Goal: Transaction & Acquisition: Purchase product/service

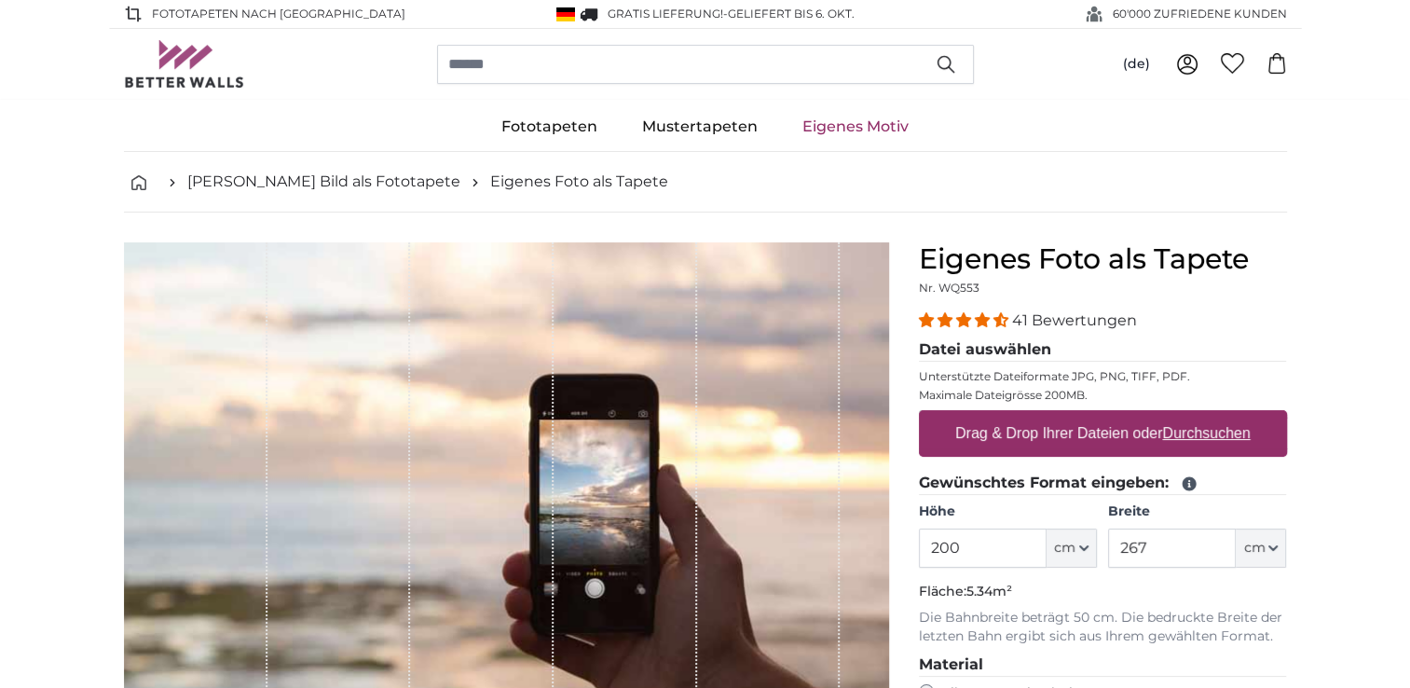
click at [928, 550] on input "200" at bounding box center [983, 547] width 128 height 39
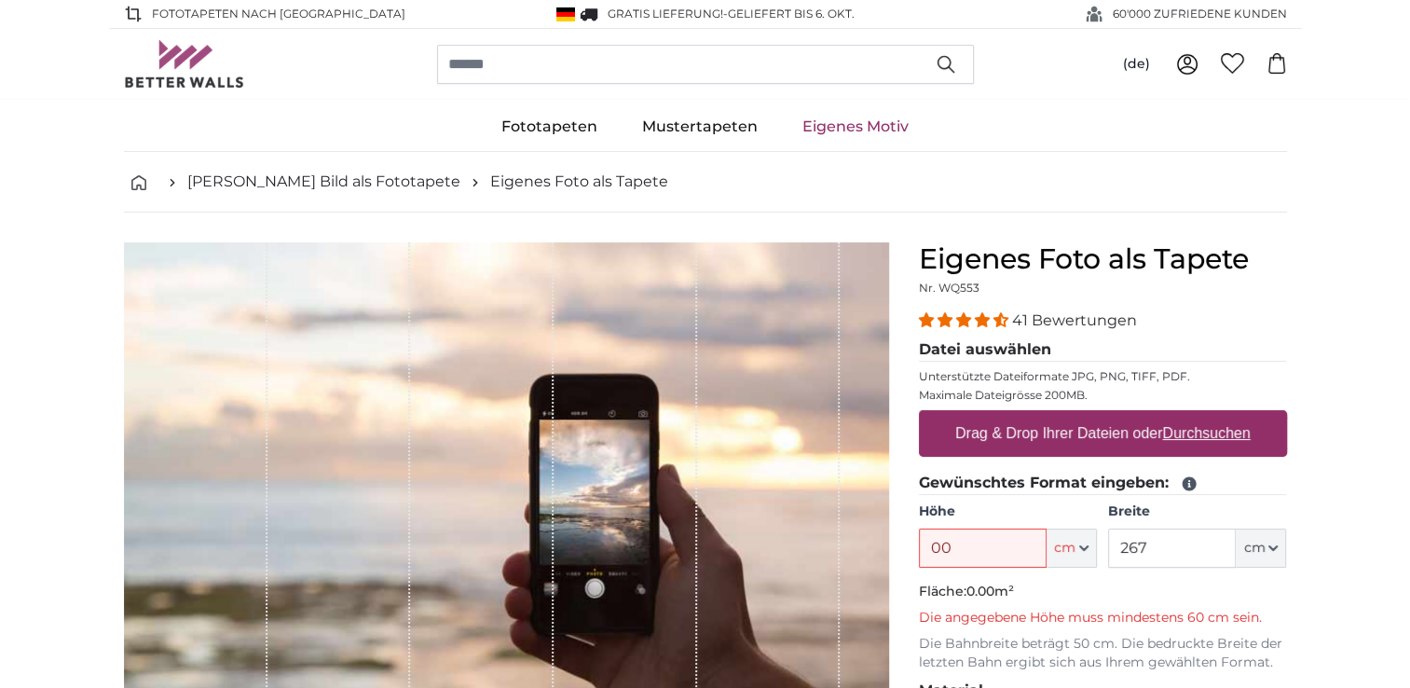
type input "0"
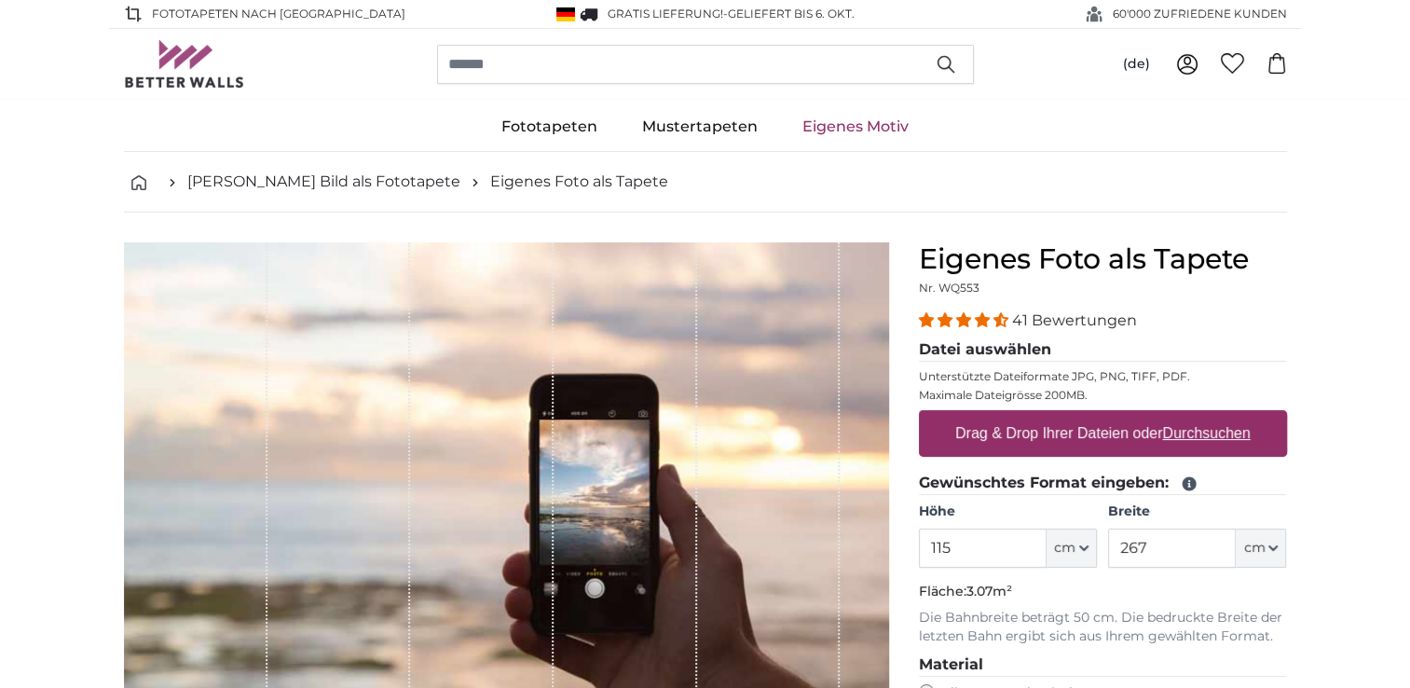
type input "115"
click at [1156, 545] on input "267" at bounding box center [1172, 547] width 128 height 39
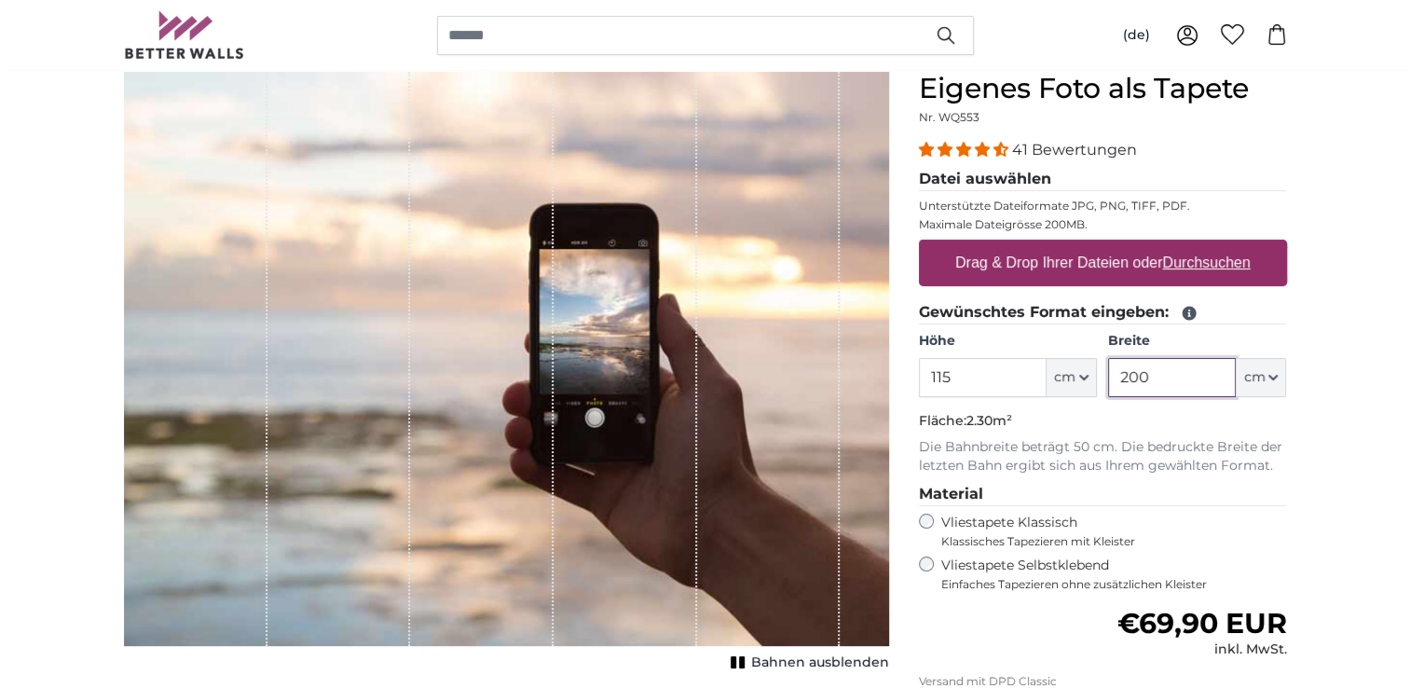
scroll to position [186, 0]
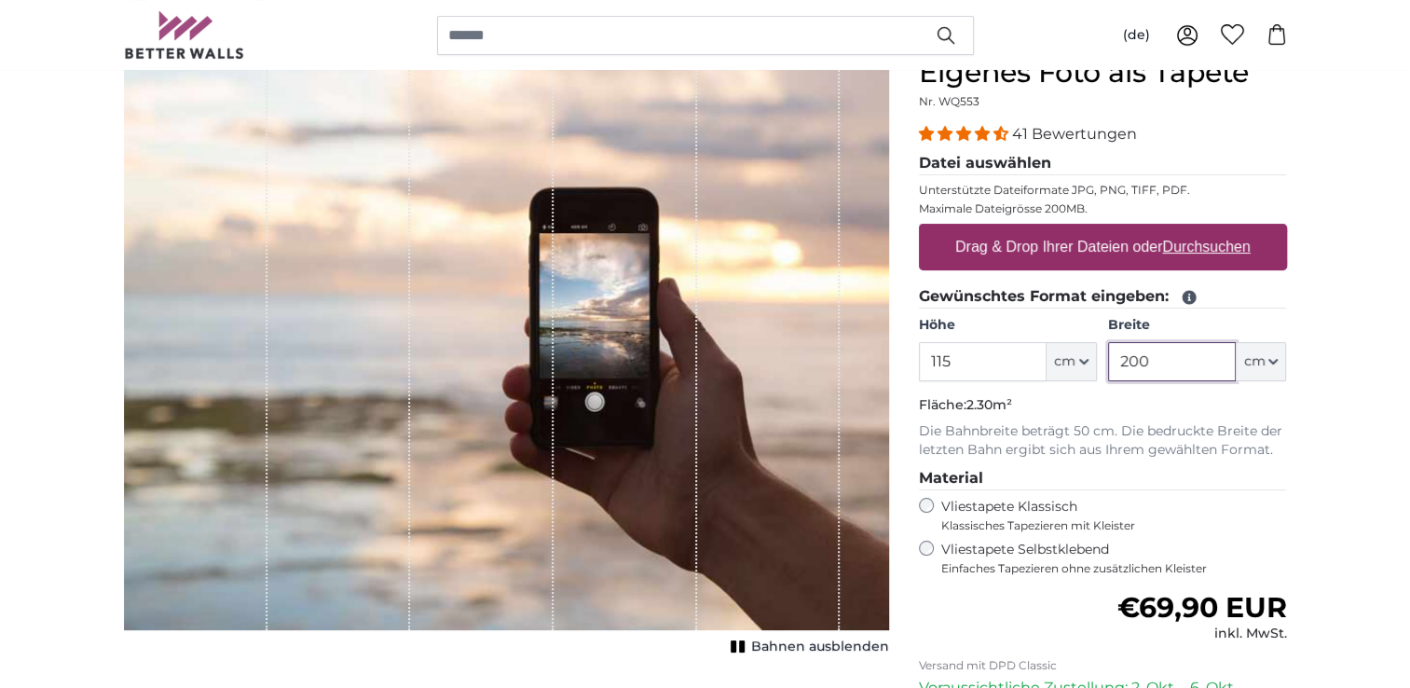
type input "200"
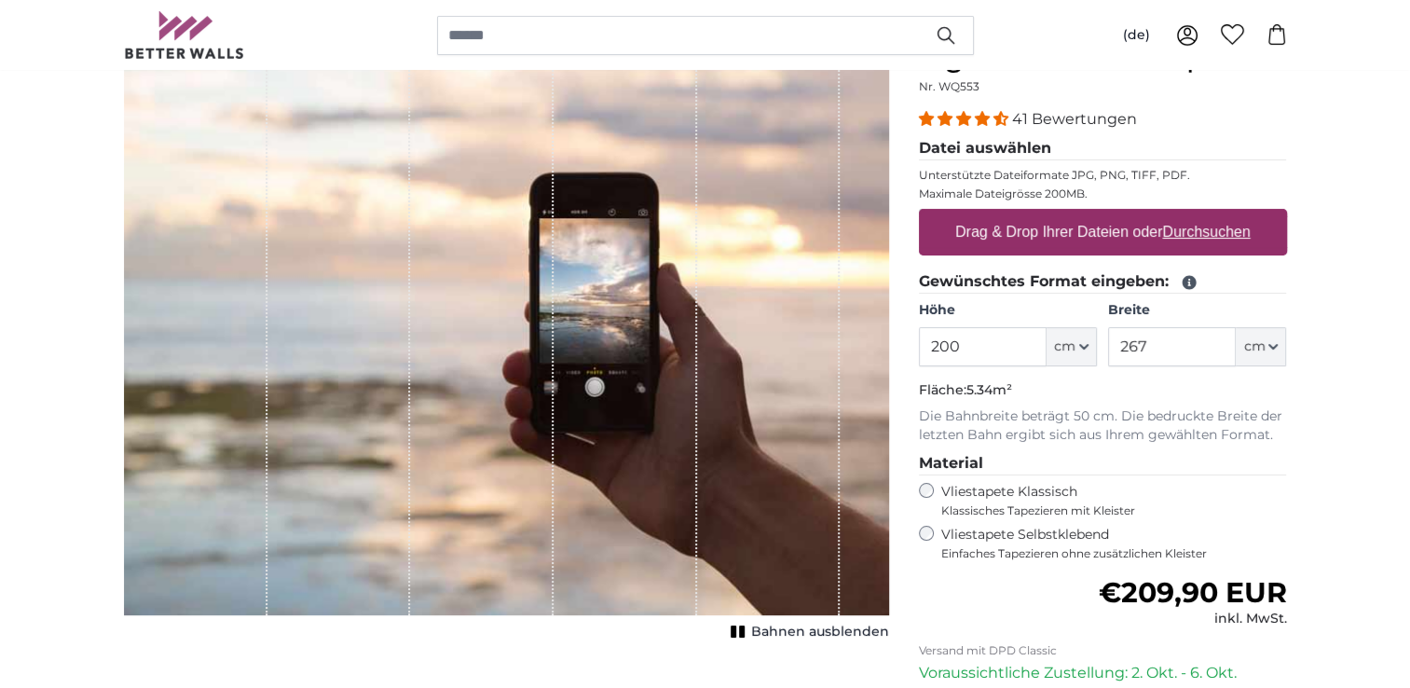
scroll to position [186, 0]
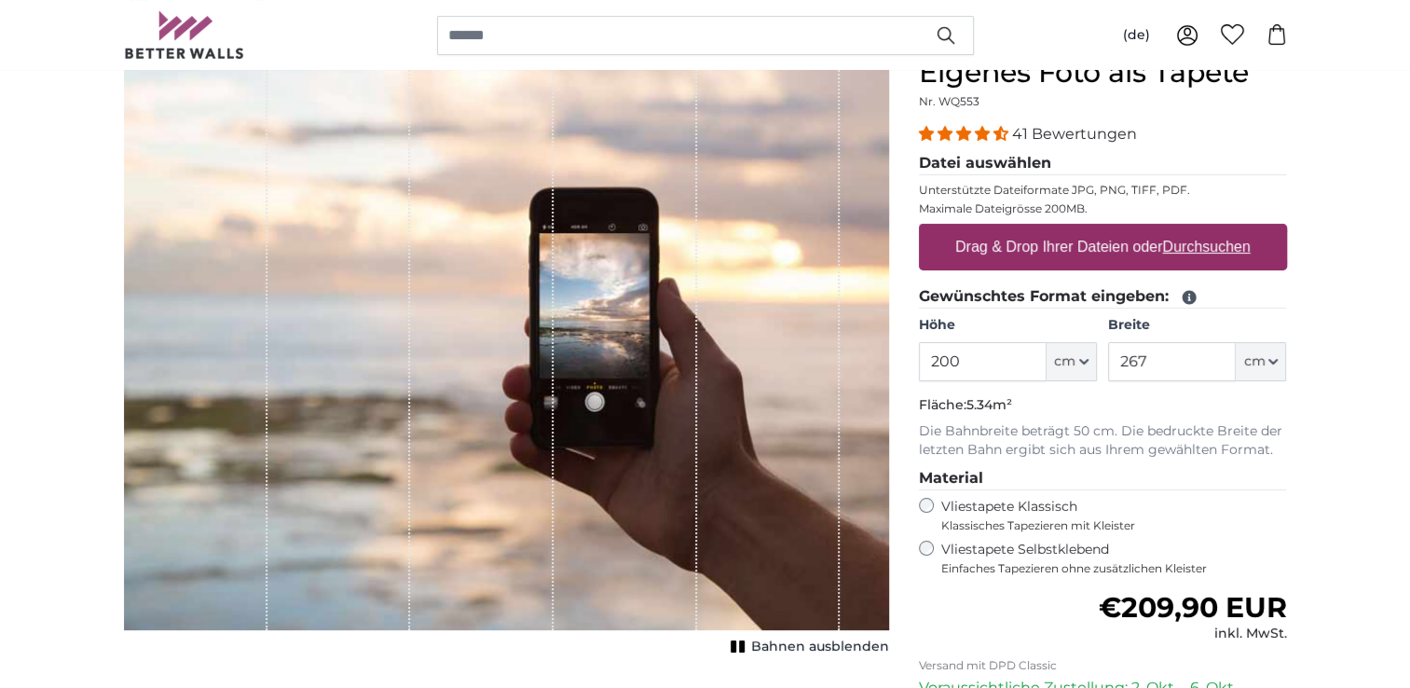
click at [736, 642] on rect "1 of 1" at bounding box center [734, 646] width 6 height 12
click at [737, 642] on rect "1 of 1" at bounding box center [734, 646] width 6 height 12
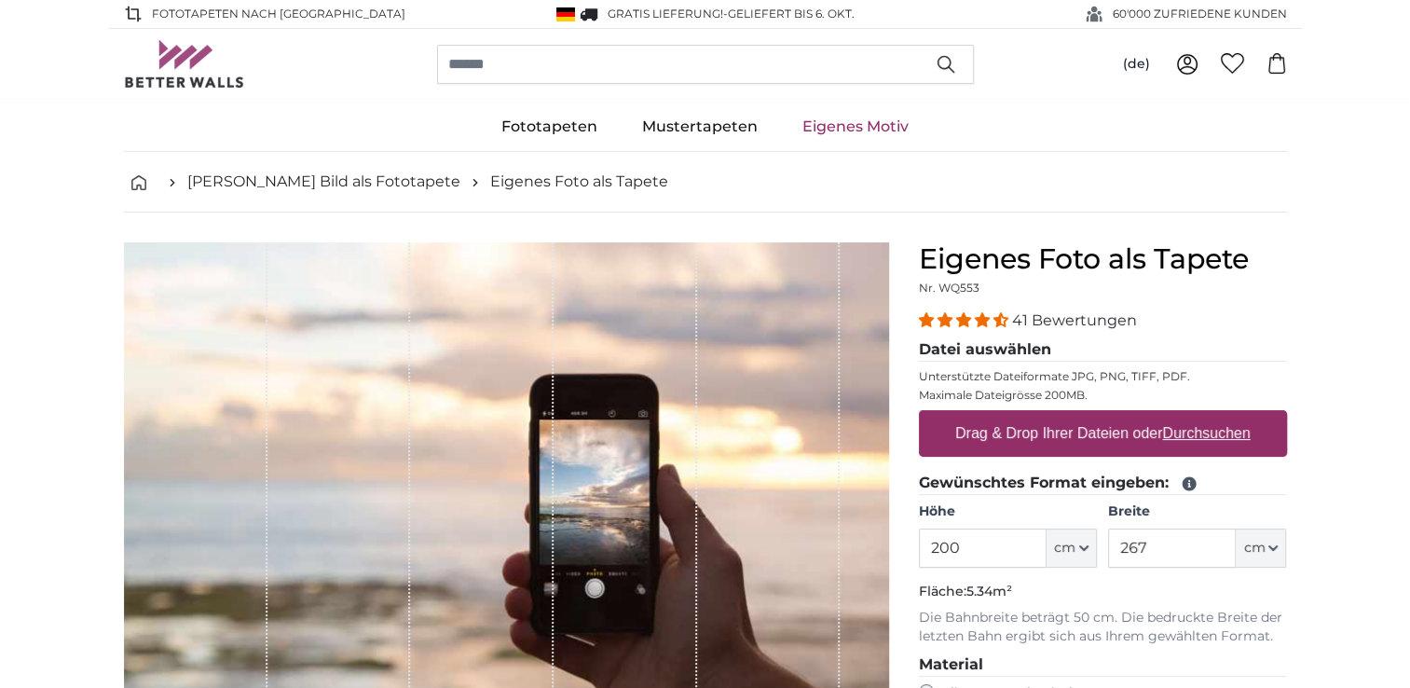
click at [1107, 428] on label "Drag & Drop Ihrer Dateien oder Durchsuchen" at bounding box center [1103, 433] width 310 height 37
click at [1107, 416] on input "Drag & Drop Ihrer Dateien oder Durchsuchen" at bounding box center [1103, 413] width 368 height 6
type input "**********"
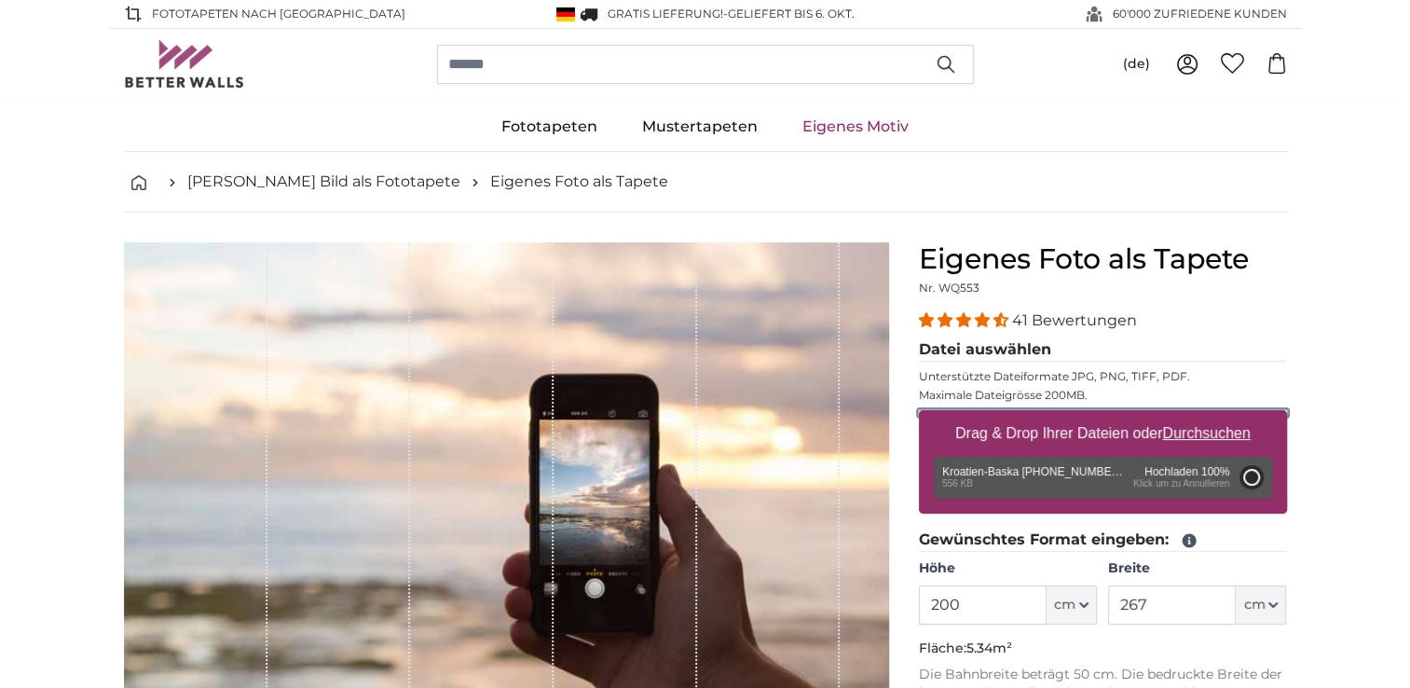
type input "71"
type input "126.4"
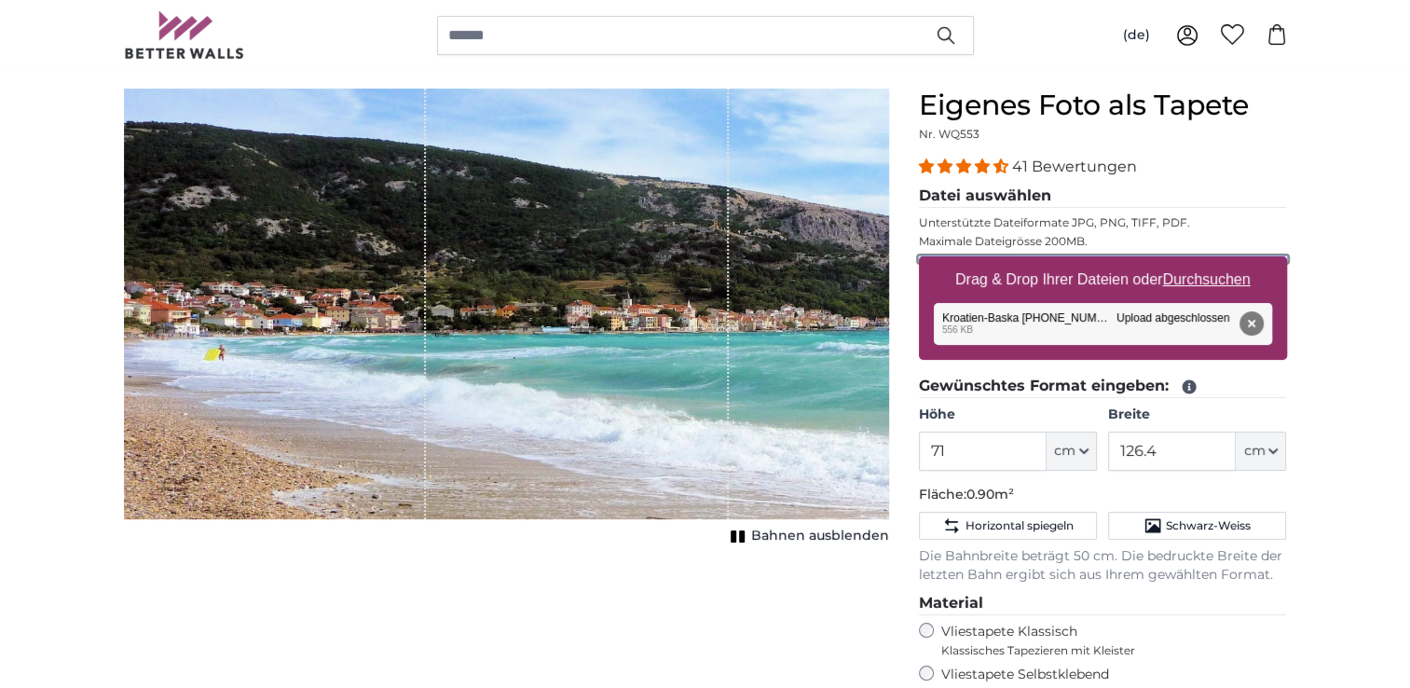
scroll to position [93, 0]
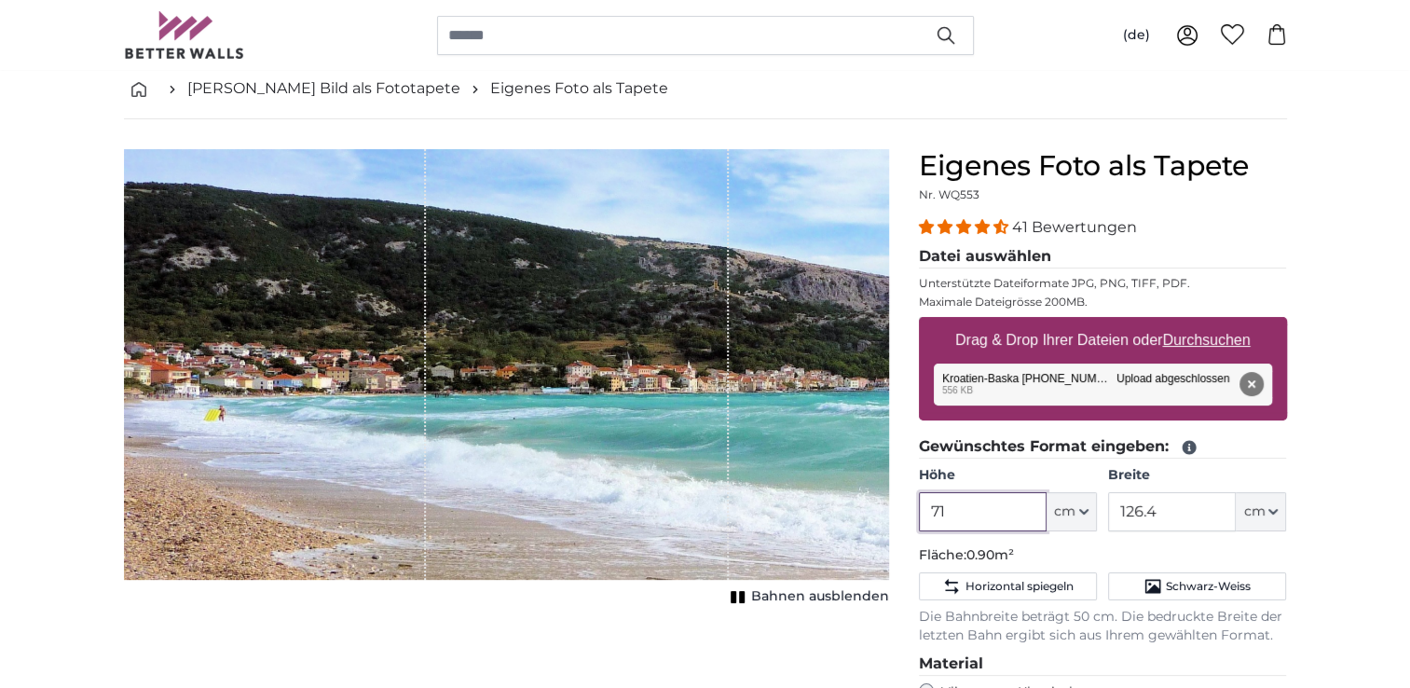
drag, startPoint x: 952, startPoint y: 505, endPoint x: 891, endPoint y: 505, distance: 61.5
click at [891, 505] on product-detail "Abbrechen Bild zuschneiden Bahnen ausblenden Eigenes Foto als Tapete Nr. WQ553 …" at bounding box center [705, 600] width 1193 height 962
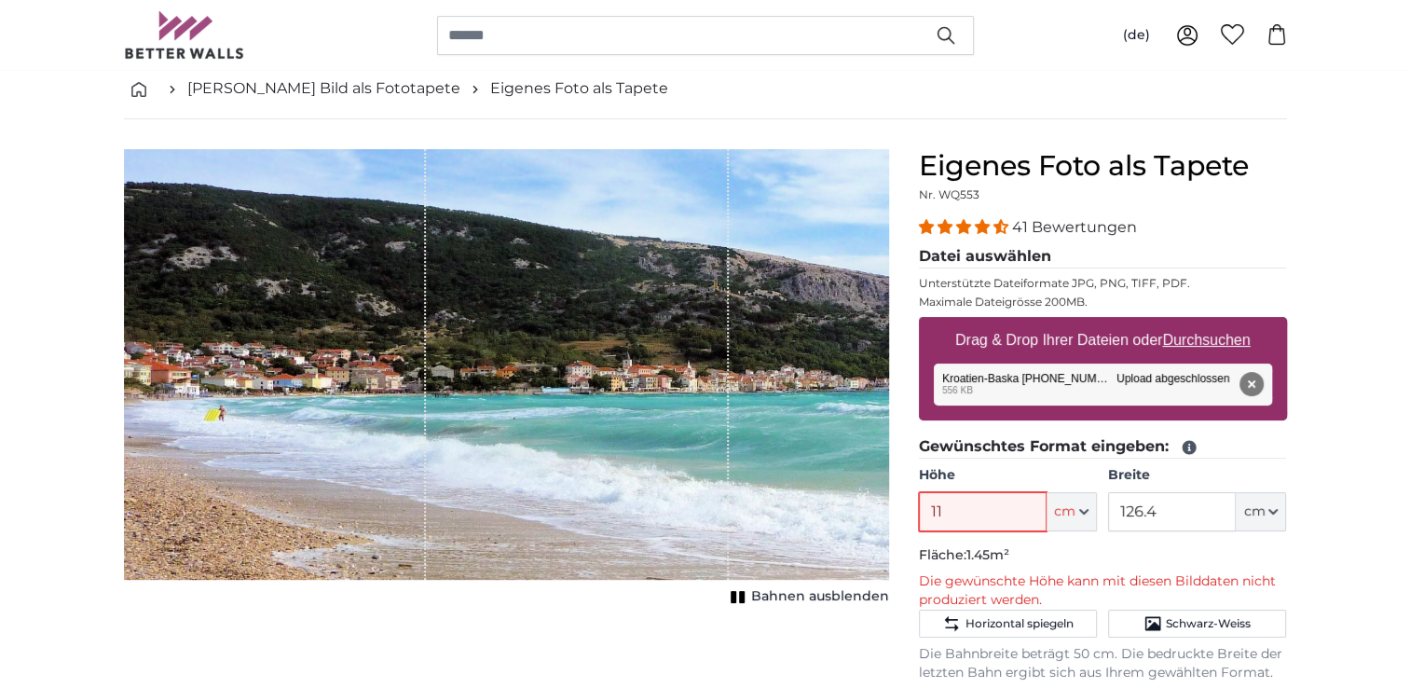
type input "1"
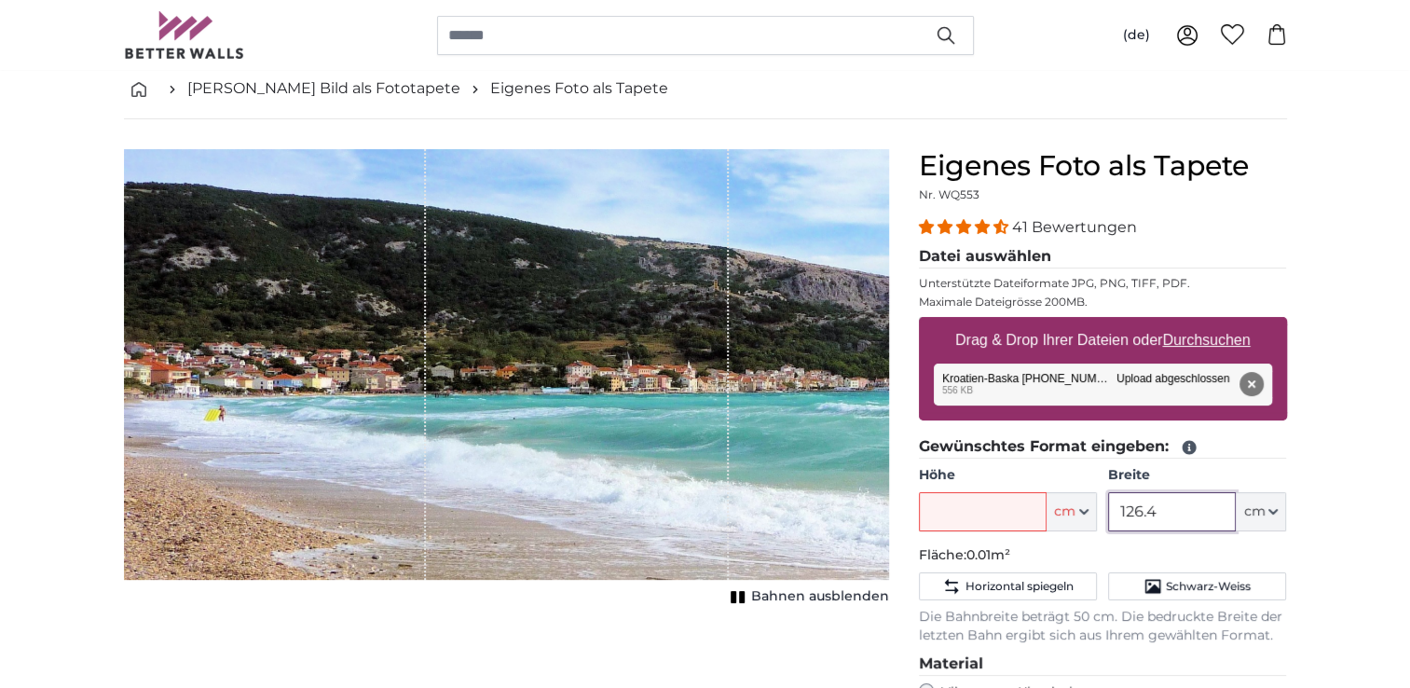
click at [1126, 510] on input "126.4" at bounding box center [1172, 511] width 128 height 39
type input "1"
type input "200"
click at [956, 510] on input "Höhe" at bounding box center [983, 511] width 128 height 39
type input "1"
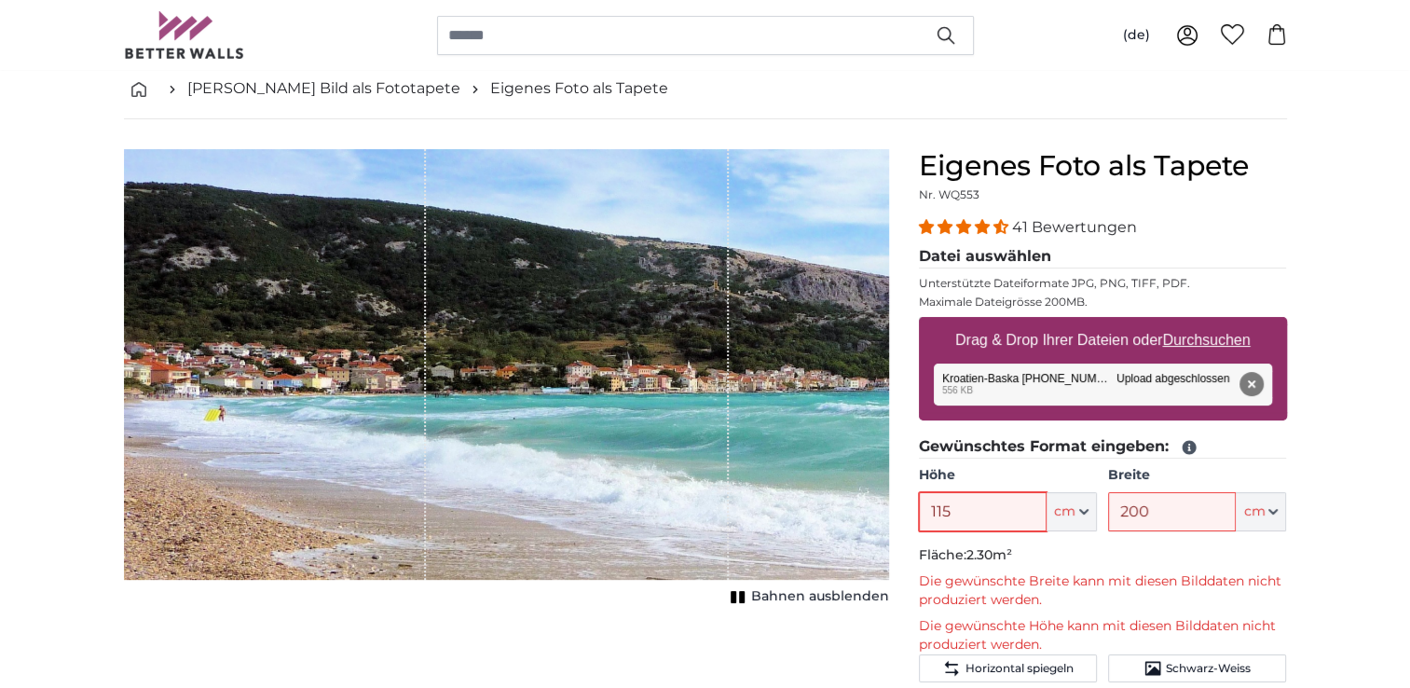
type input "115"
click at [1124, 505] on input "200" at bounding box center [1172, 511] width 128 height 39
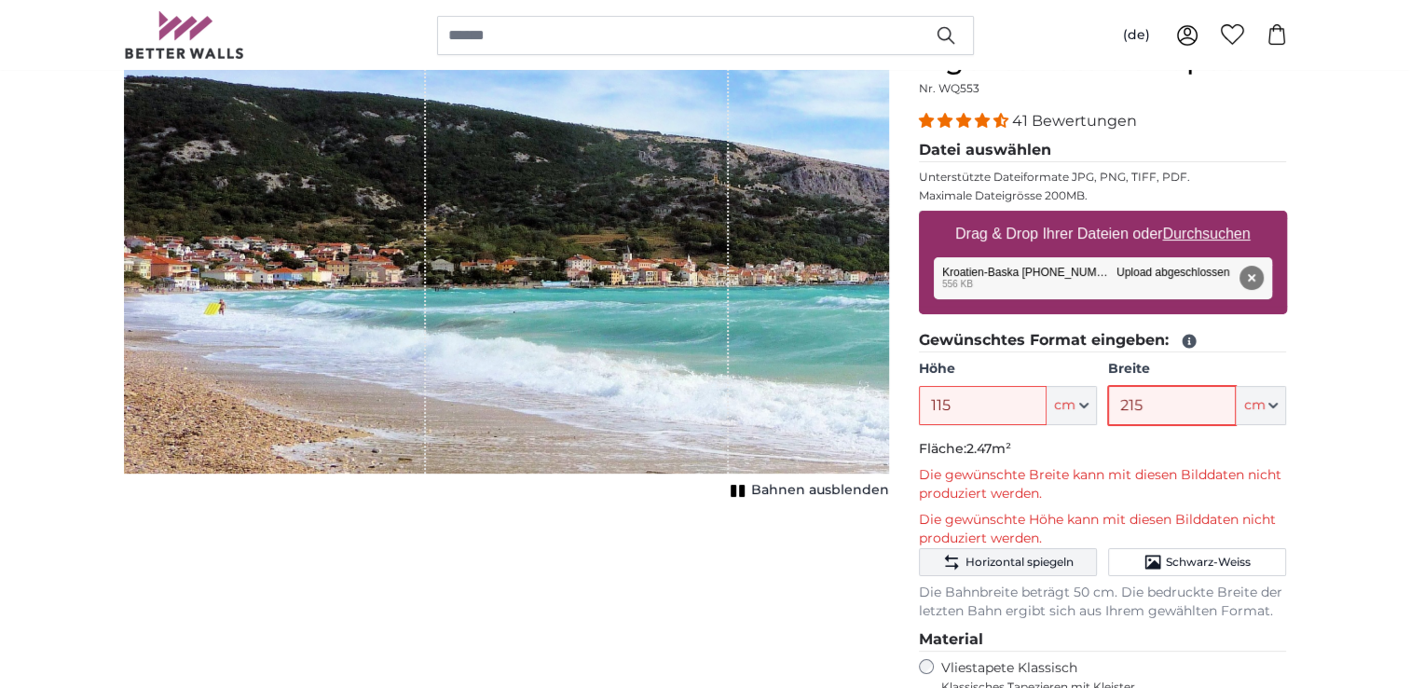
scroll to position [0, 0]
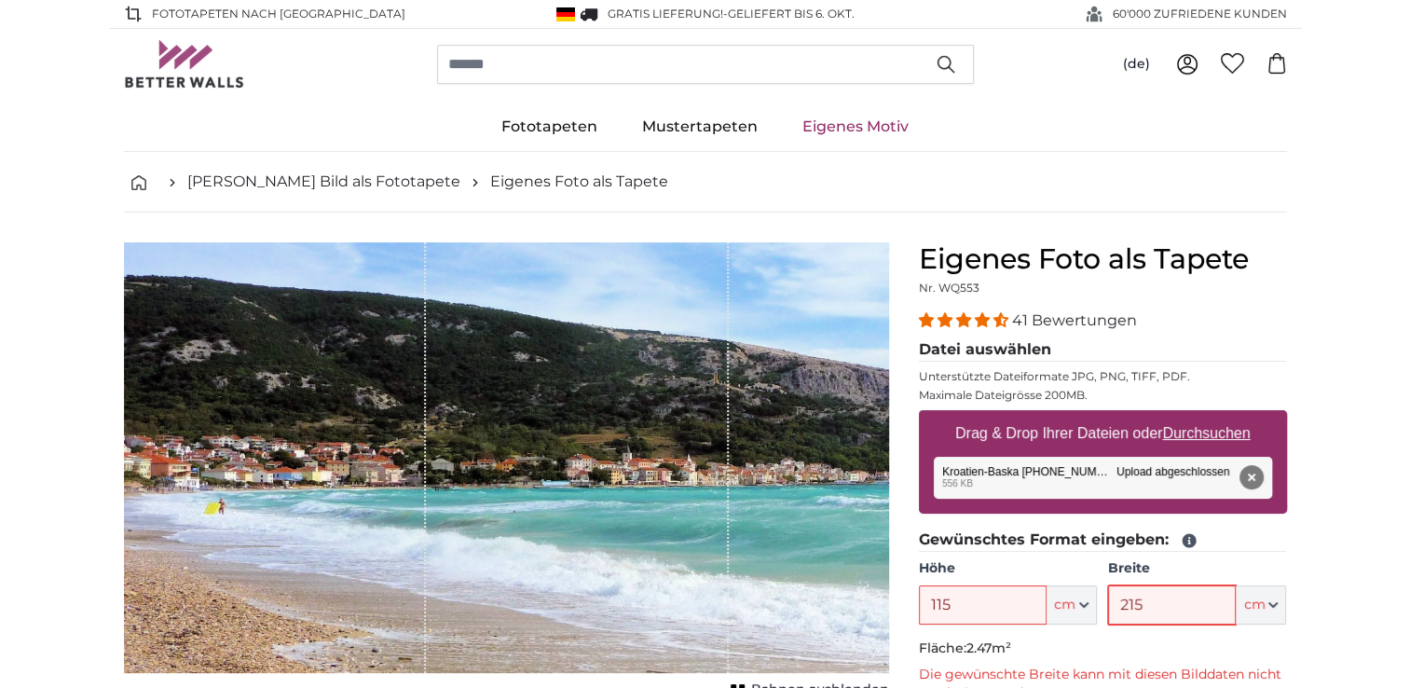
type input "215"
drag, startPoint x: 949, startPoint y: 594, endPoint x: 891, endPoint y: 598, distance: 58.8
type input "120"
click at [999, 551] on fieldset "Gewünschtes Format eingeben: Höhe 120 ft cm Centimeter (cm) Inches (inch) Feet …" at bounding box center [1103, 674] width 368 height 292
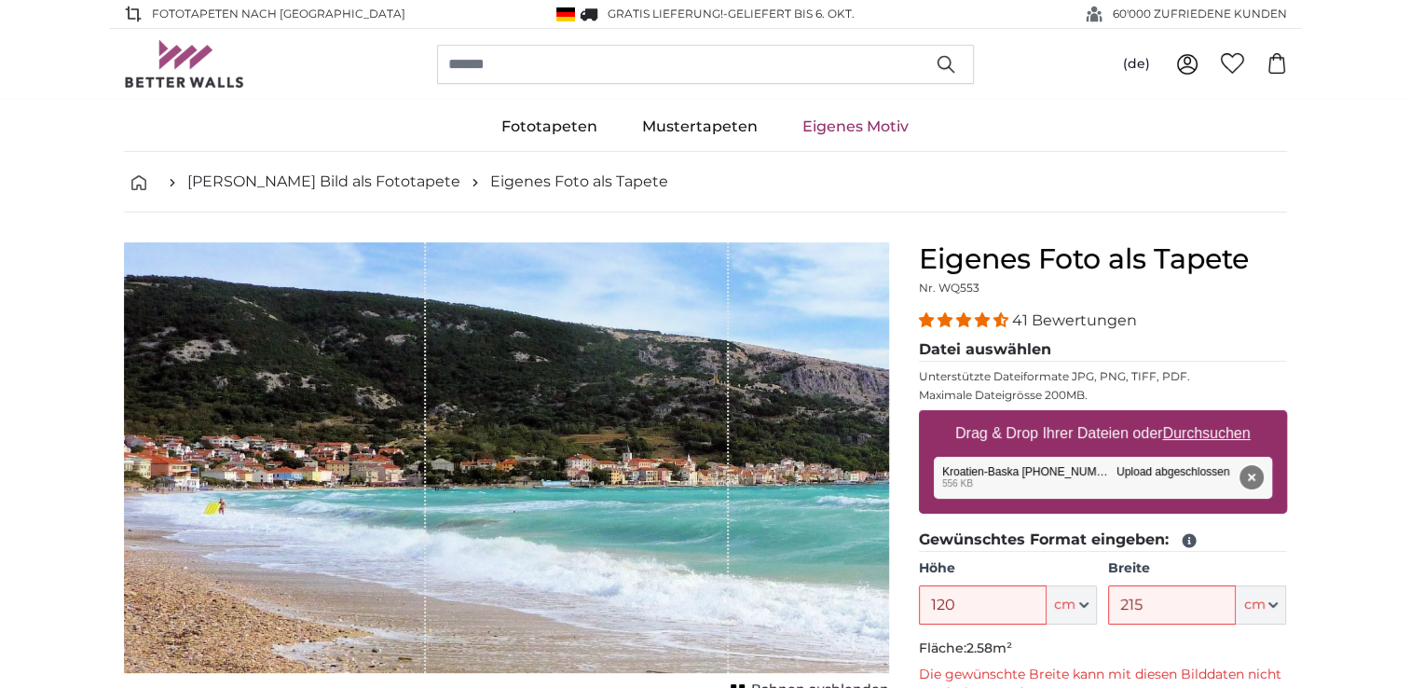
click at [1256, 475] on button "Entfernen" at bounding box center [1250, 477] width 24 height 24
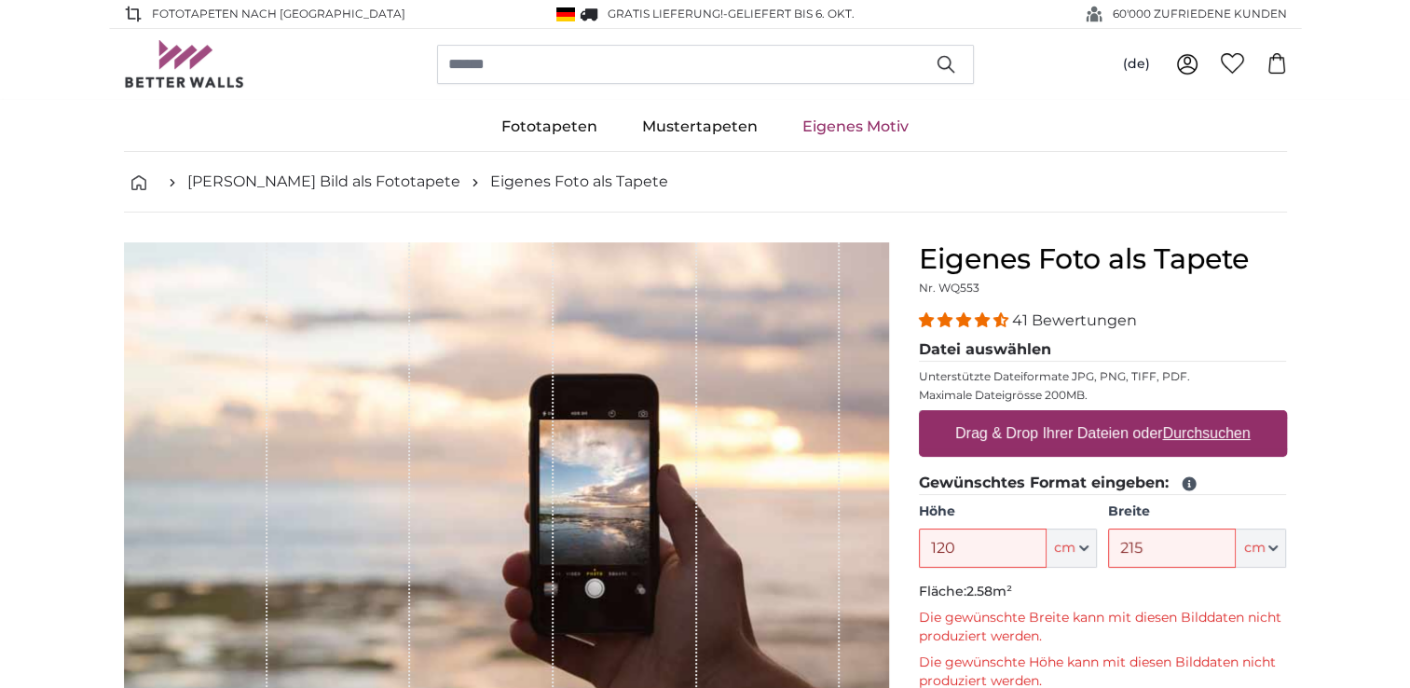
click at [1183, 430] on u "Durchsuchen" at bounding box center [1206, 433] width 88 height 16
click at [1183, 416] on input "Drag & Drop Ihrer Dateien oder Durchsuchen" at bounding box center [1103, 413] width 368 height 6
type input "**********"
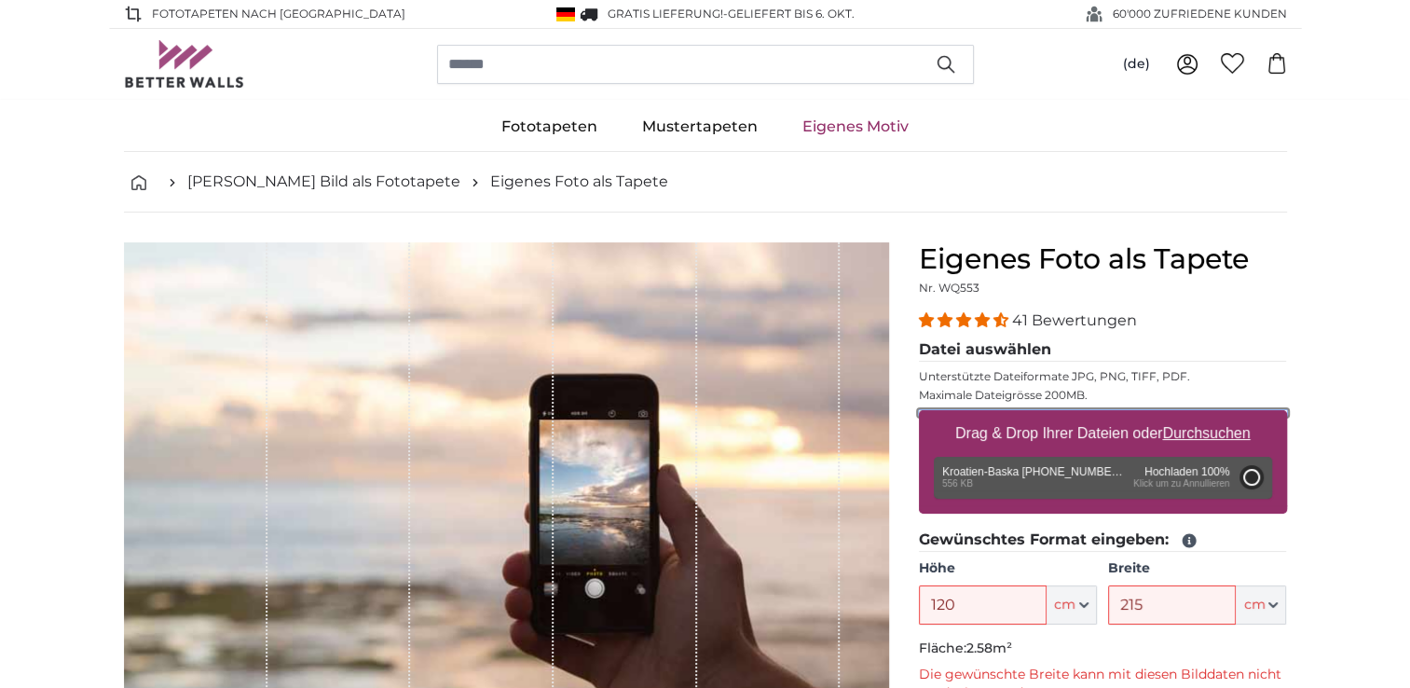
type input "71"
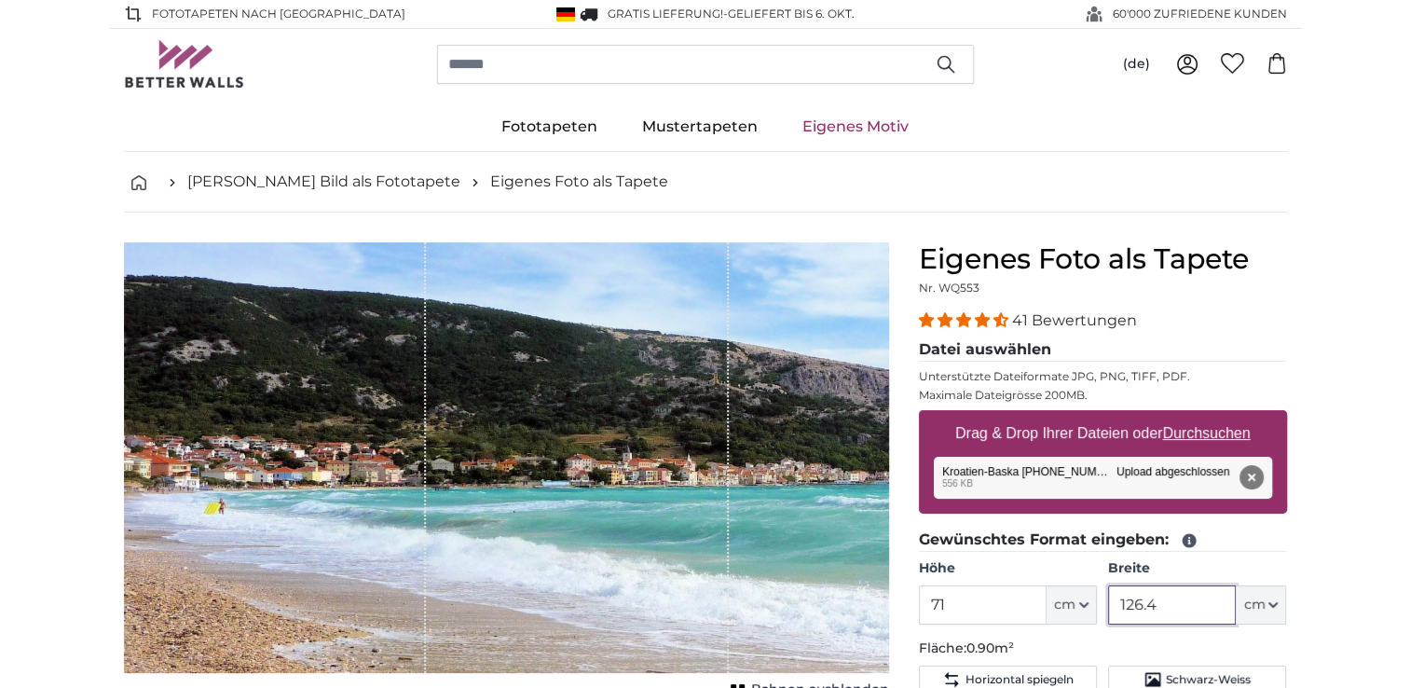
click at [1119, 600] on input "126.4" at bounding box center [1172, 604] width 128 height 39
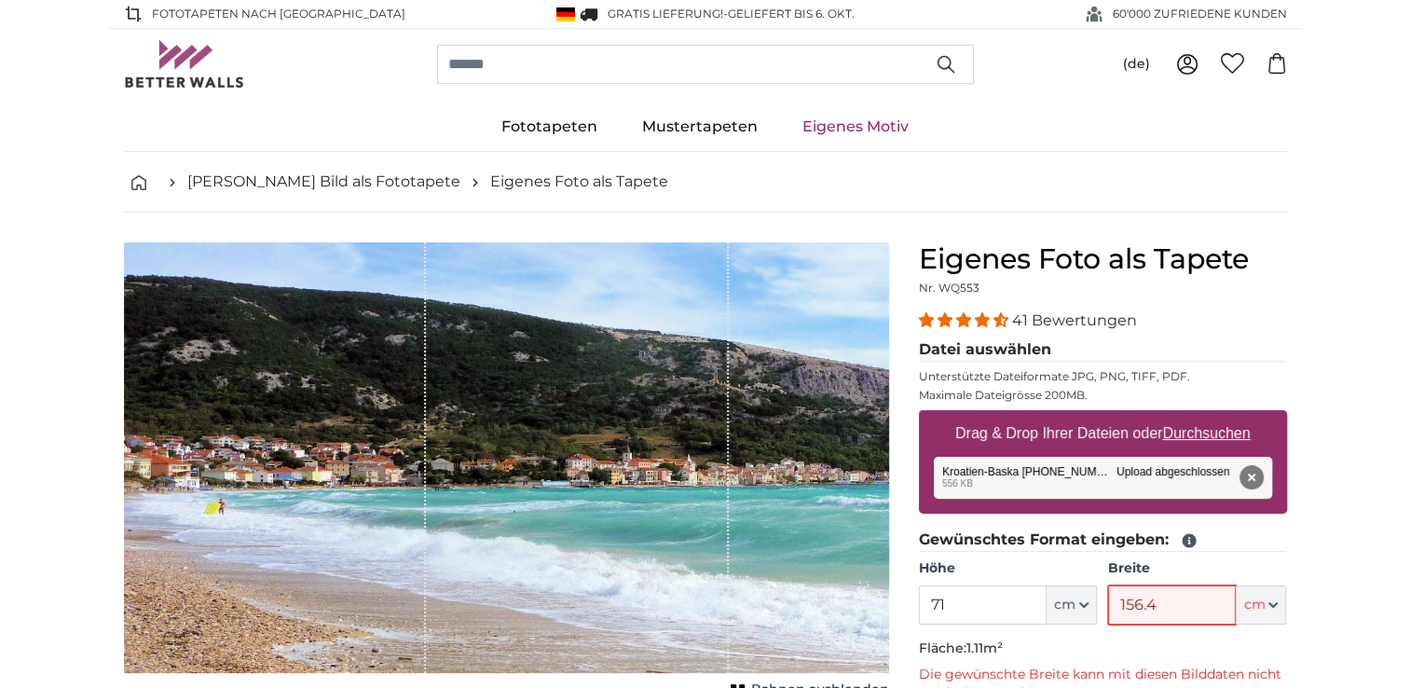
click at [1184, 600] on input "156.4" at bounding box center [1172, 604] width 128 height 39
type input "1"
type input "?"
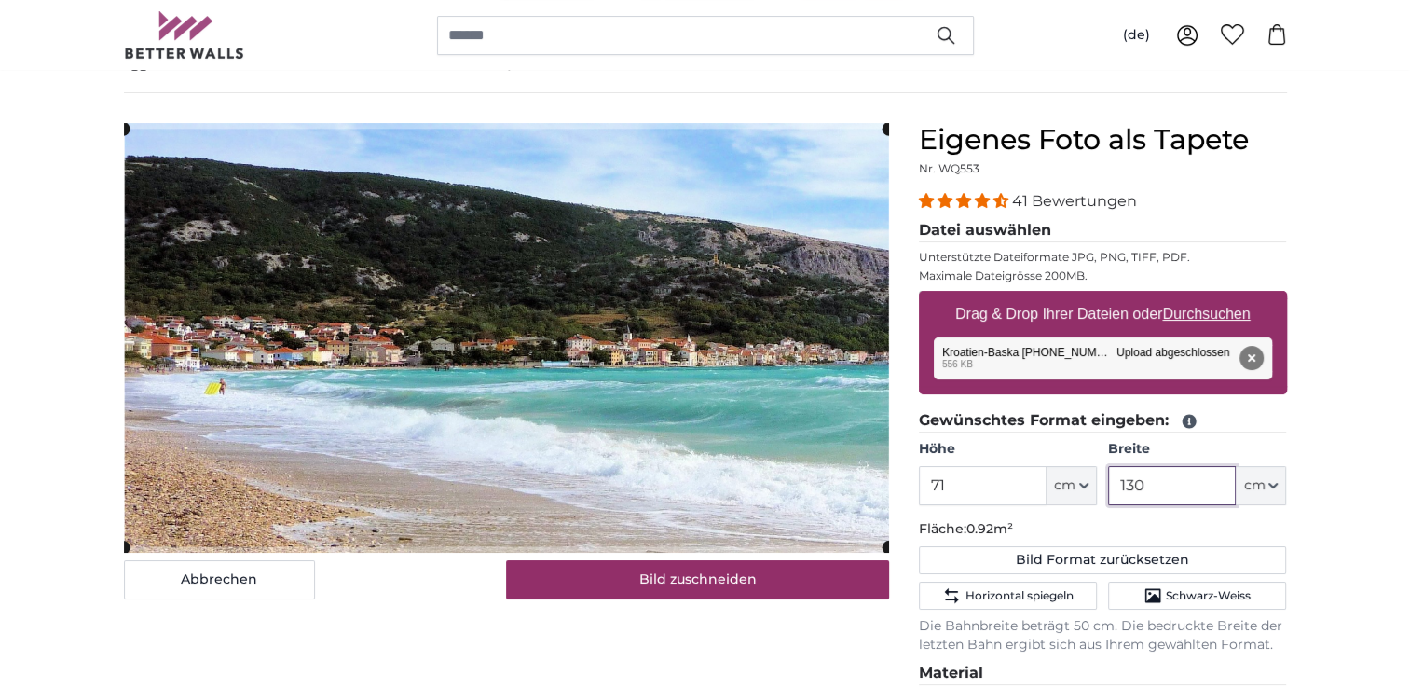
scroll to position [93, 0]
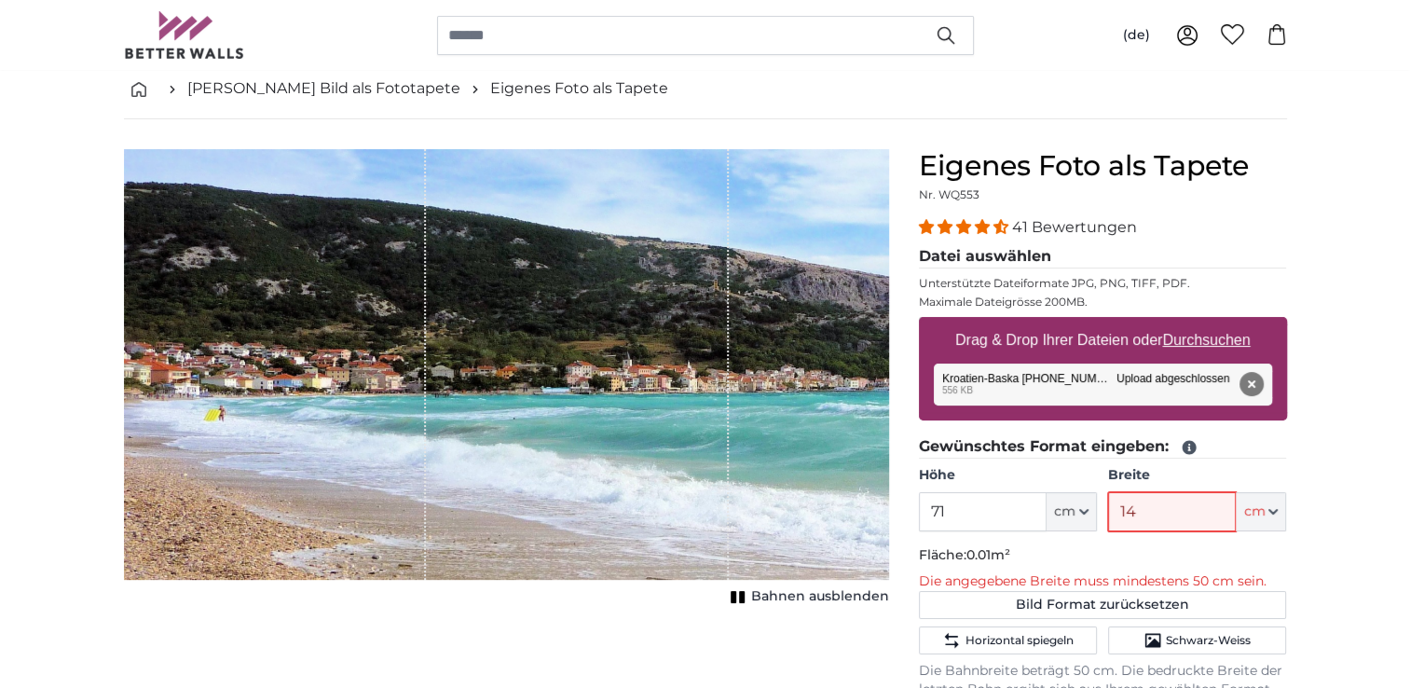
type input "140"
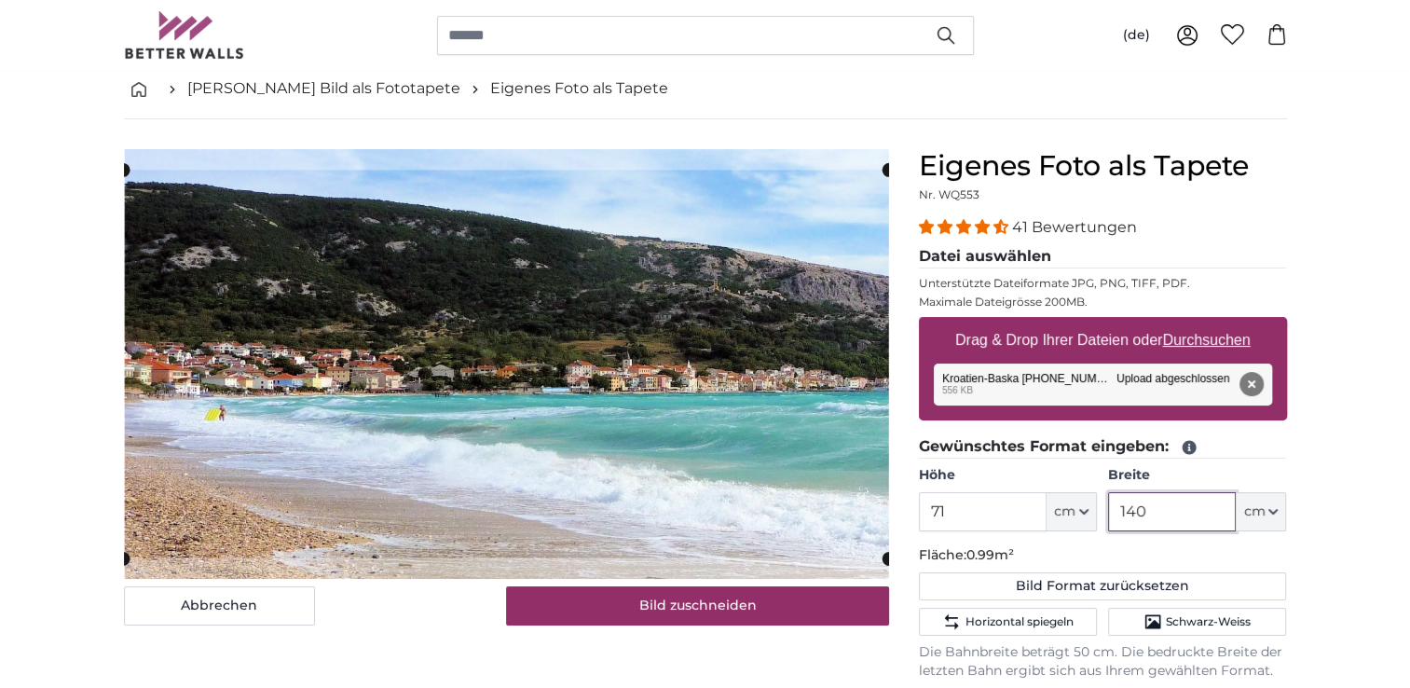
type input "140"
click at [950, 505] on input "71" at bounding box center [983, 511] width 128 height 39
type input "7"
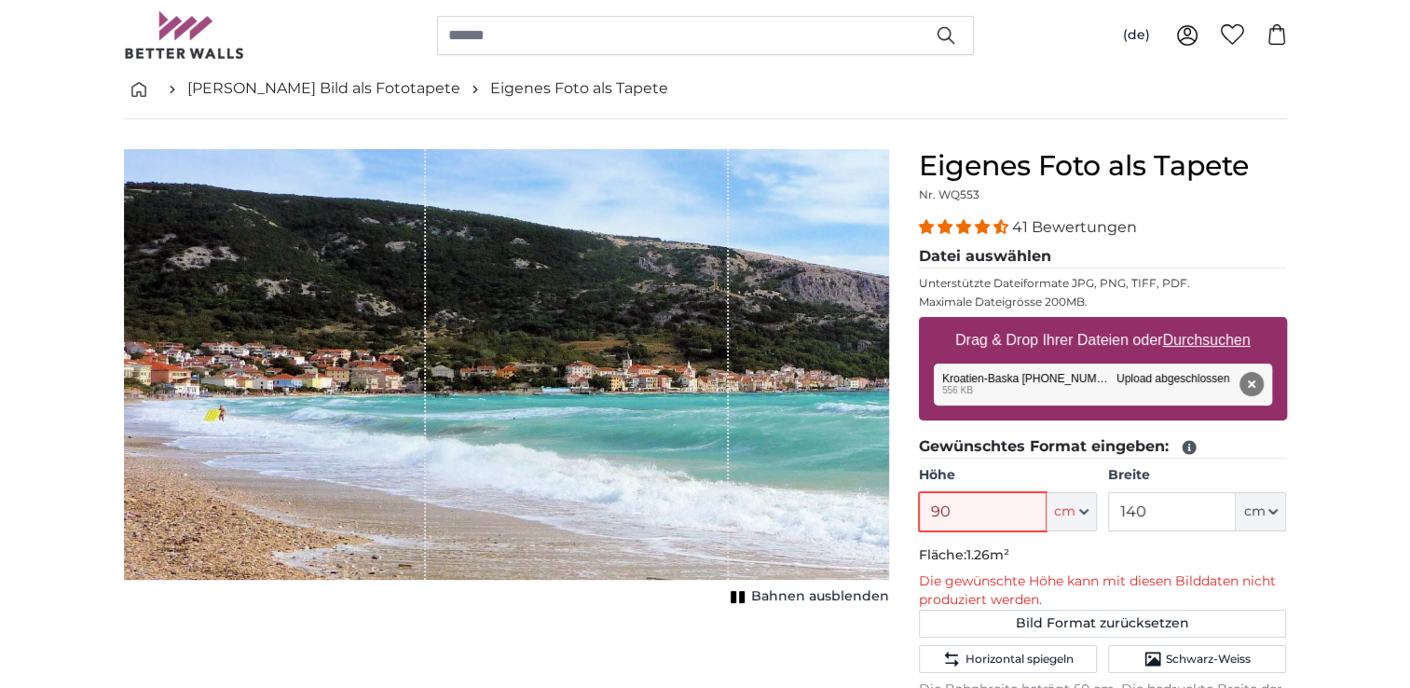
type input "90"
click at [1149, 510] on input "140" at bounding box center [1172, 511] width 128 height 39
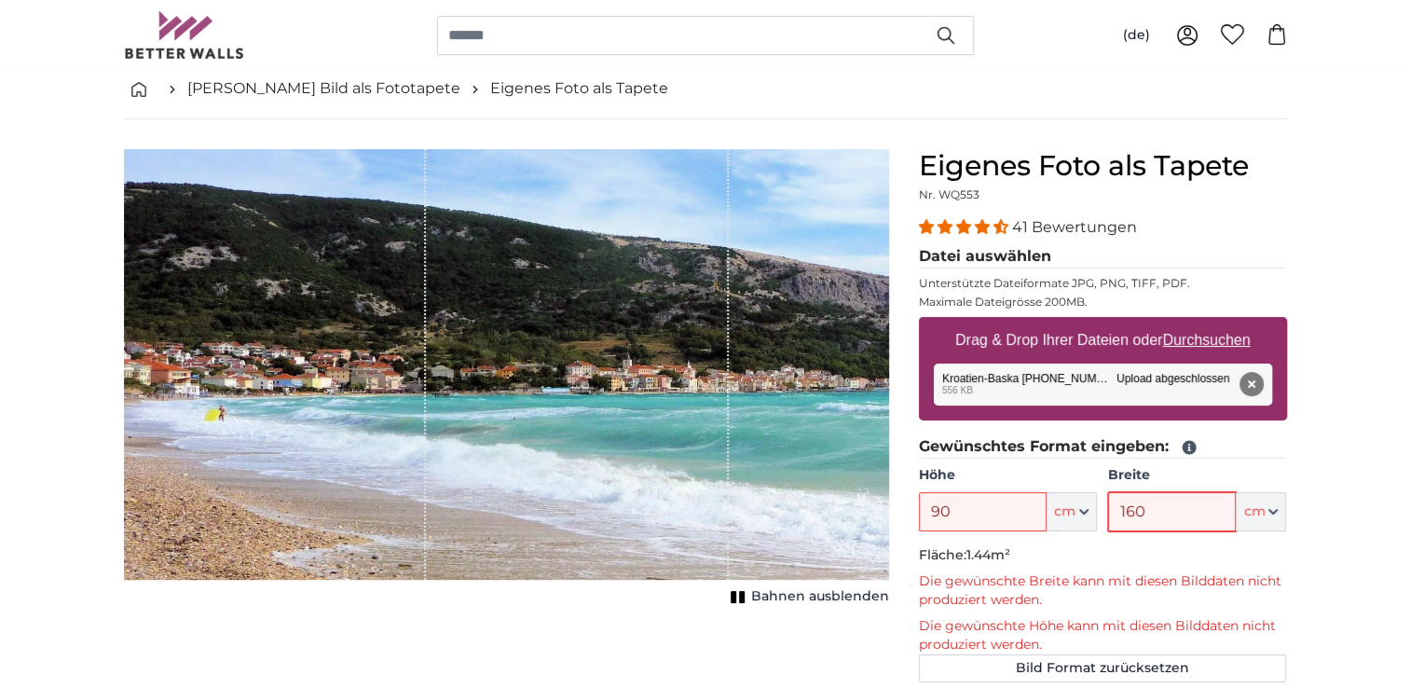
type input "160"
click at [947, 507] on input "90" at bounding box center [983, 511] width 128 height 39
drag, startPoint x: 967, startPoint y: 515, endPoint x: 911, endPoint y: 517, distance: 55.9
click at [911, 517] on div "Eigenes Foto als Tapete Nr. WQ553 41 Bewertungen Datei auswählen Unterstützte D…" at bounding box center [1103, 673] width 398 height 1049
type input "8"
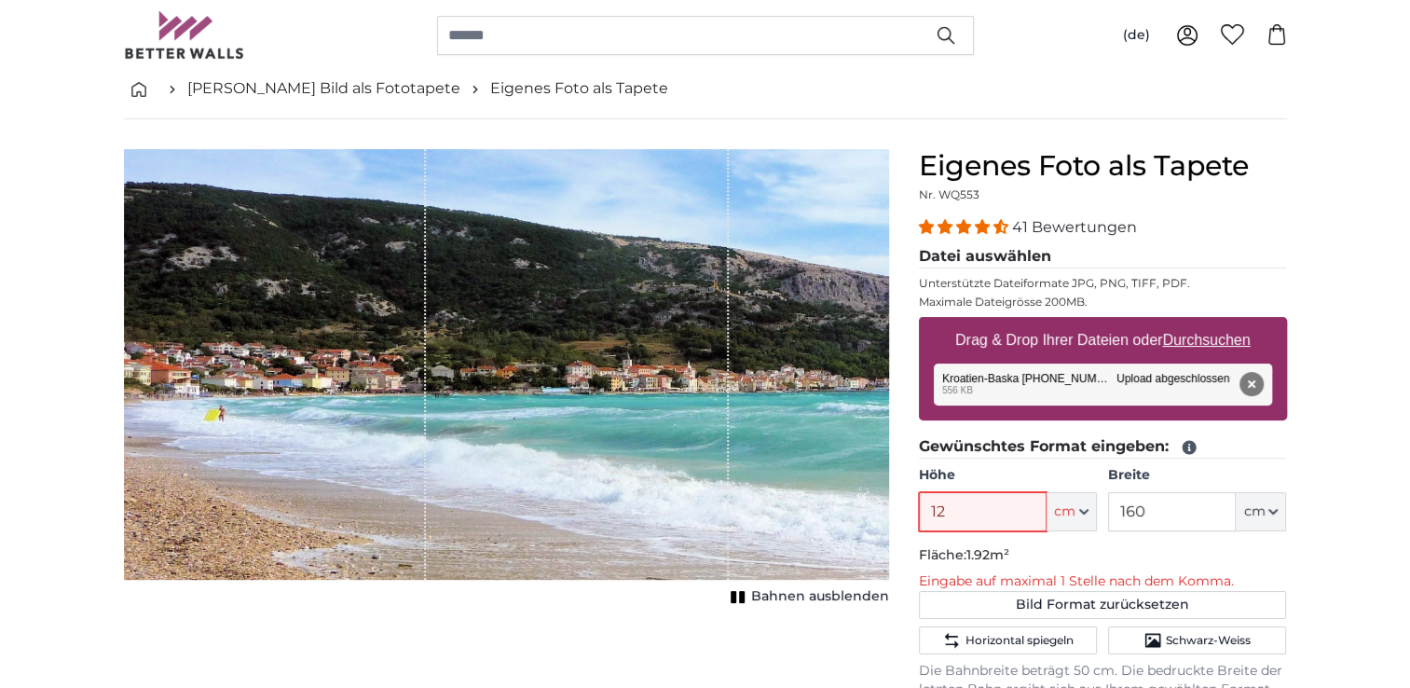
type input "1"
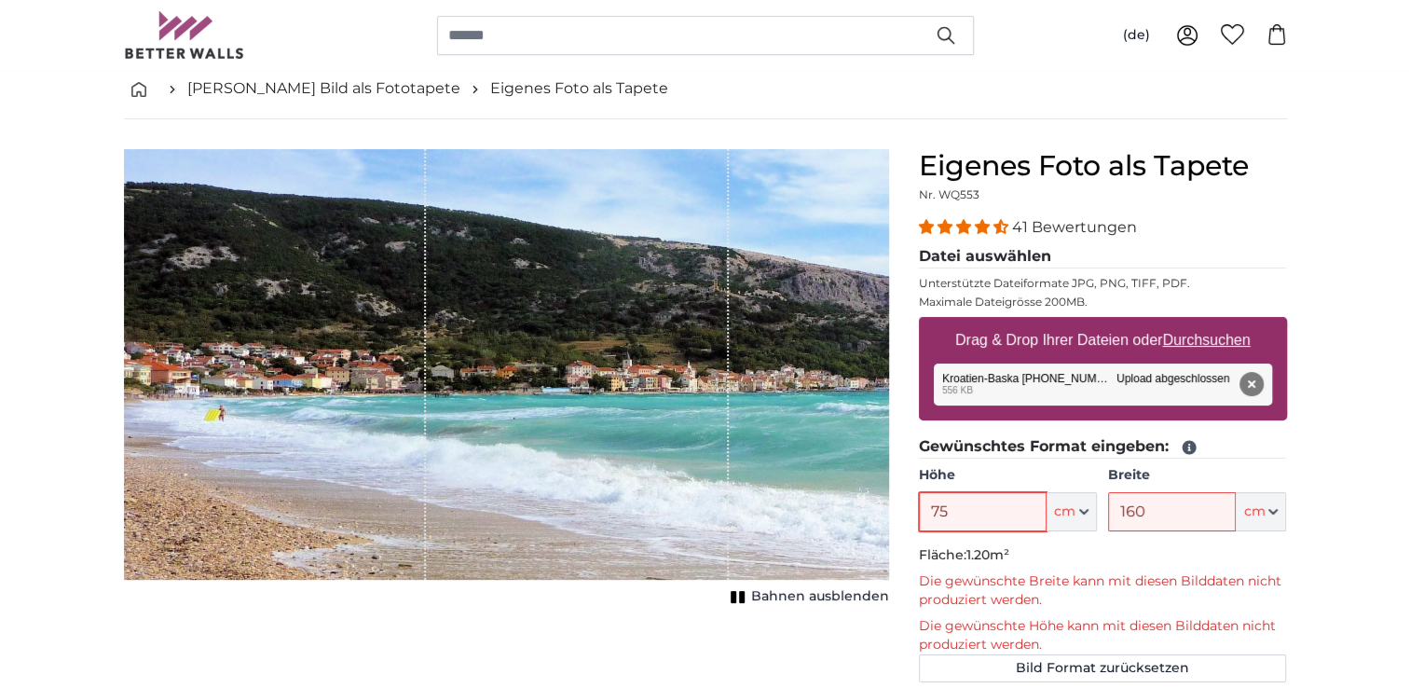
type input "7"
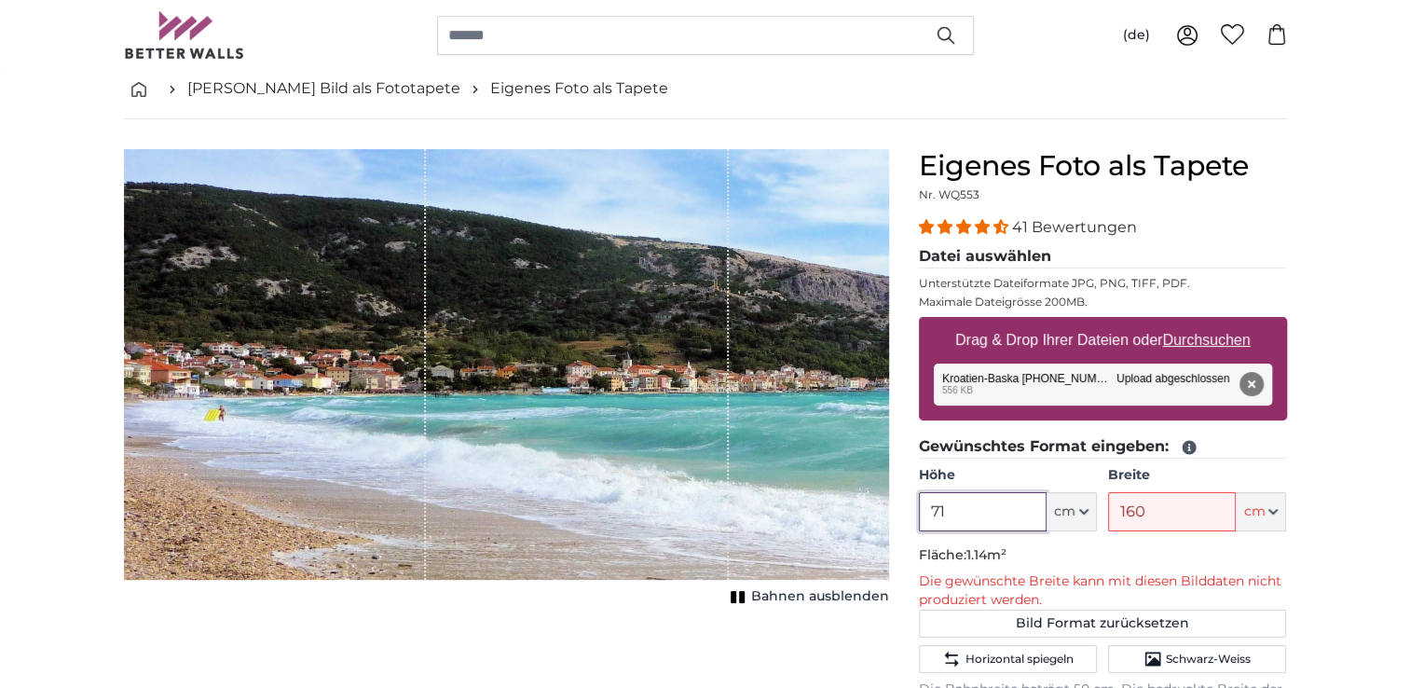
type input "71"
click at [1151, 514] on input "160" at bounding box center [1172, 511] width 128 height 39
type input "1"
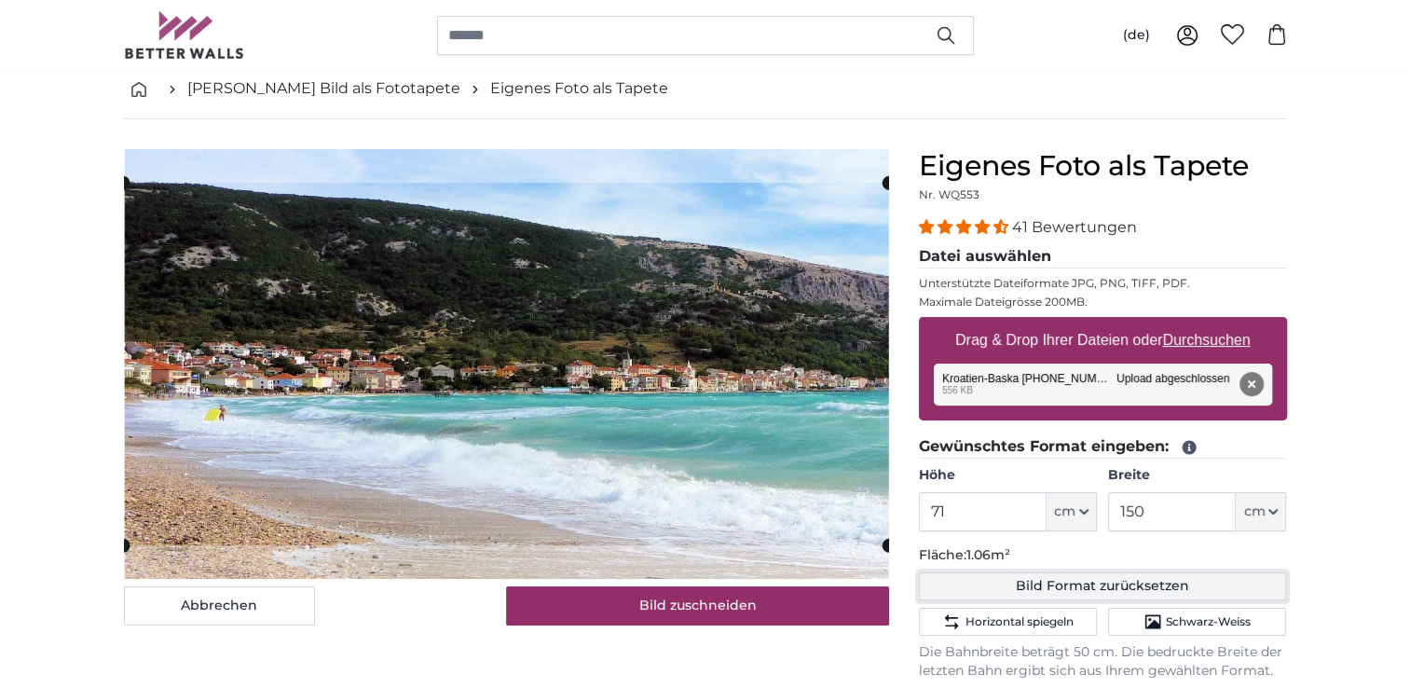
click at [1103, 583] on button "Bild Format zurücksetzen" at bounding box center [1103, 586] width 368 height 28
type input "126.4"
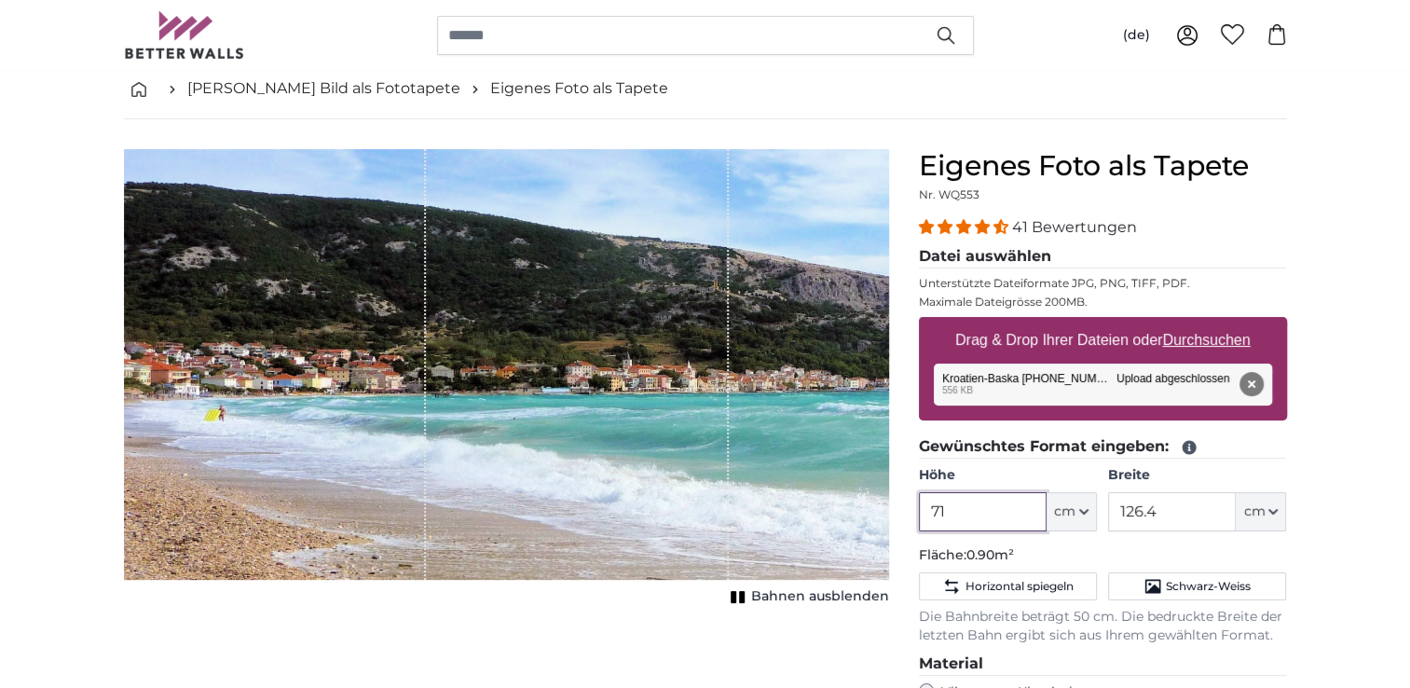
click at [947, 507] on input "71" at bounding box center [983, 511] width 128 height 39
type input "7"
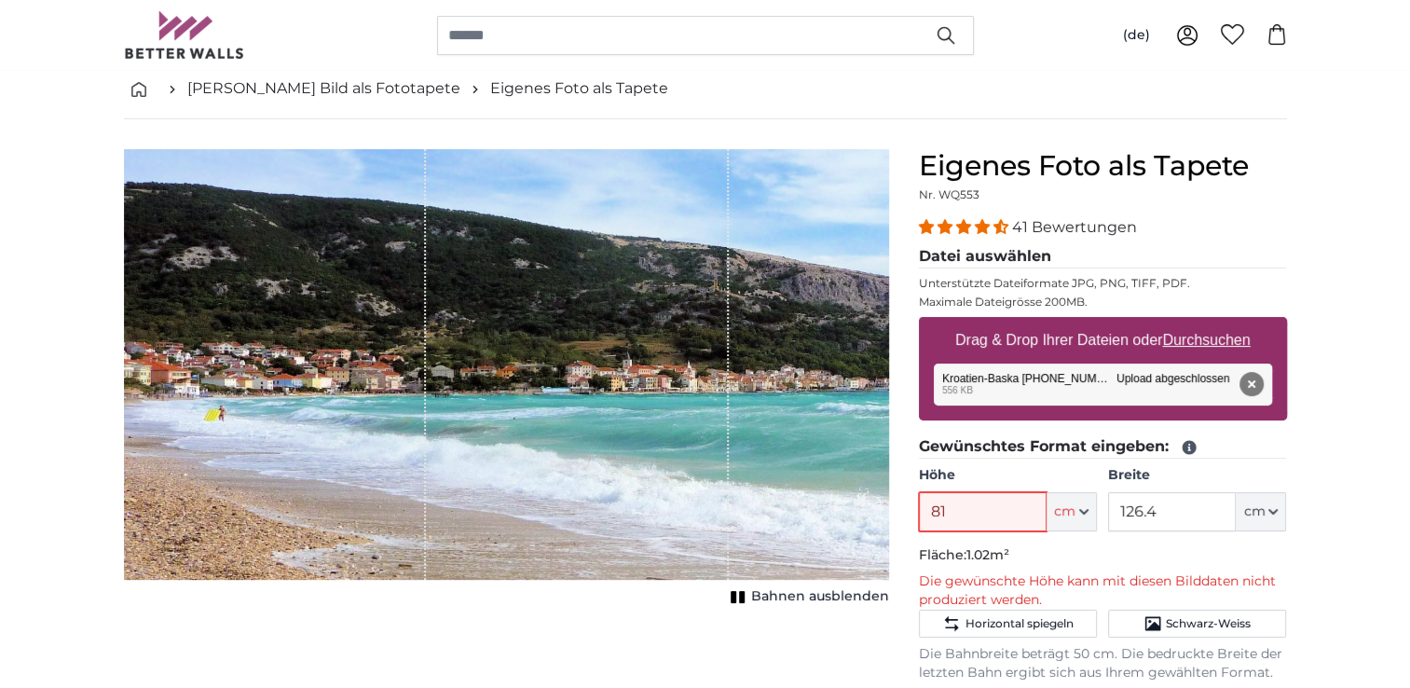
type input "8"
type input "7"
type input "9"
type input "8"
type input "7"
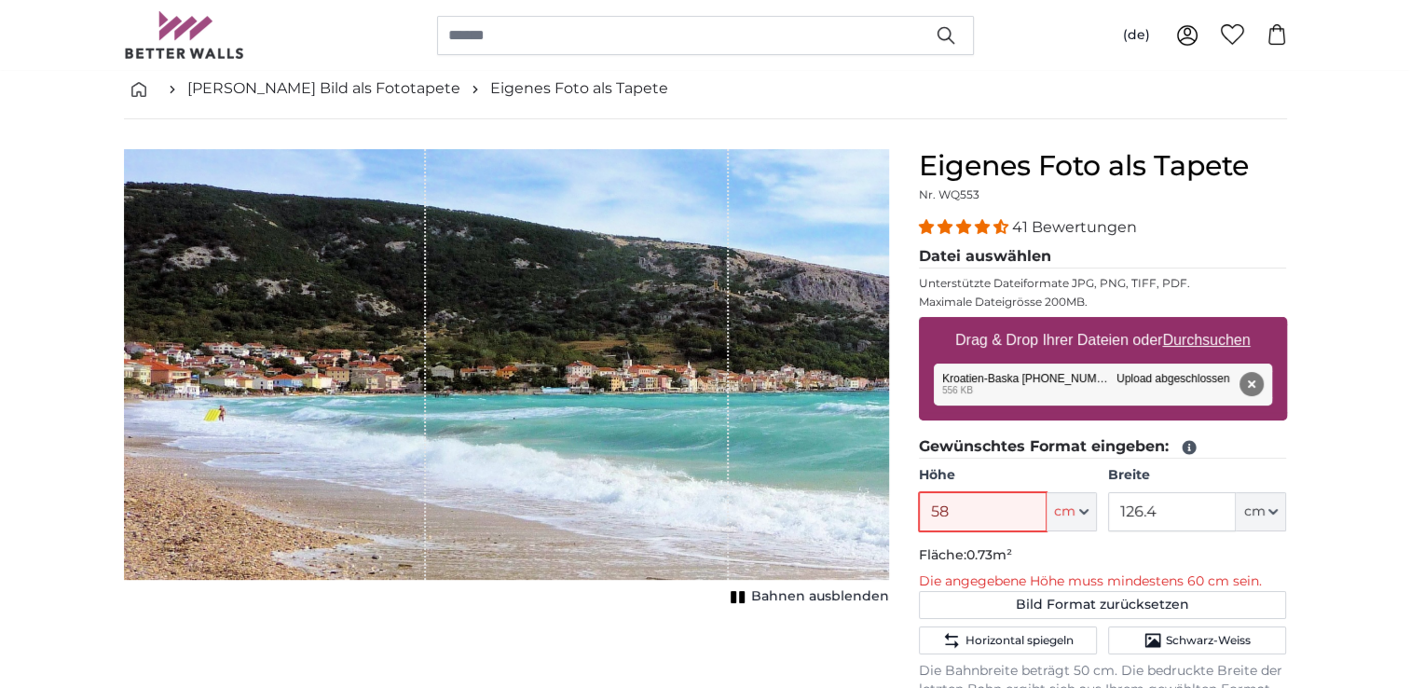
type input "5"
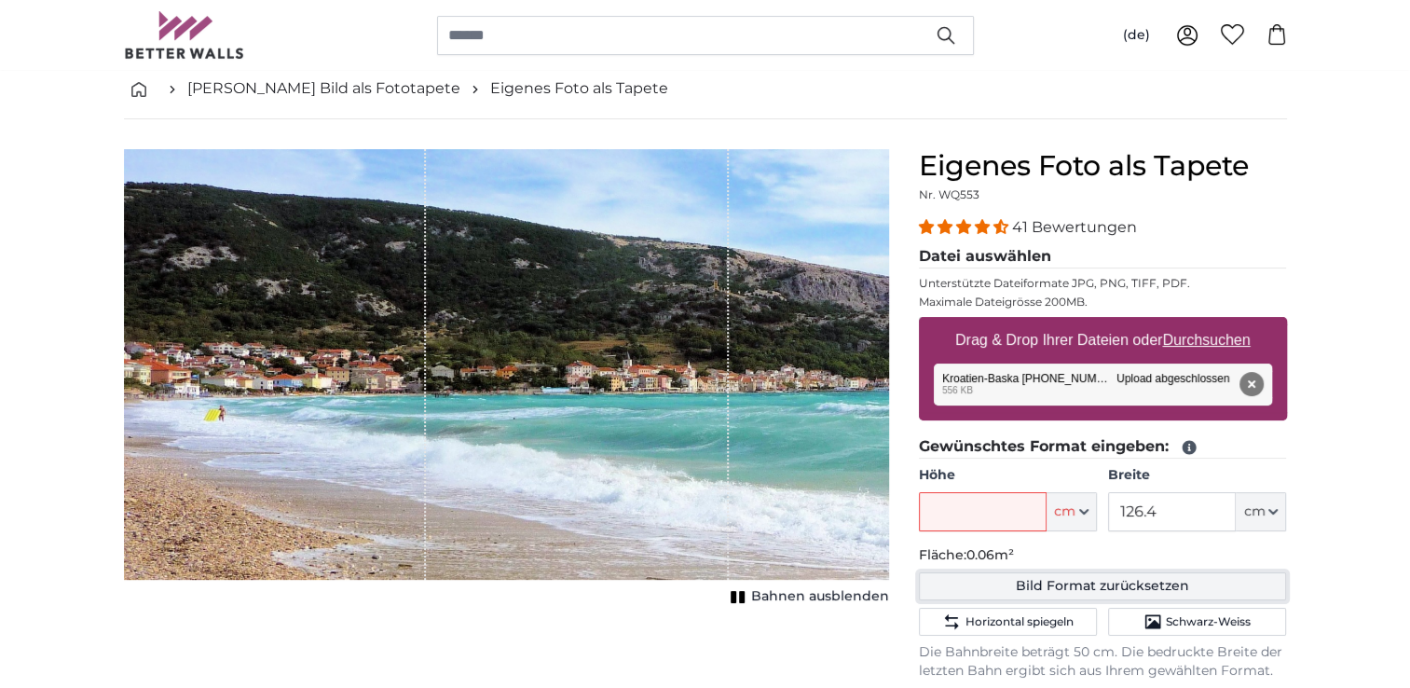
click at [1063, 573] on button "Bild Format zurücksetzen" at bounding box center [1103, 586] width 368 height 28
type input "71"
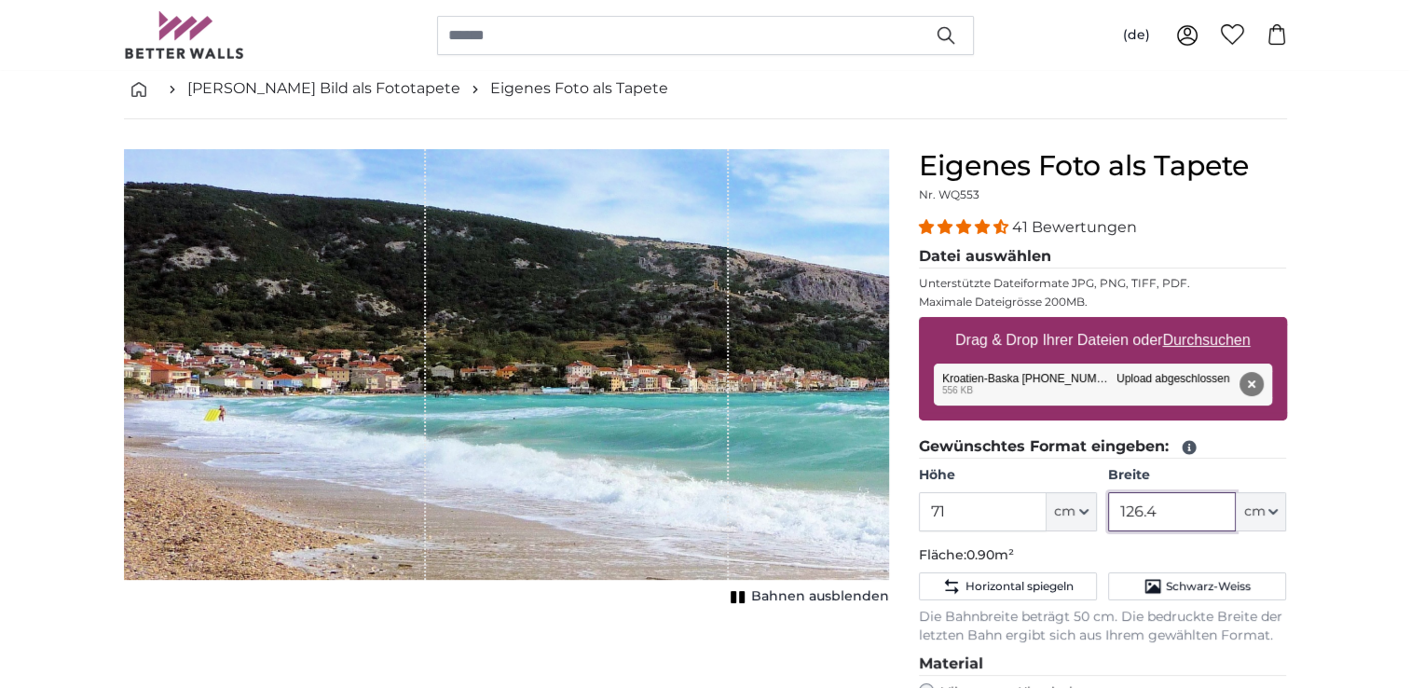
click at [1124, 507] on input "126.4" at bounding box center [1172, 511] width 128 height 39
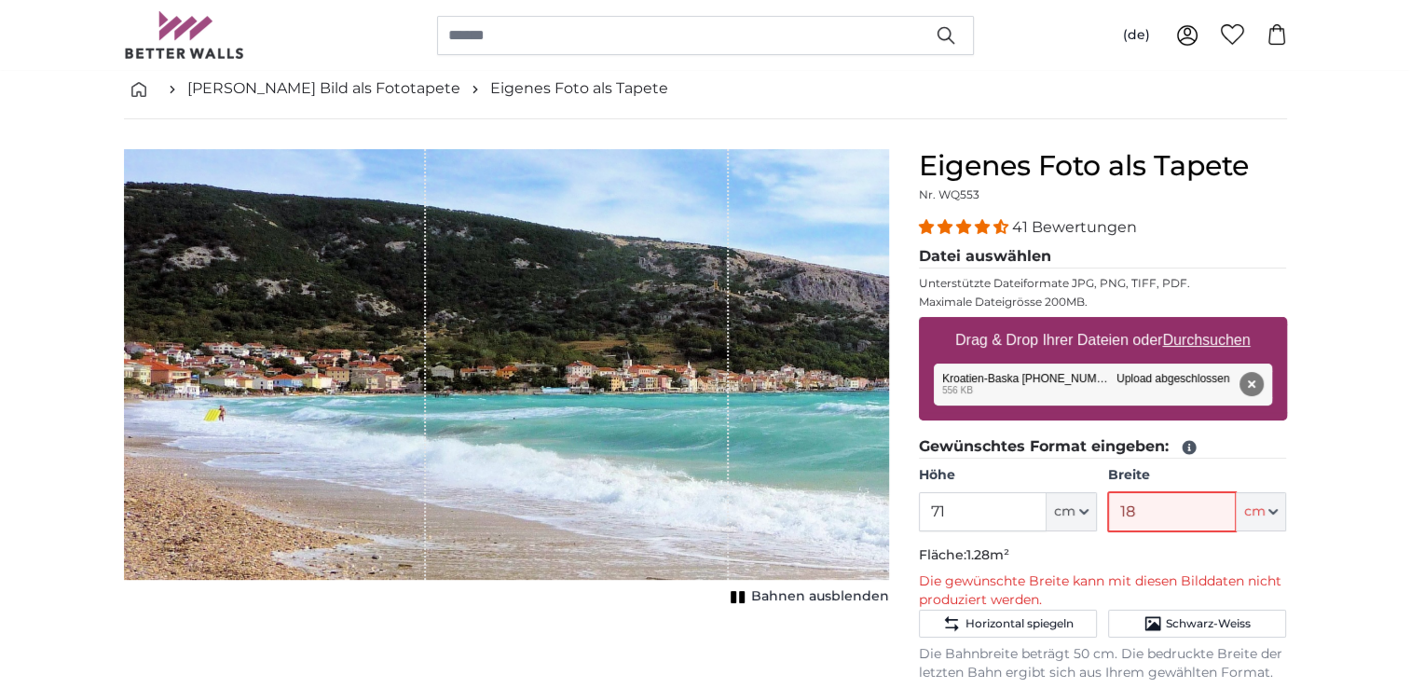
type input "1"
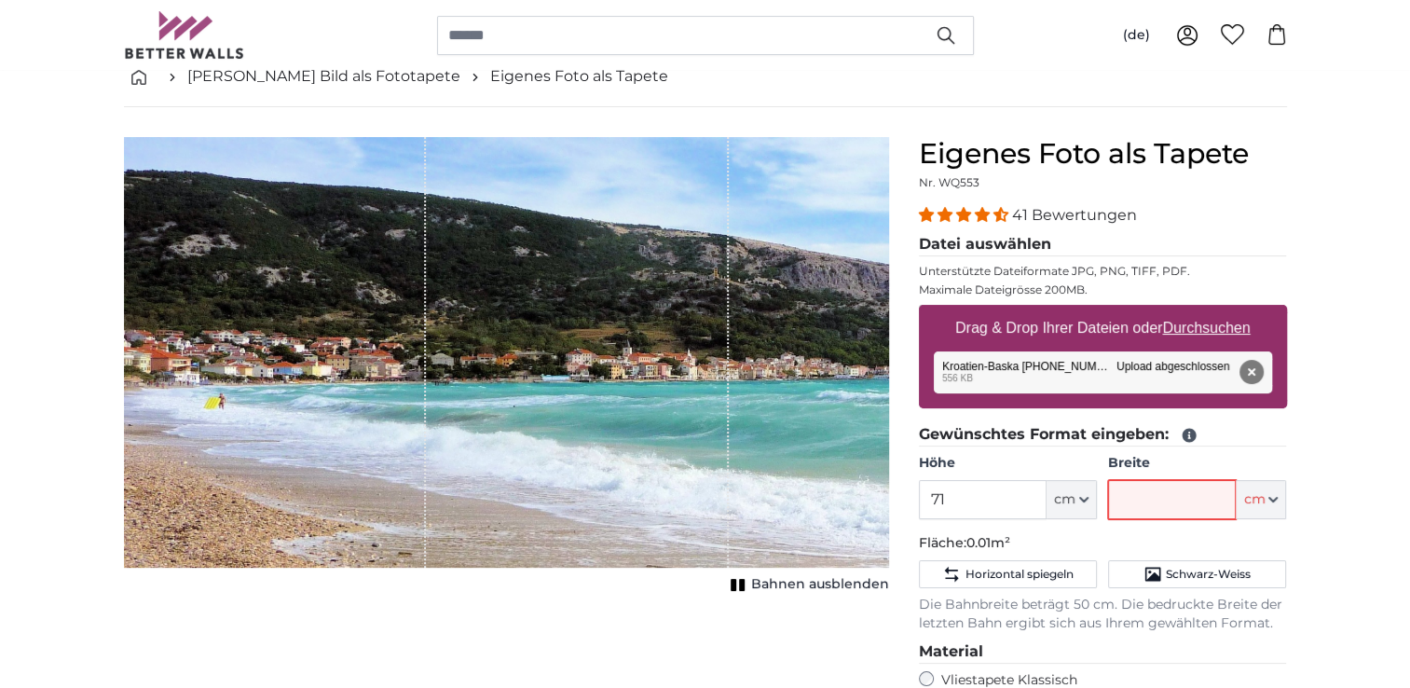
scroll to position [280, 0]
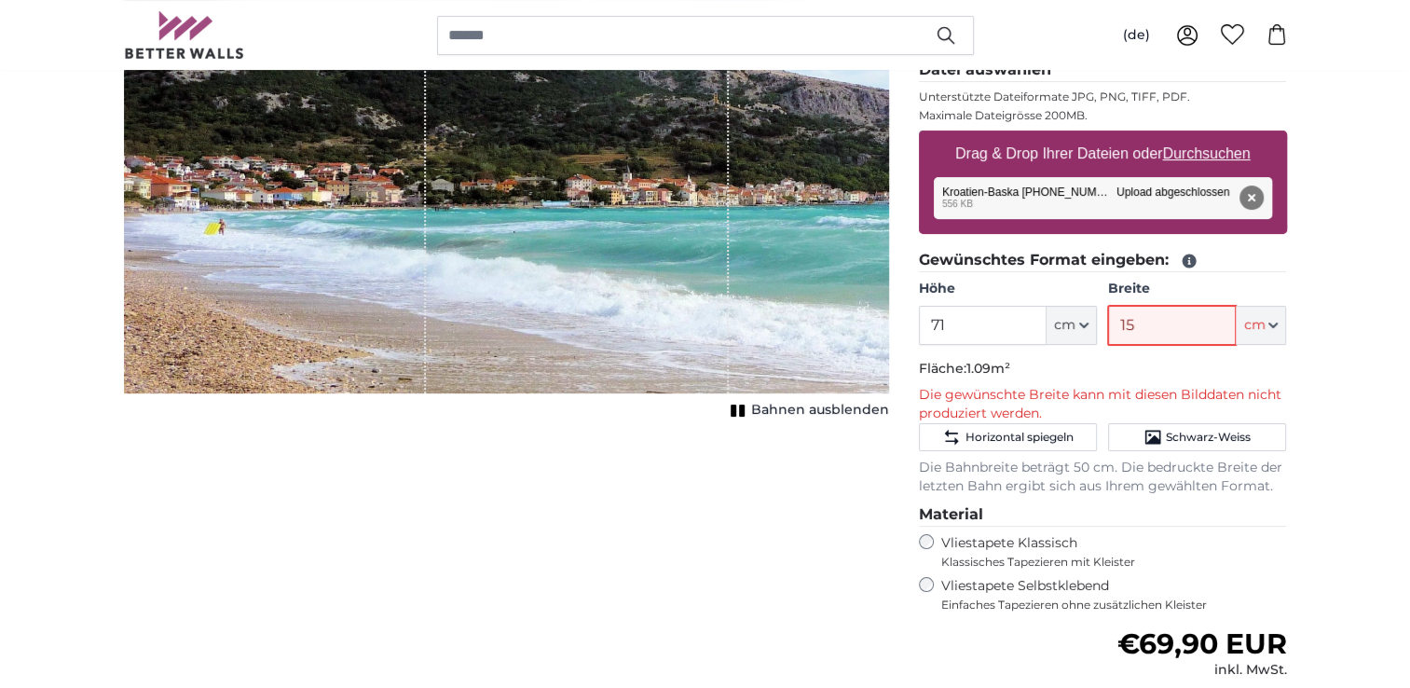
type input "1"
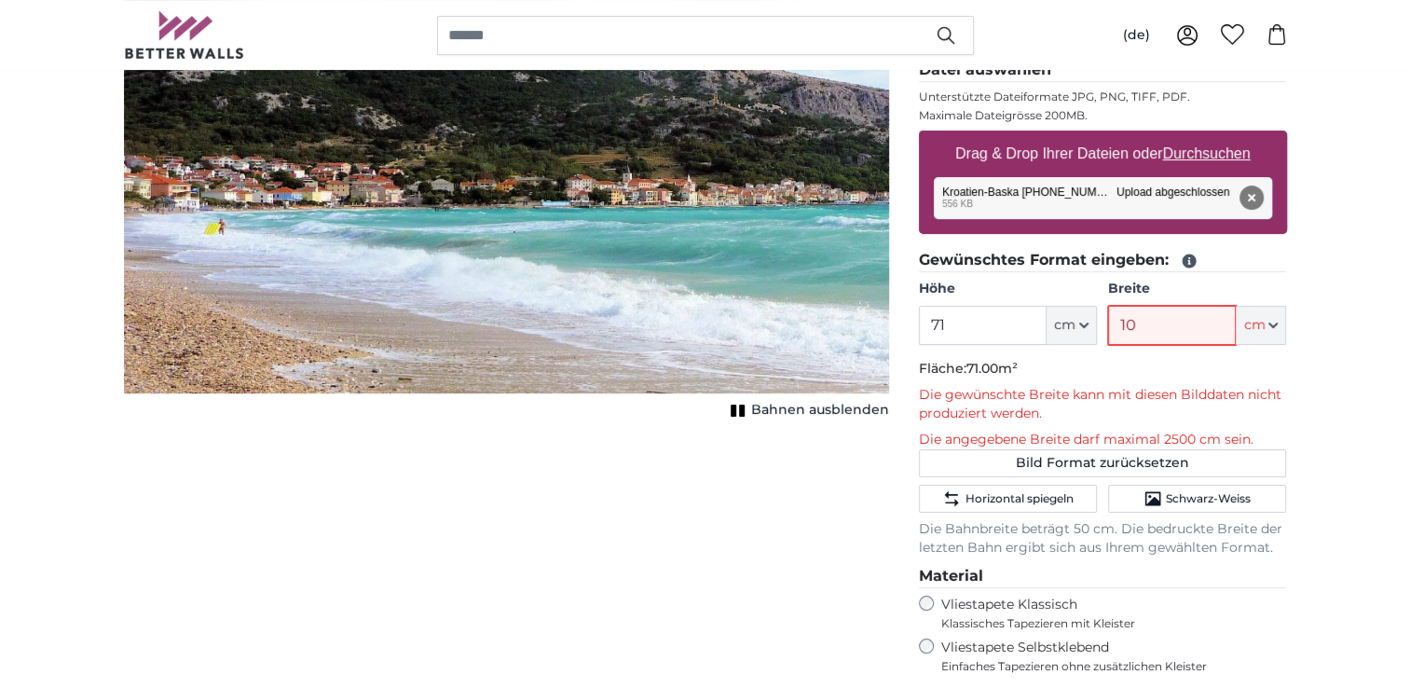
type input "1"
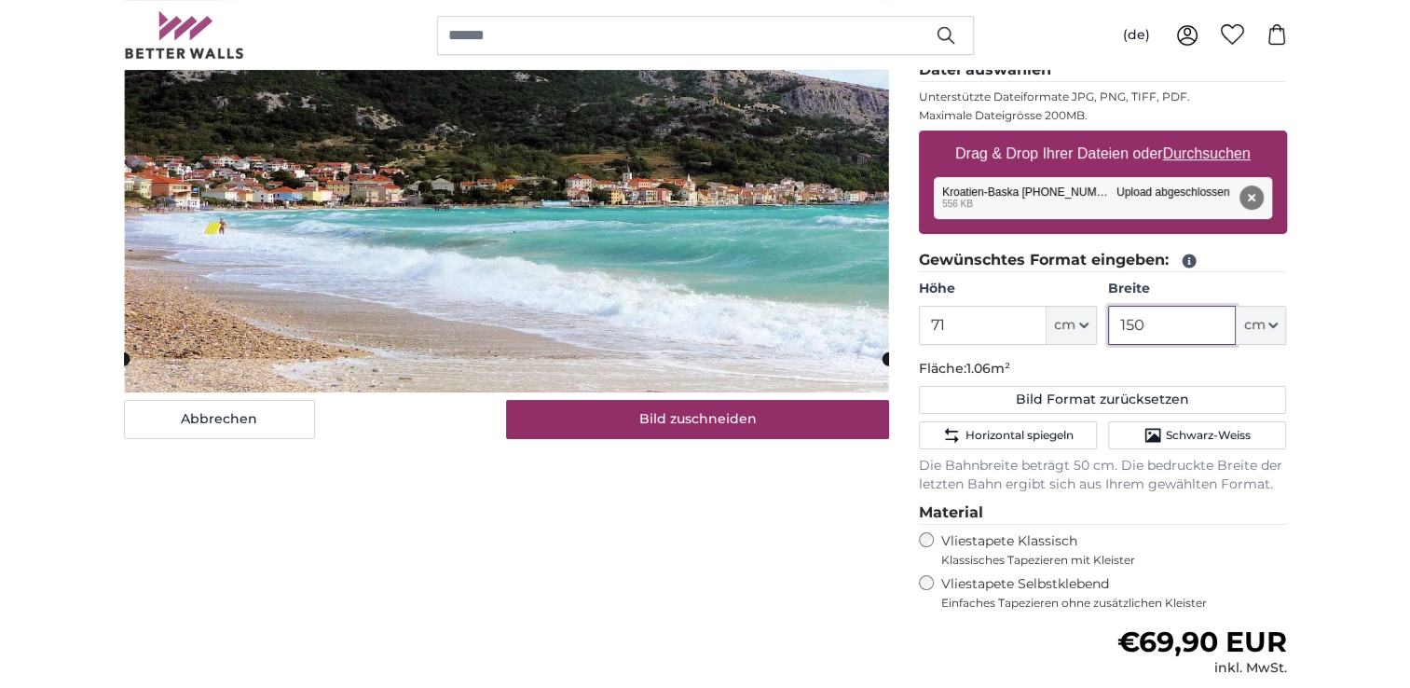
type input "150"
click at [962, 322] on input "71" at bounding box center [983, 325] width 128 height 39
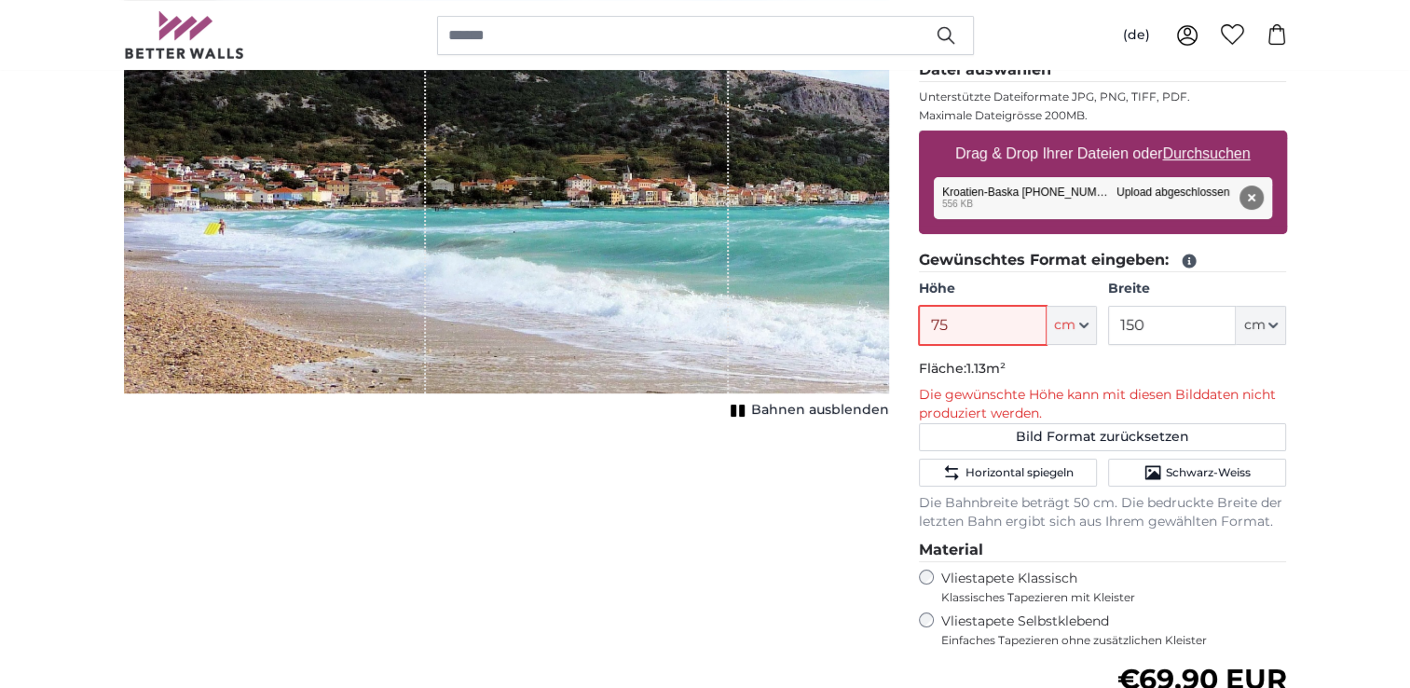
type input "7"
type input "8"
type input "90"
click at [1120, 326] on input "150" at bounding box center [1172, 325] width 128 height 39
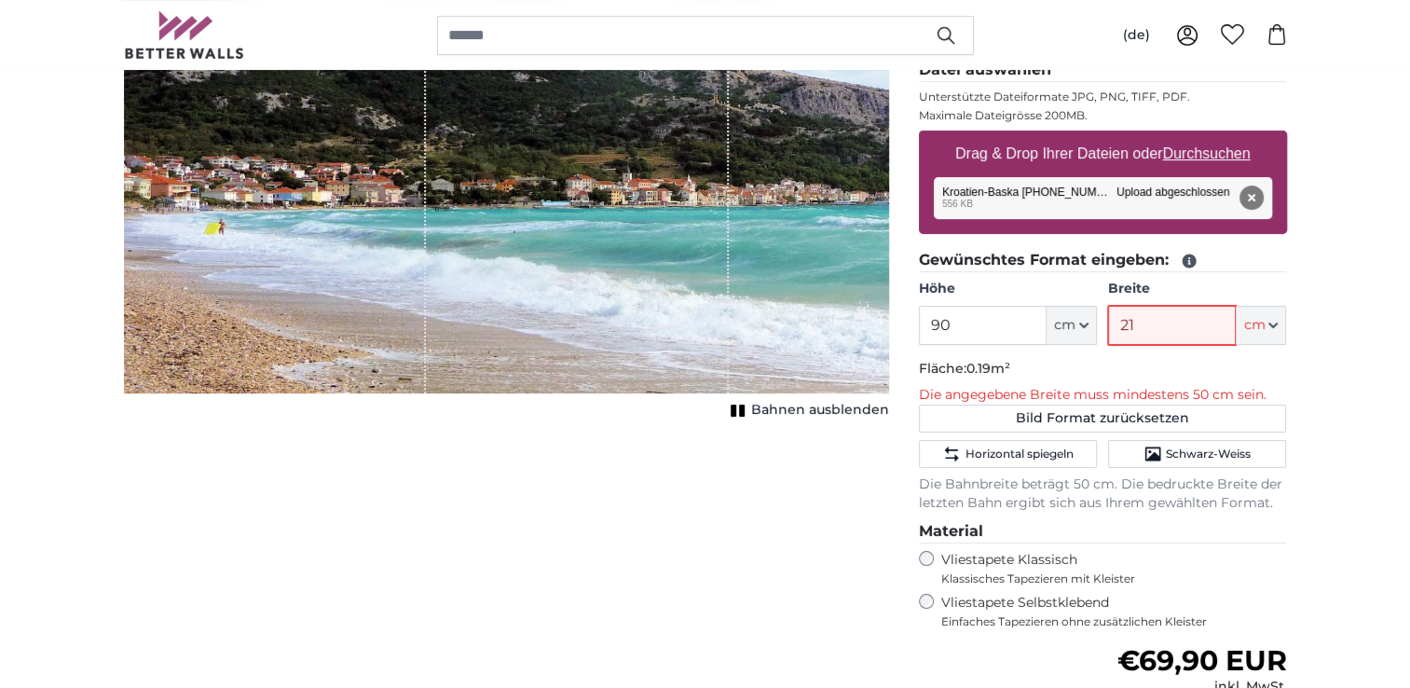
type input "2"
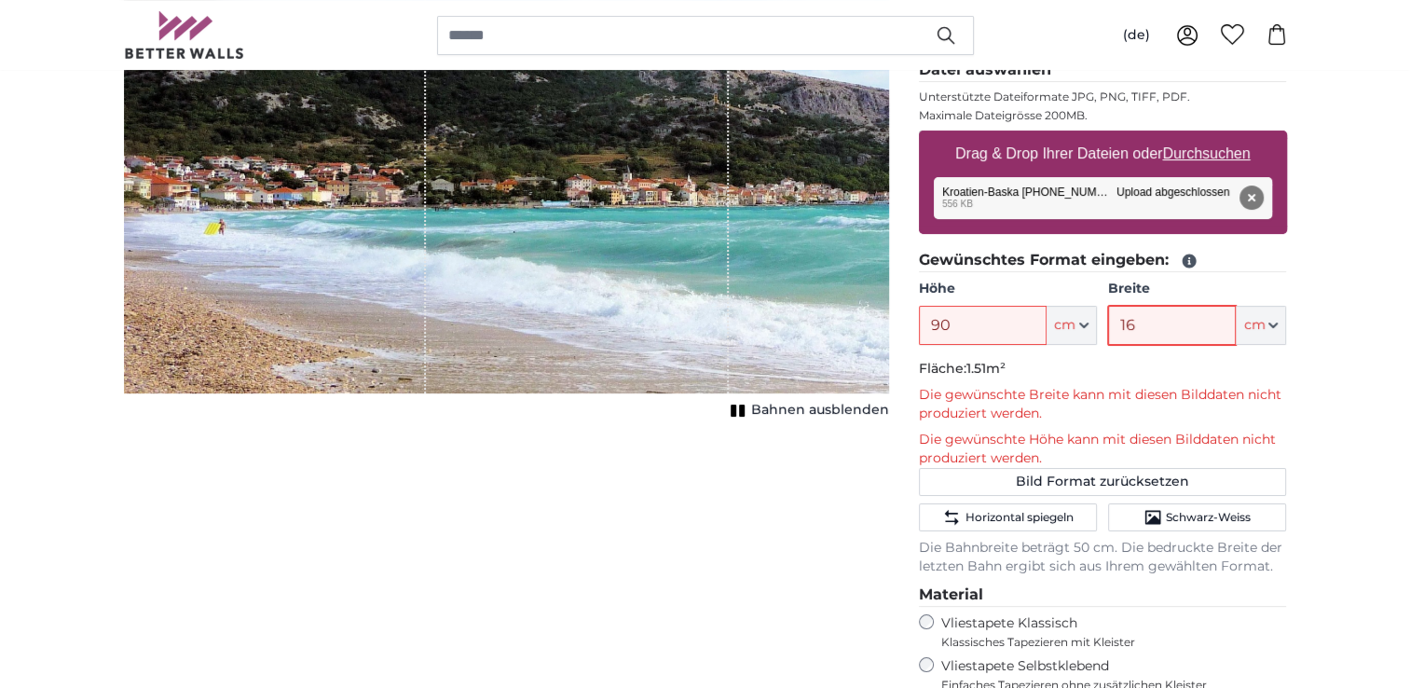
type input "1"
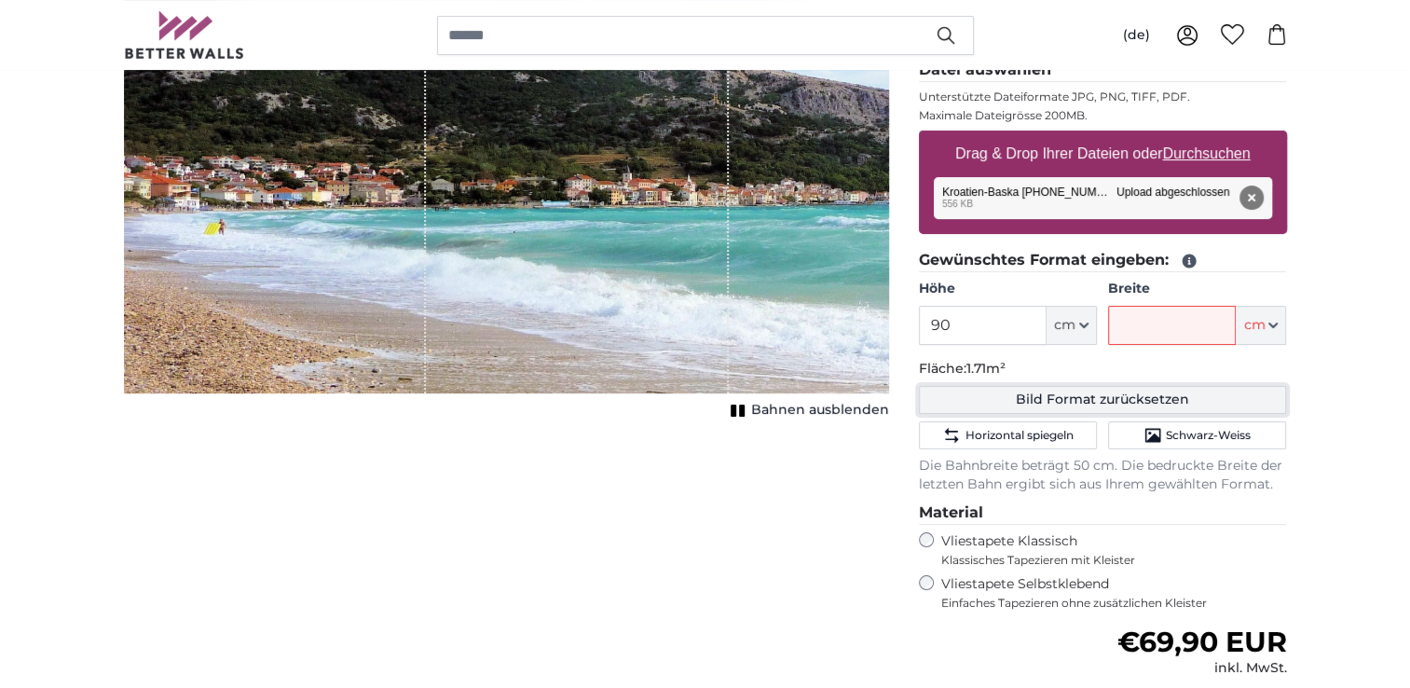
click at [1107, 396] on button "Bild Format zurücksetzen" at bounding box center [1103, 400] width 368 height 28
type input "71"
type input "126.4"
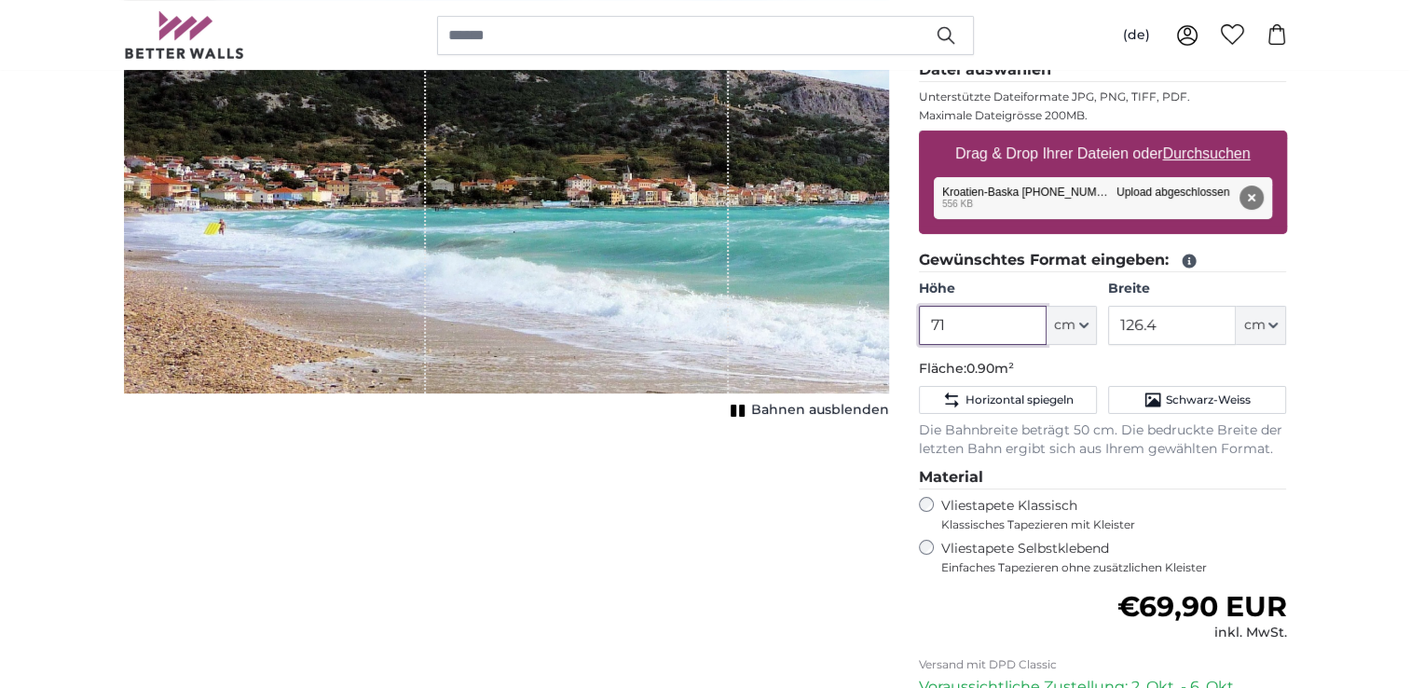
drag, startPoint x: 947, startPoint y: 320, endPoint x: 929, endPoint y: 322, distance: 17.9
click at [929, 322] on input "71" at bounding box center [983, 325] width 128 height 39
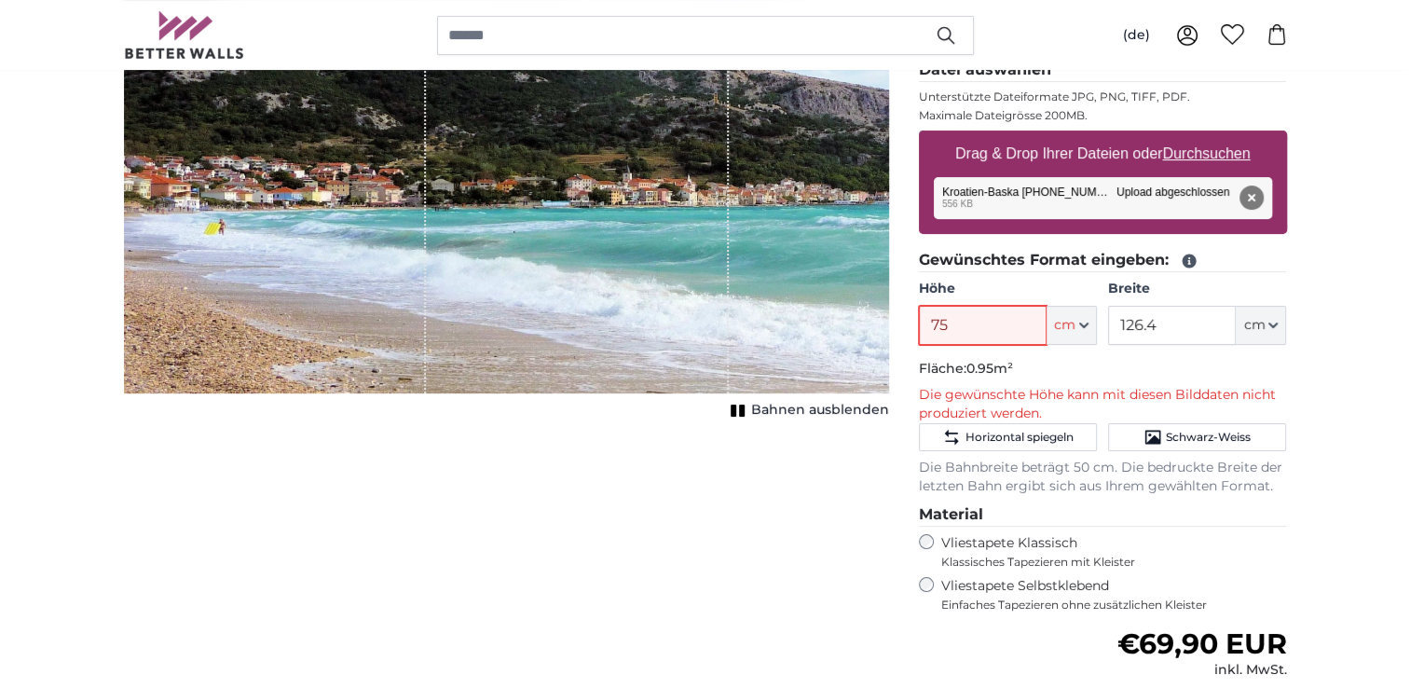
type input "75"
drag, startPoint x: 1161, startPoint y: 322, endPoint x: 1106, endPoint y: 322, distance: 55.0
click at [1106, 322] on div "Höhe 75 ft cm Centimeter (cm) Inches (inch) Feet (ft. in.) Breite 126.4 ft cm C…" at bounding box center [1103, 312] width 368 height 65
type input "150"
click at [977, 322] on input "75" at bounding box center [983, 325] width 128 height 39
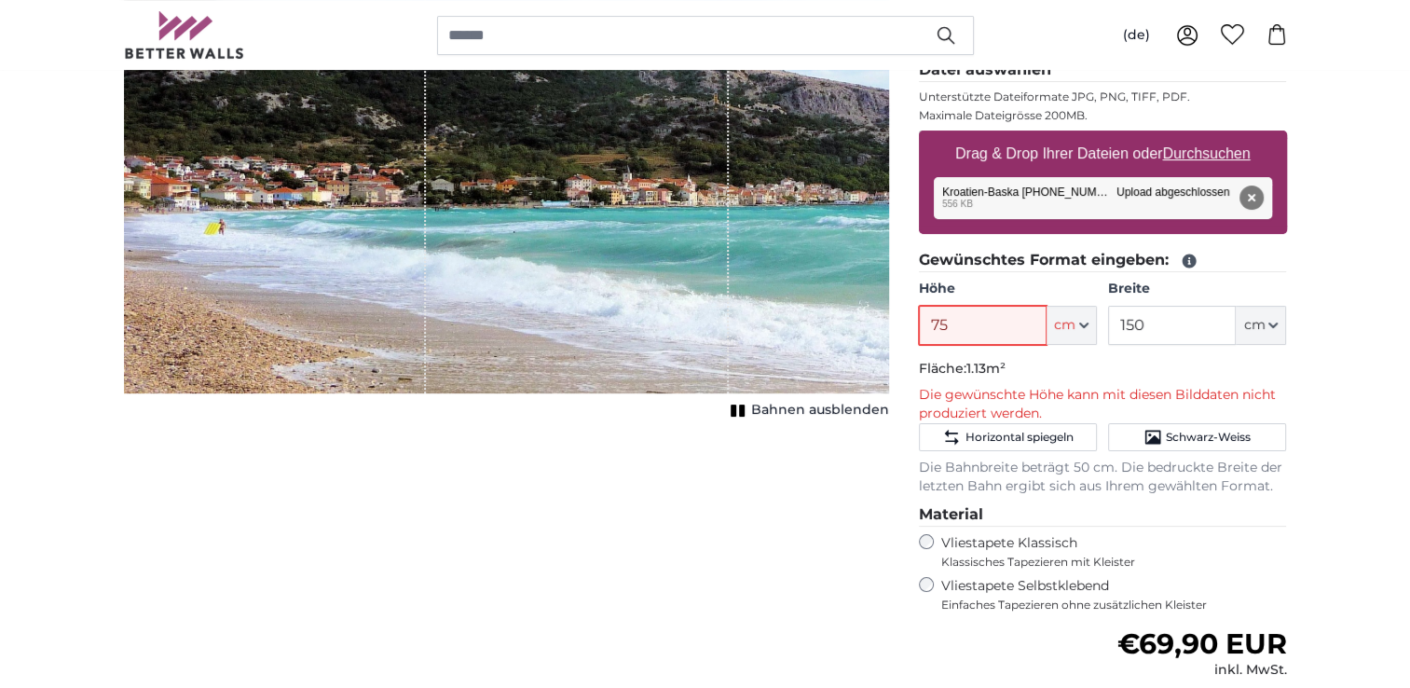
type input "7"
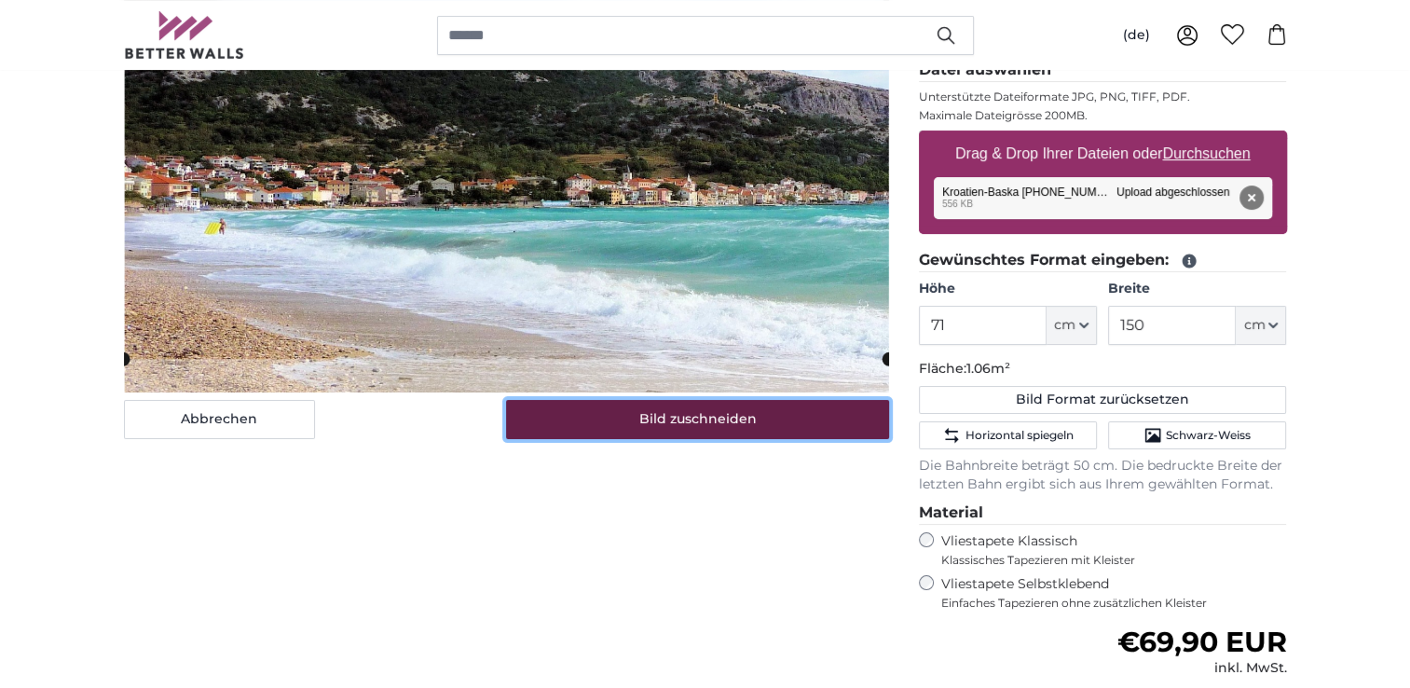
click at [716, 416] on button "Bild zuschneiden" at bounding box center [697, 419] width 383 height 39
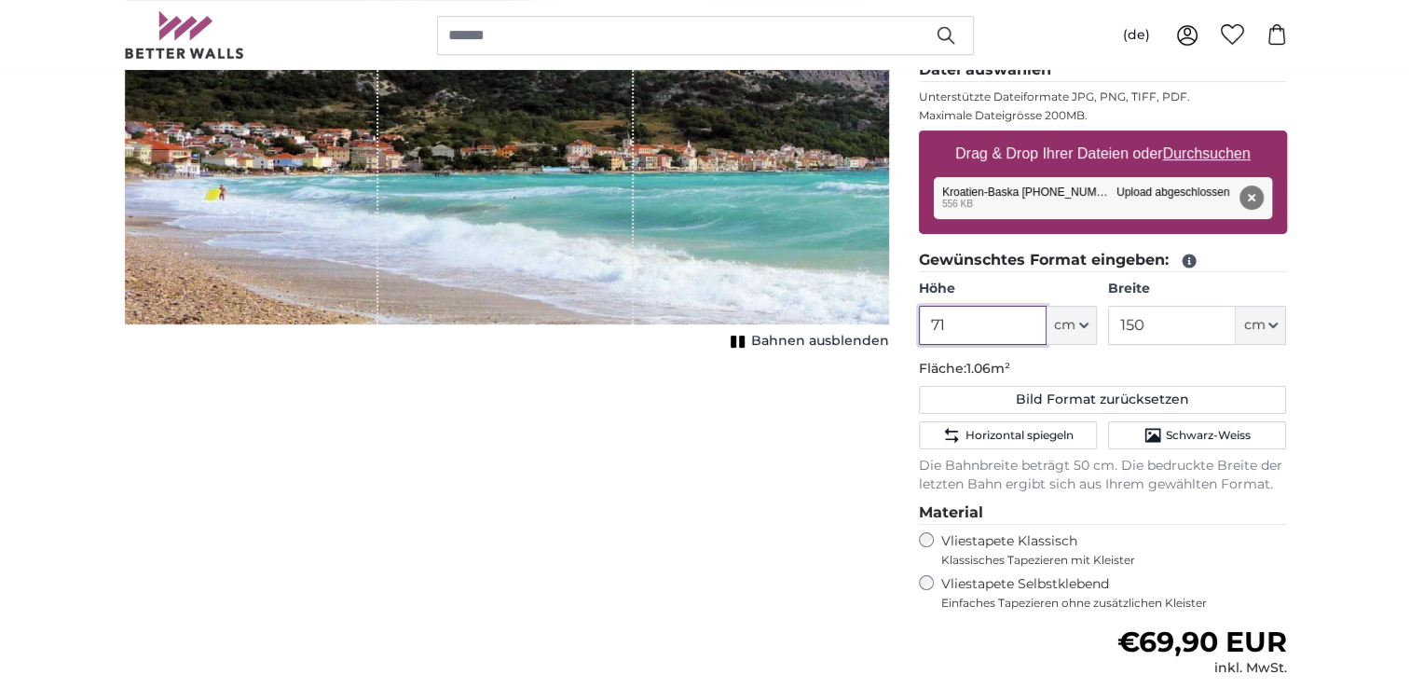
click at [949, 318] on input "71" at bounding box center [983, 325] width 128 height 39
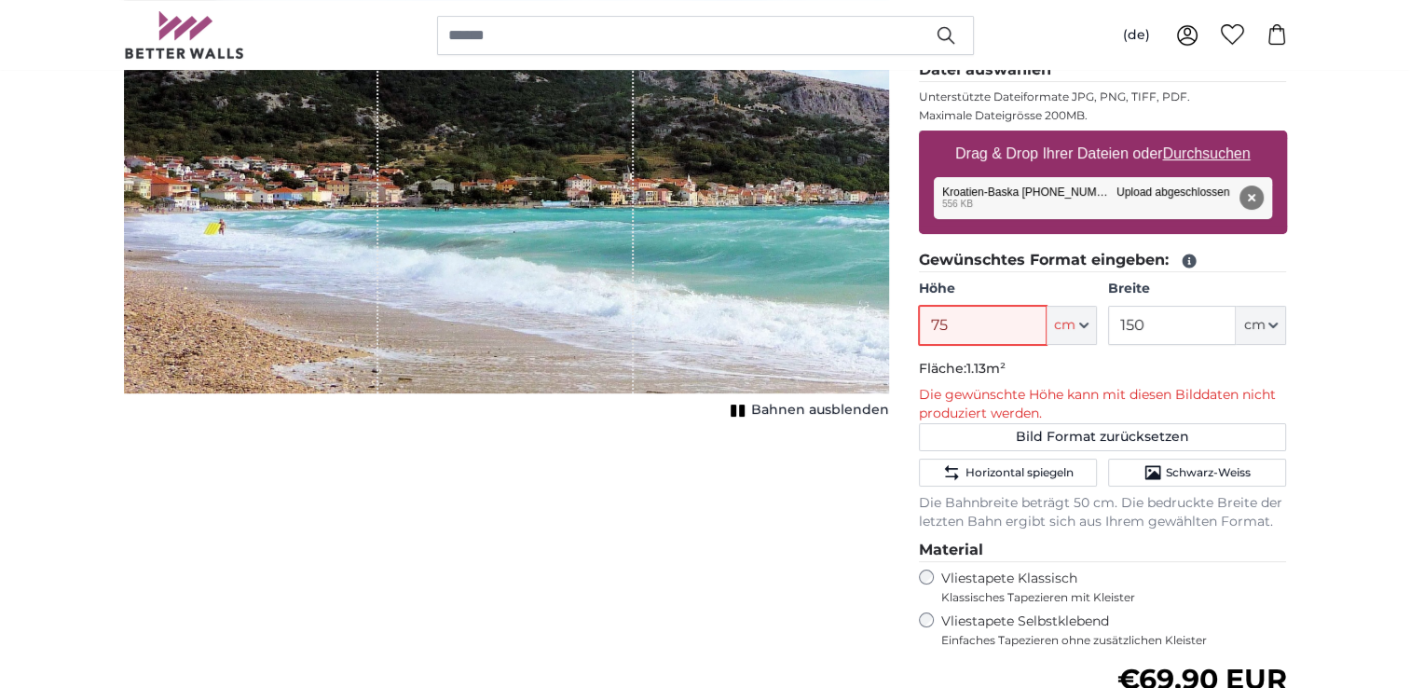
type input "7"
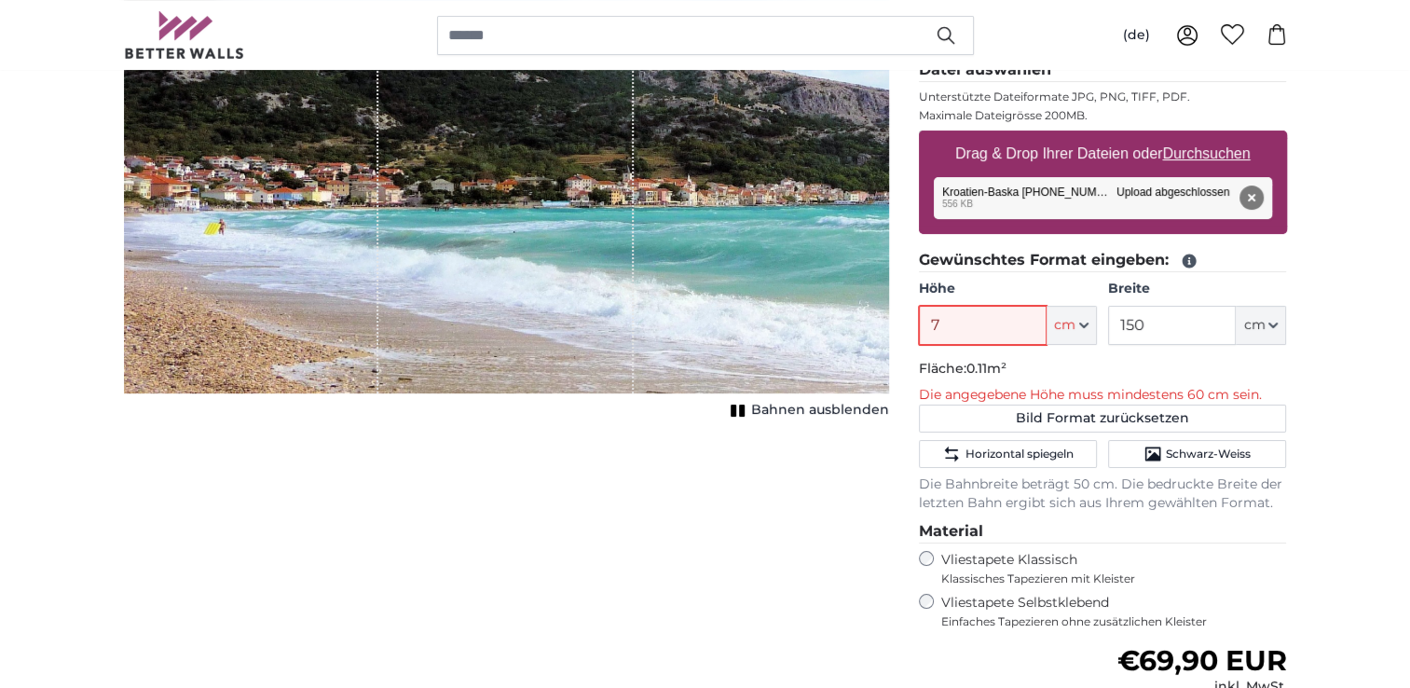
type input "71"
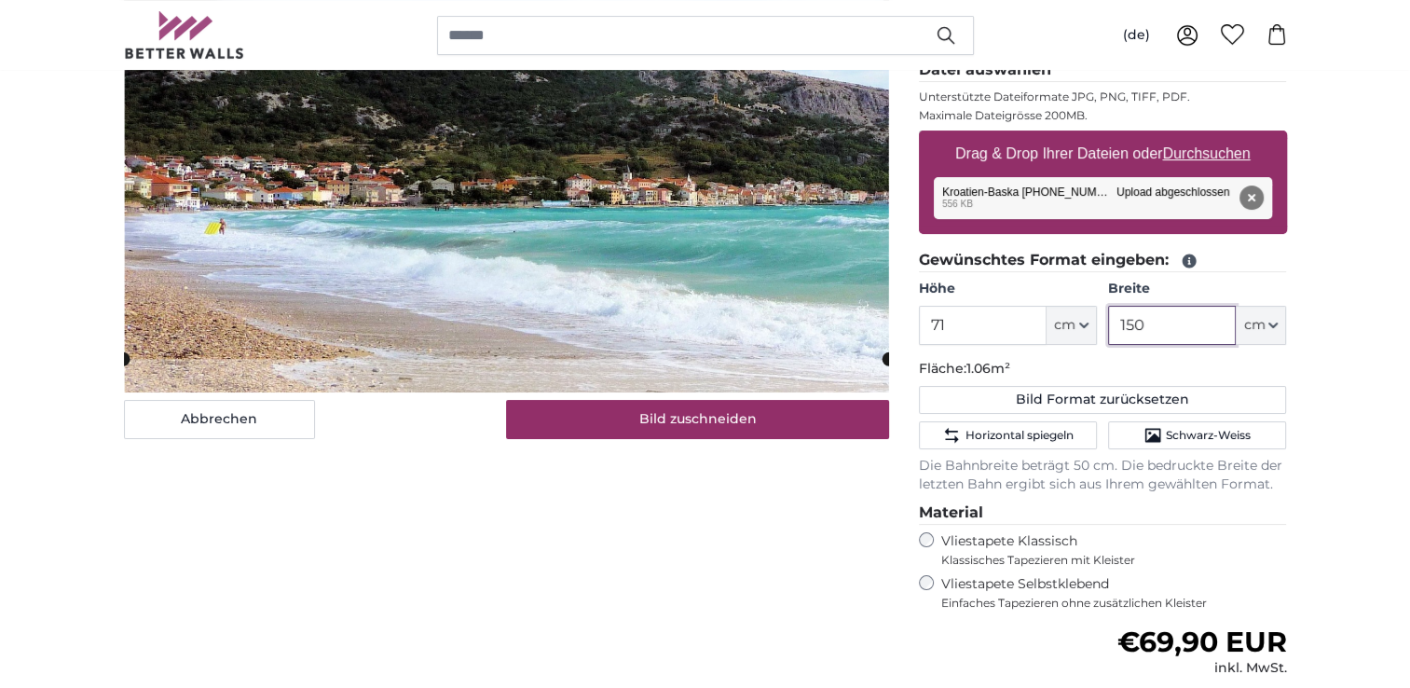
click at [1137, 322] on input "150" at bounding box center [1172, 325] width 128 height 39
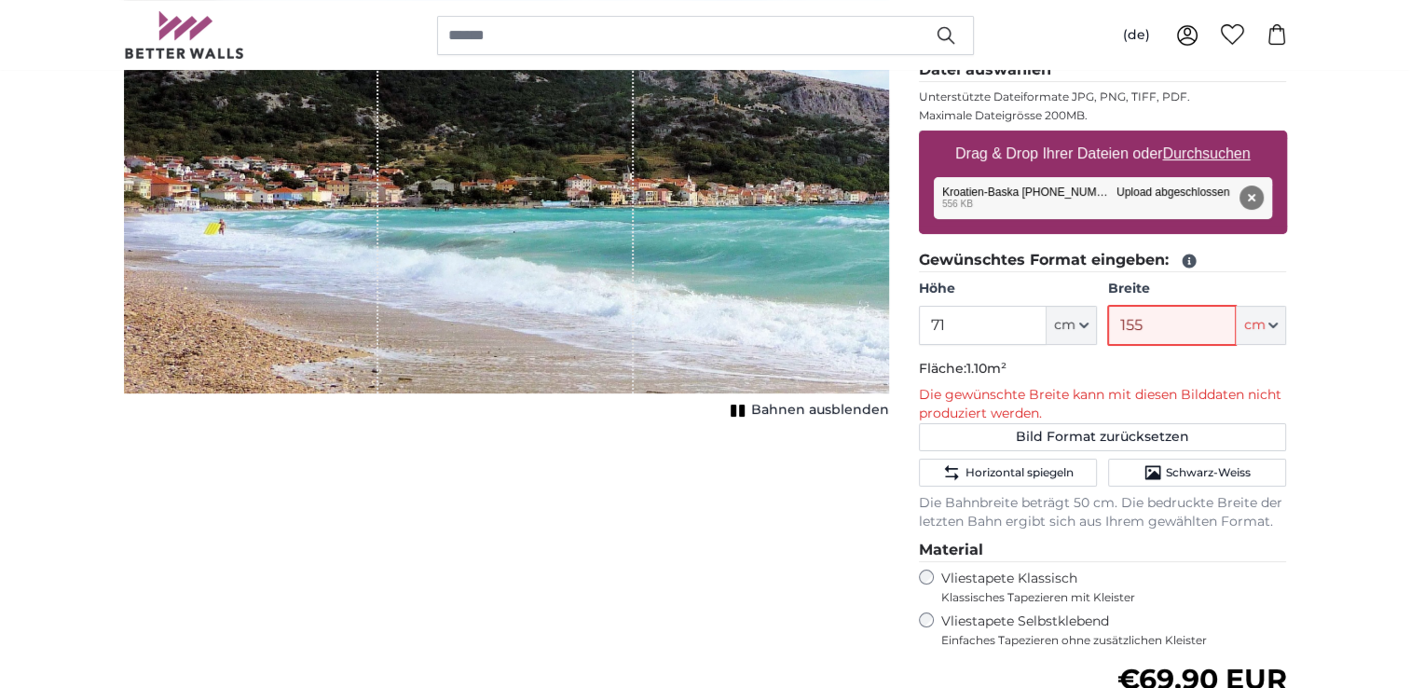
type input "155"
click at [949, 322] on input "71" at bounding box center [983, 325] width 128 height 39
type input "71"
click at [1141, 321] on input "155" at bounding box center [1172, 325] width 128 height 39
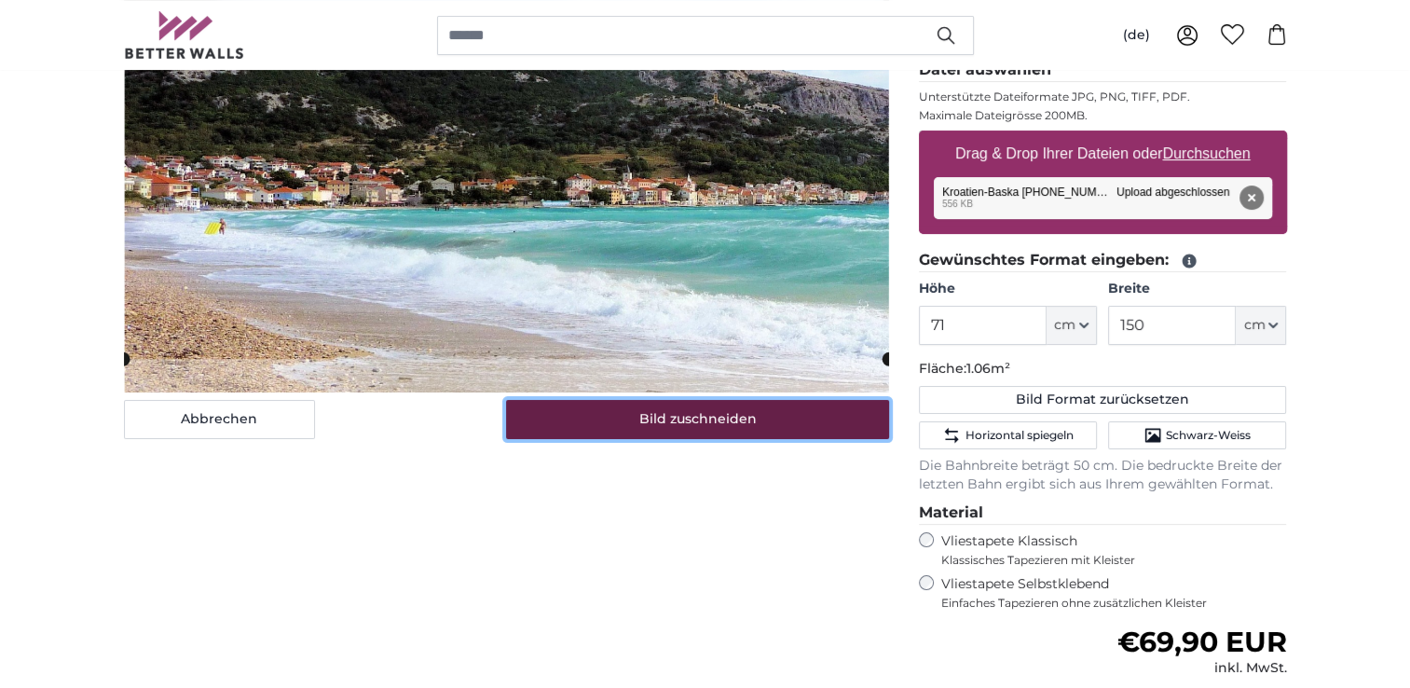
click at [630, 416] on button "Bild zuschneiden" at bounding box center [697, 419] width 383 height 39
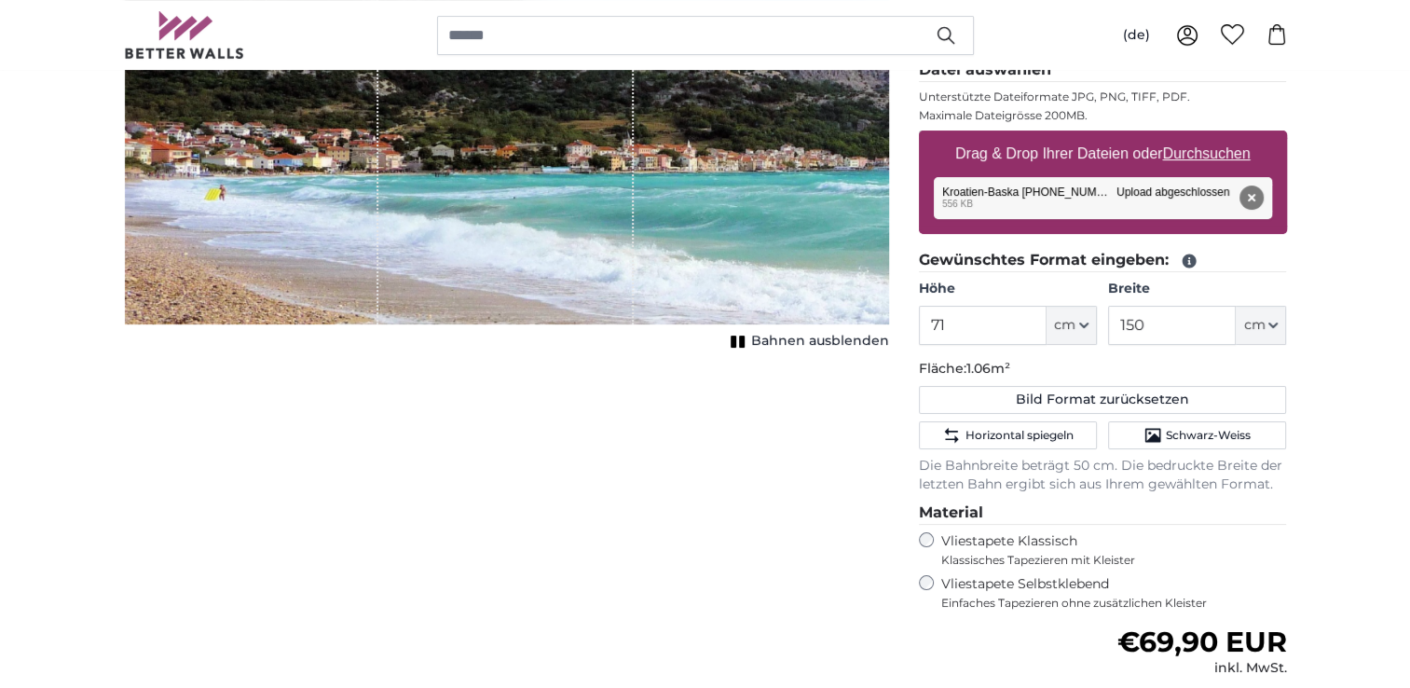
click at [806, 335] on span "Bahnen ausblenden" at bounding box center [820, 341] width 138 height 19
click at [1155, 322] on input "150" at bounding box center [1172, 325] width 128 height 39
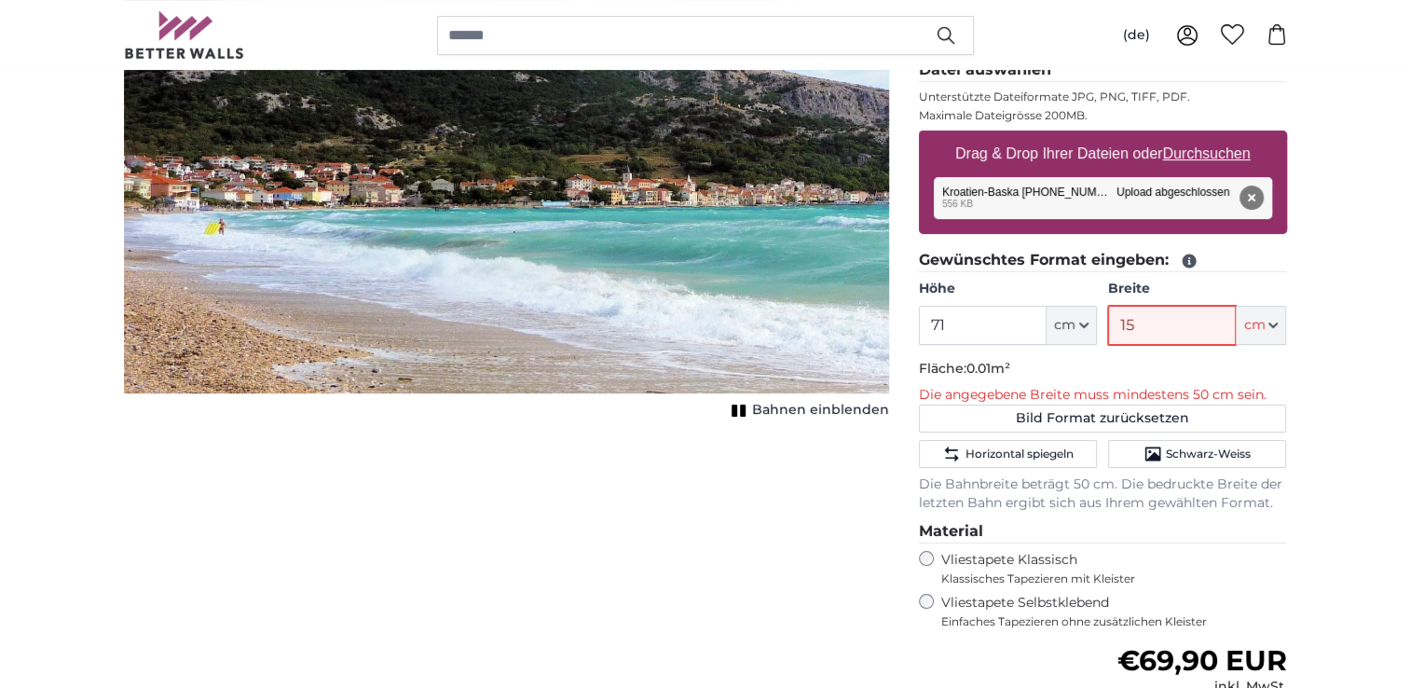
type input "150"
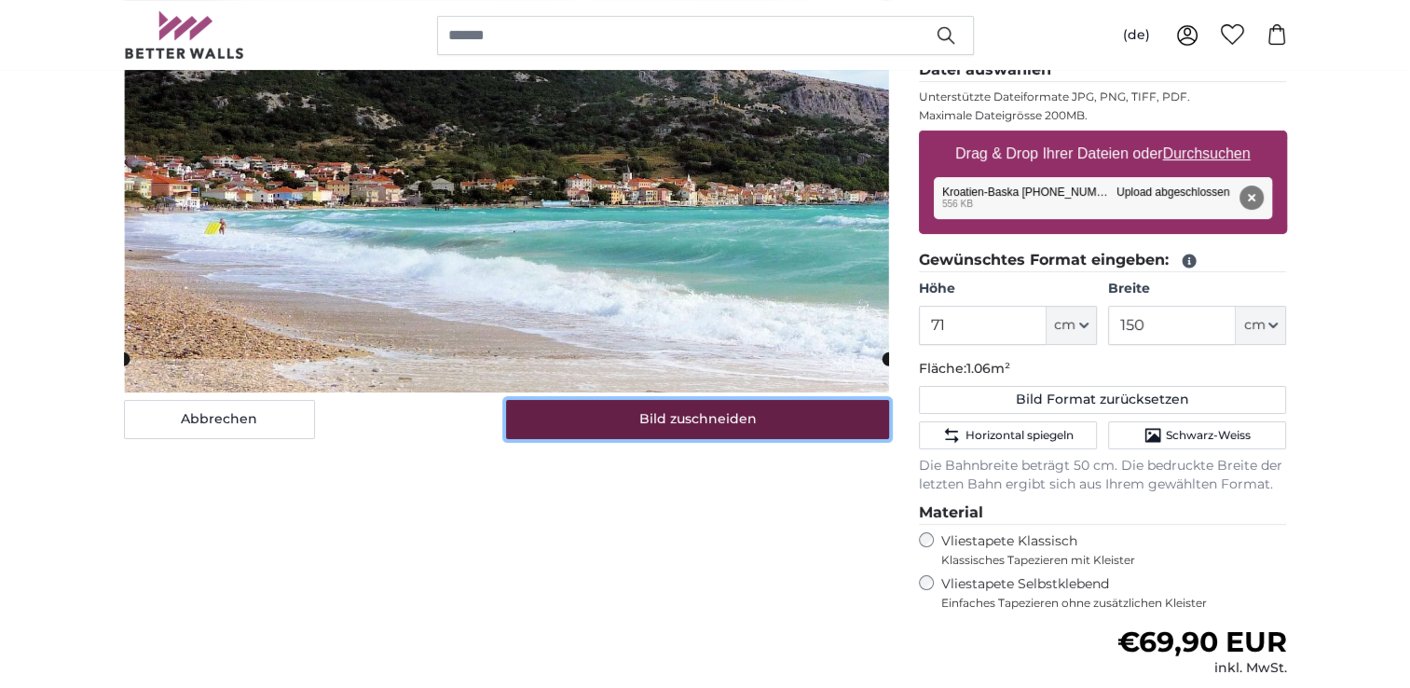
click at [652, 413] on button "Bild zuschneiden" at bounding box center [697, 419] width 383 height 39
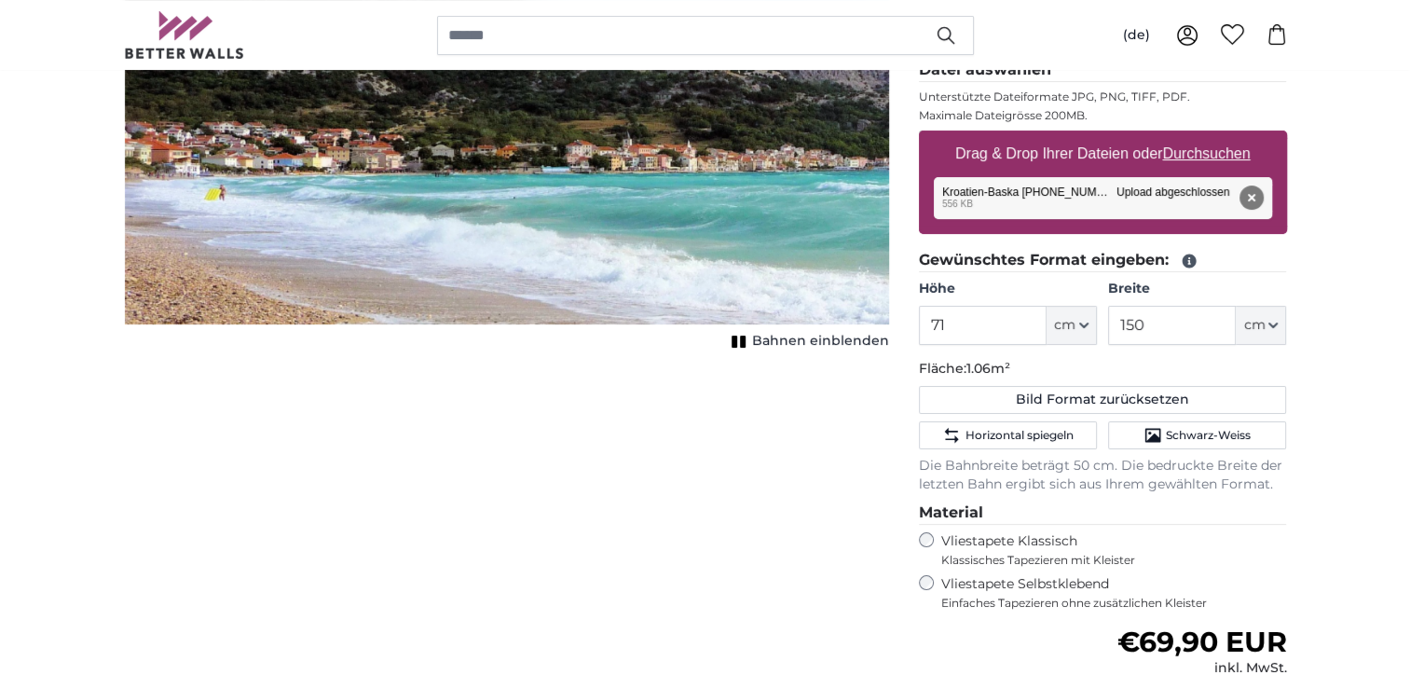
click at [782, 344] on span "Bahnen einblenden" at bounding box center [820, 341] width 137 height 19
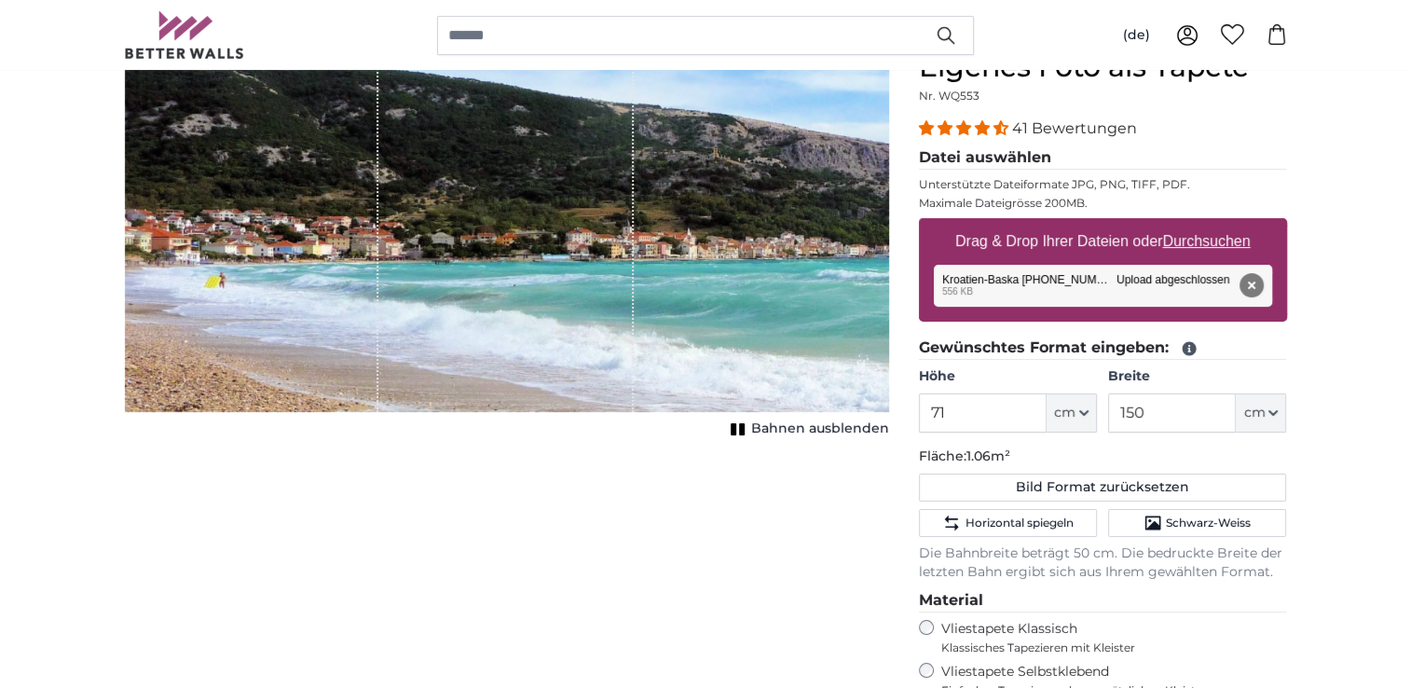
scroll to position [93, 0]
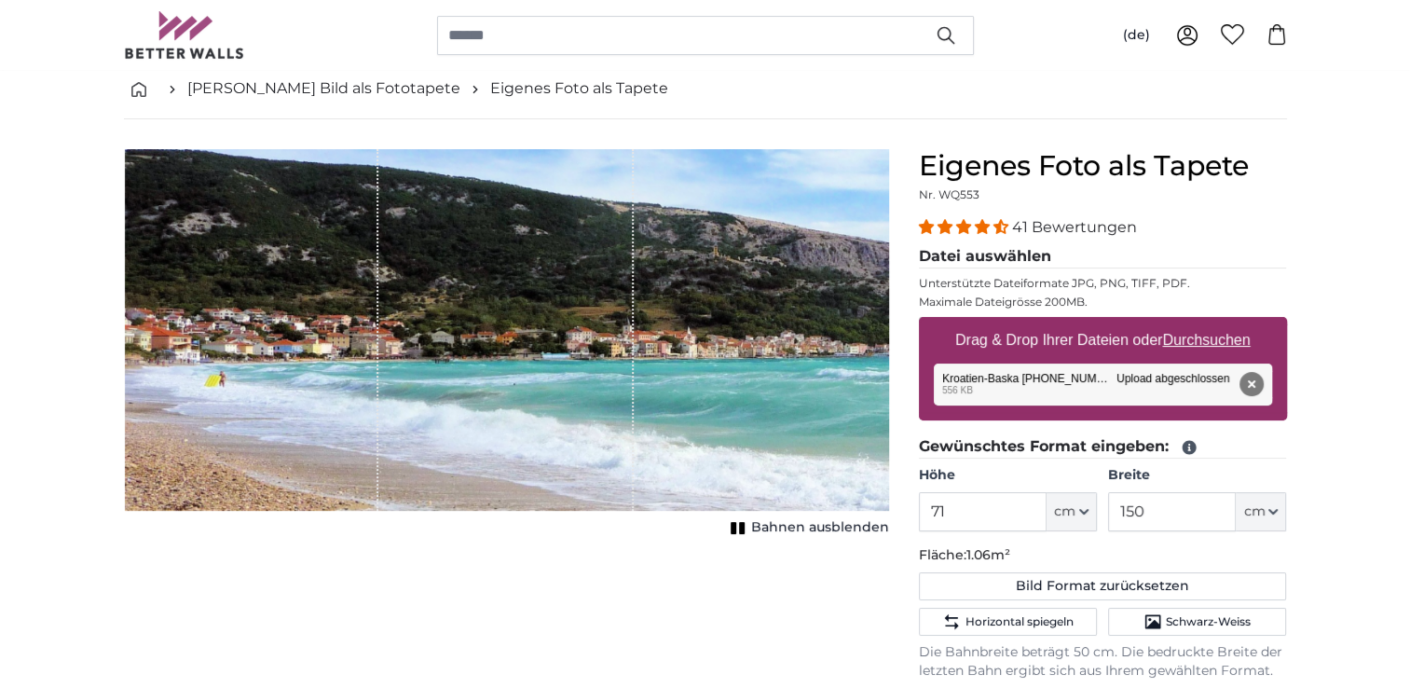
click at [1192, 337] on u "Durchsuchen" at bounding box center [1206, 340] width 88 height 16
click at [1192, 322] on input "Drag & Drop Ihrer Dateien oder Durchsuchen" at bounding box center [1103, 320] width 368 height 6
type input "**********"
click at [1245, 379] on button "Entfernen" at bounding box center [1250, 384] width 24 height 24
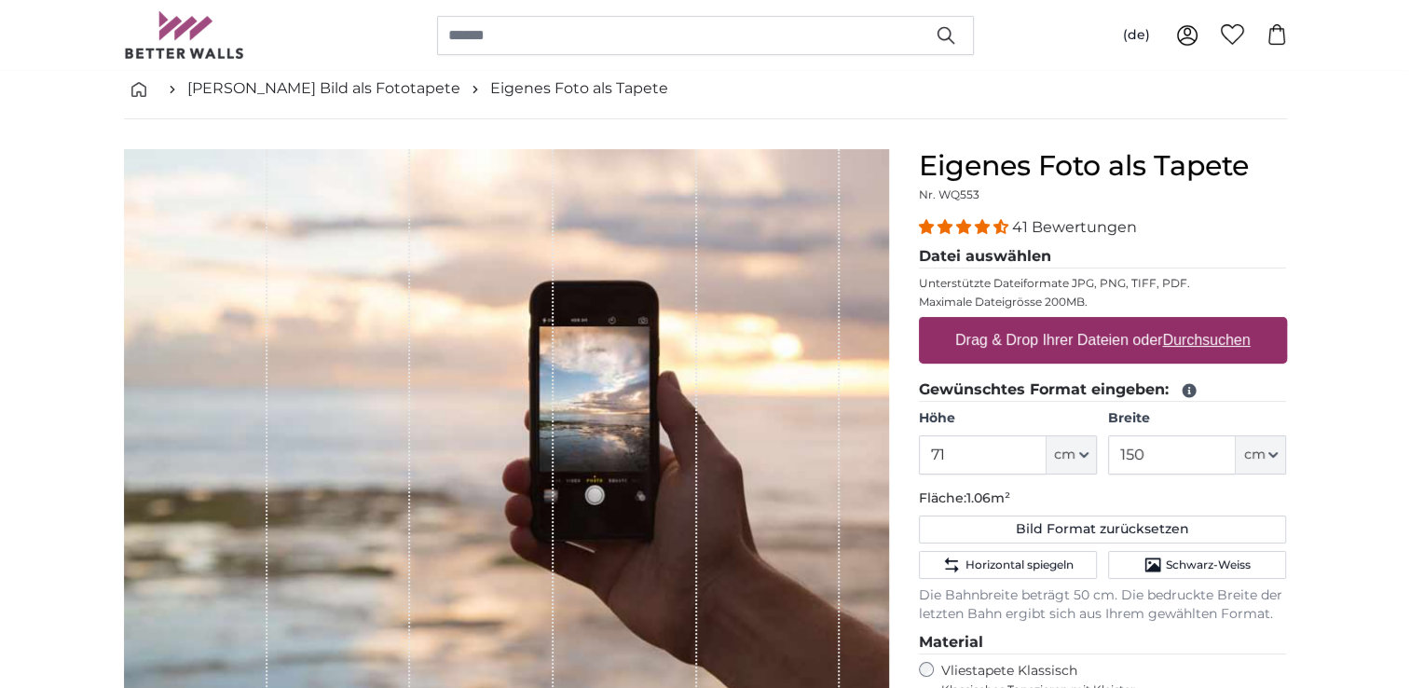
click at [1192, 336] on u "Durchsuchen" at bounding box center [1206, 340] width 88 height 16
click at [1192, 322] on input "Drag & Drop Ihrer Dateien oder Durchsuchen" at bounding box center [1103, 320] width 368 height 6
type input "**********"
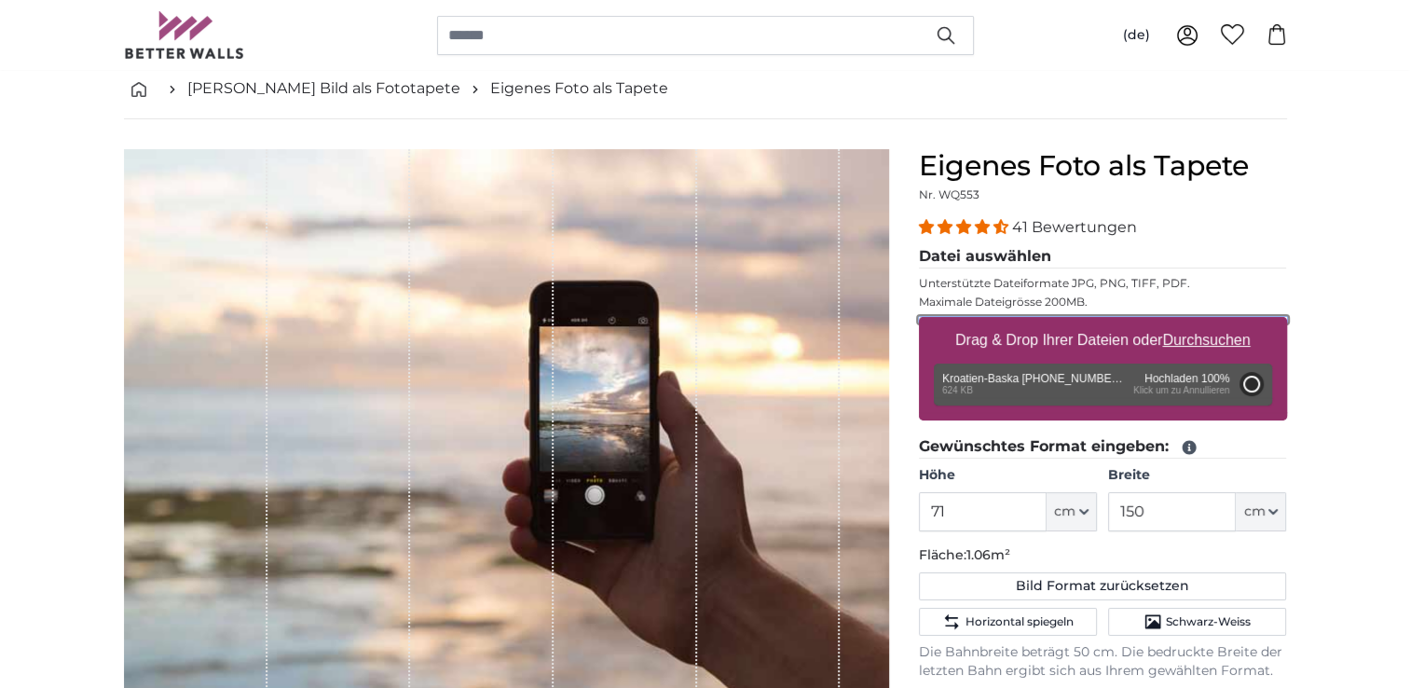
type input "71"
type input "126.4"
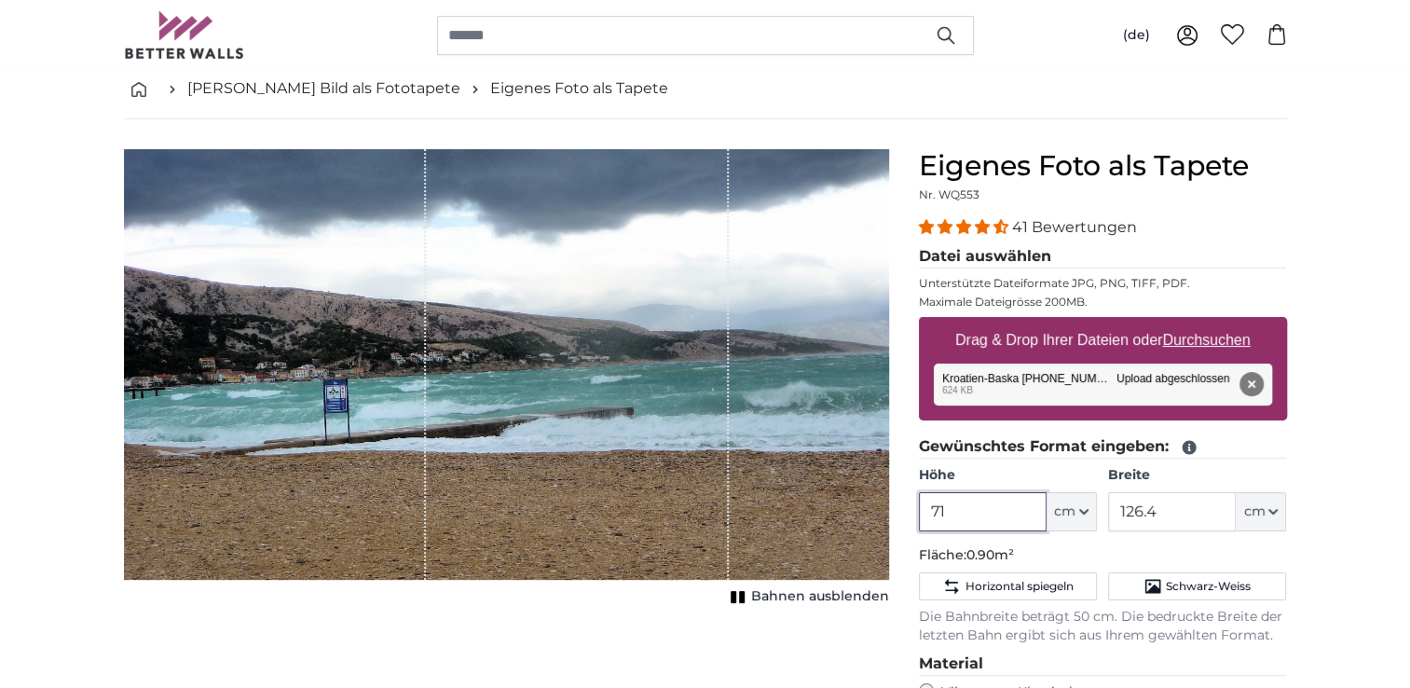
drag, startPoint x: 957, startPoint y: 510, endPoint x: 918, endPoint y: 510, distance: 39.1
click at [919, 510] on input "71" at bounding box center [983, 511] width 128 height 39
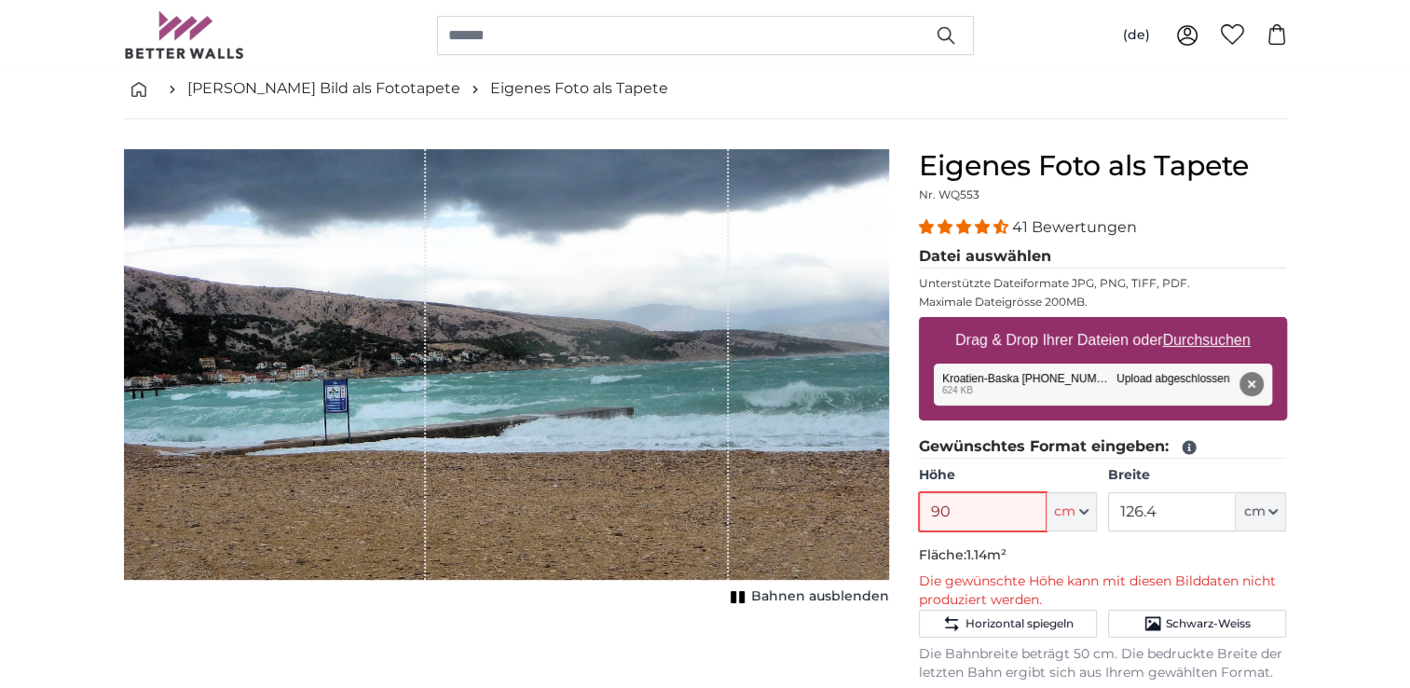
type input "9"
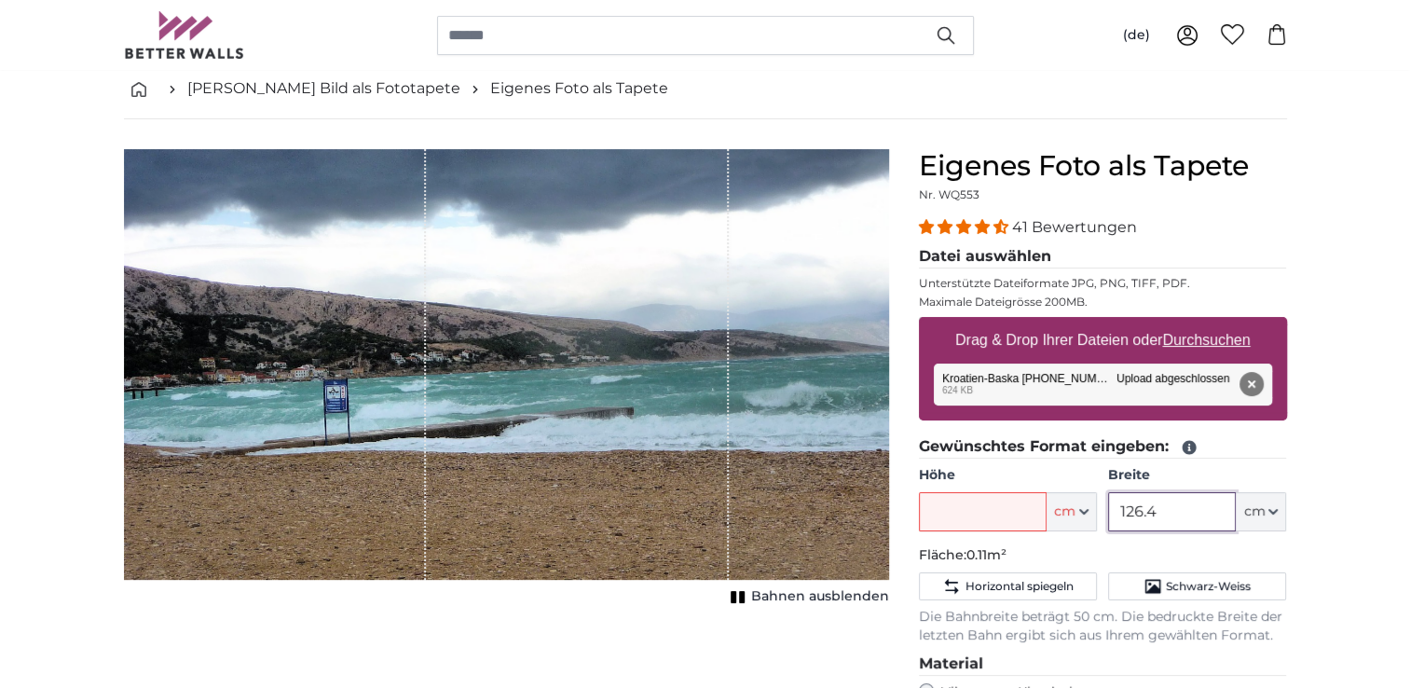
drag, startPoint x: 1127, startPoint y: 510, endPoint x: 1215, endPoint y: 512, distance: 87.6
click at [1216, 512] on input "126.4" at bounding box center [1172, 511] width 128 height 39
type input "160"
click at [936, 519] on input "Höhe" at bounding box center [983, 511] width 128 height 39
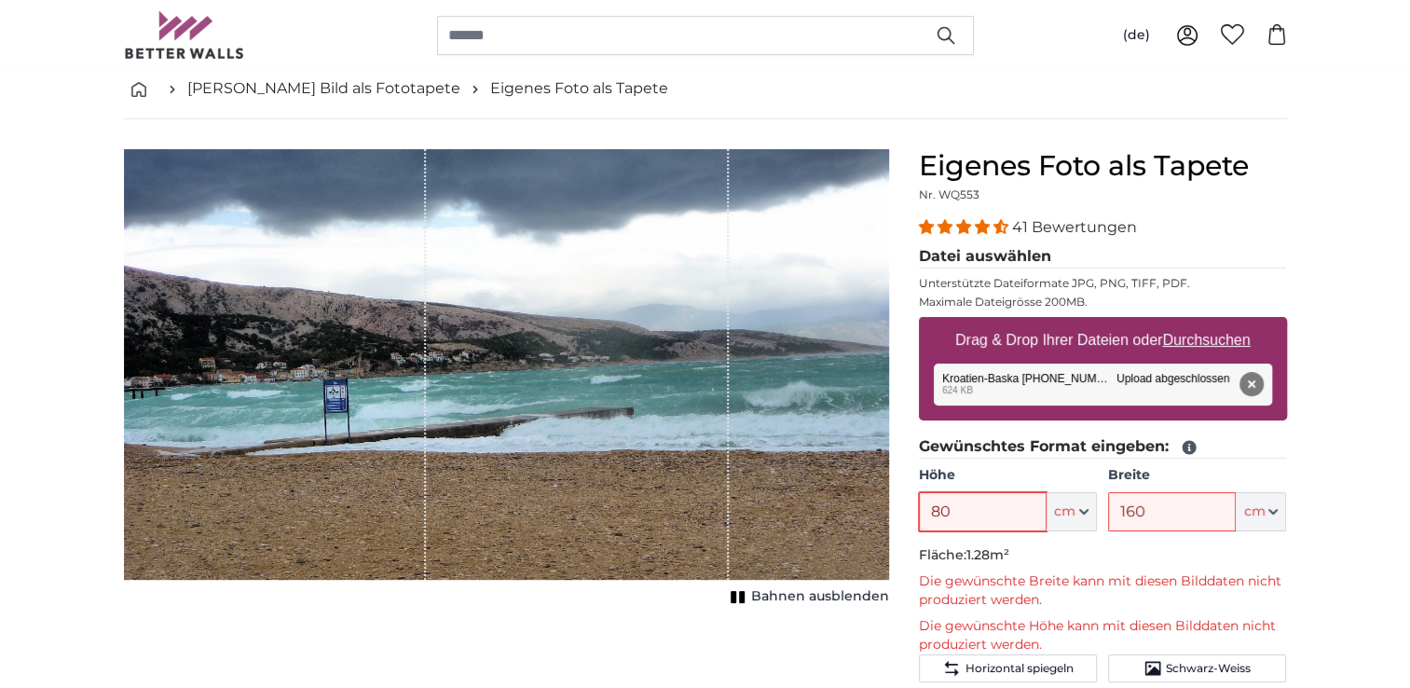
type input "8"
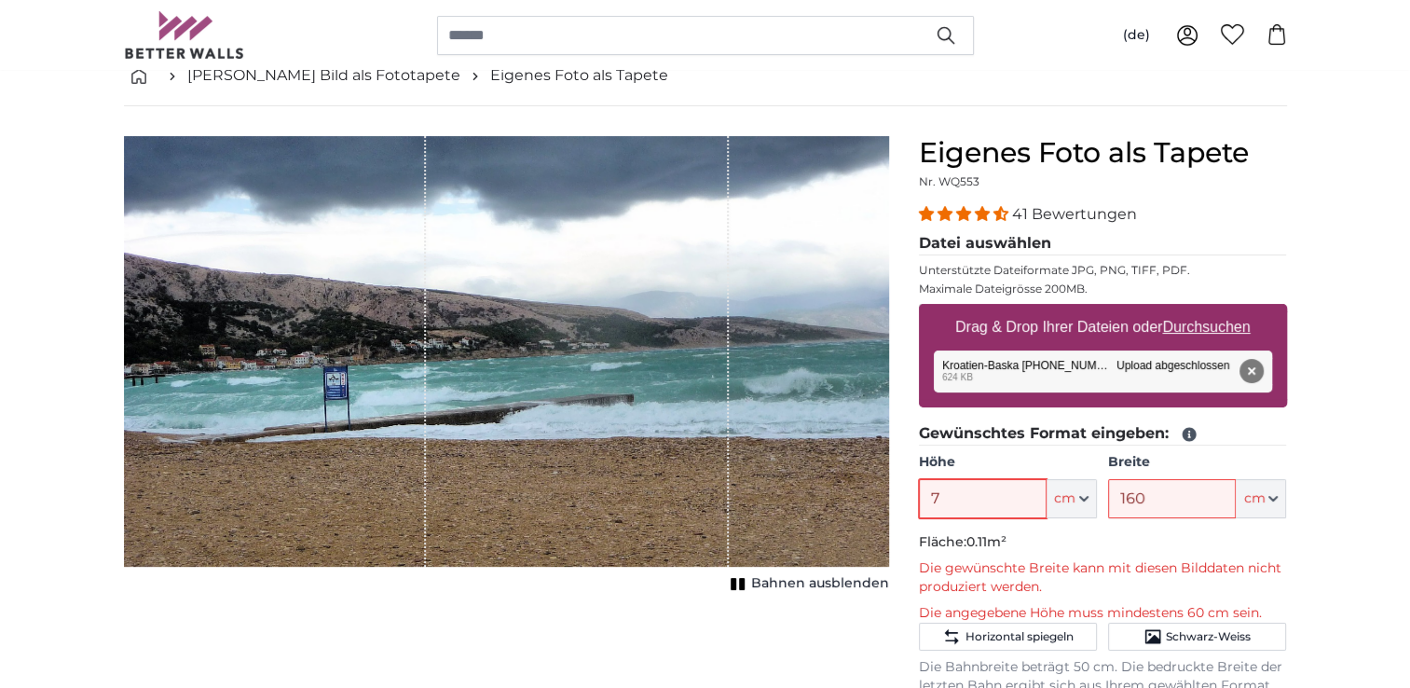
scroll to position [186, 0]
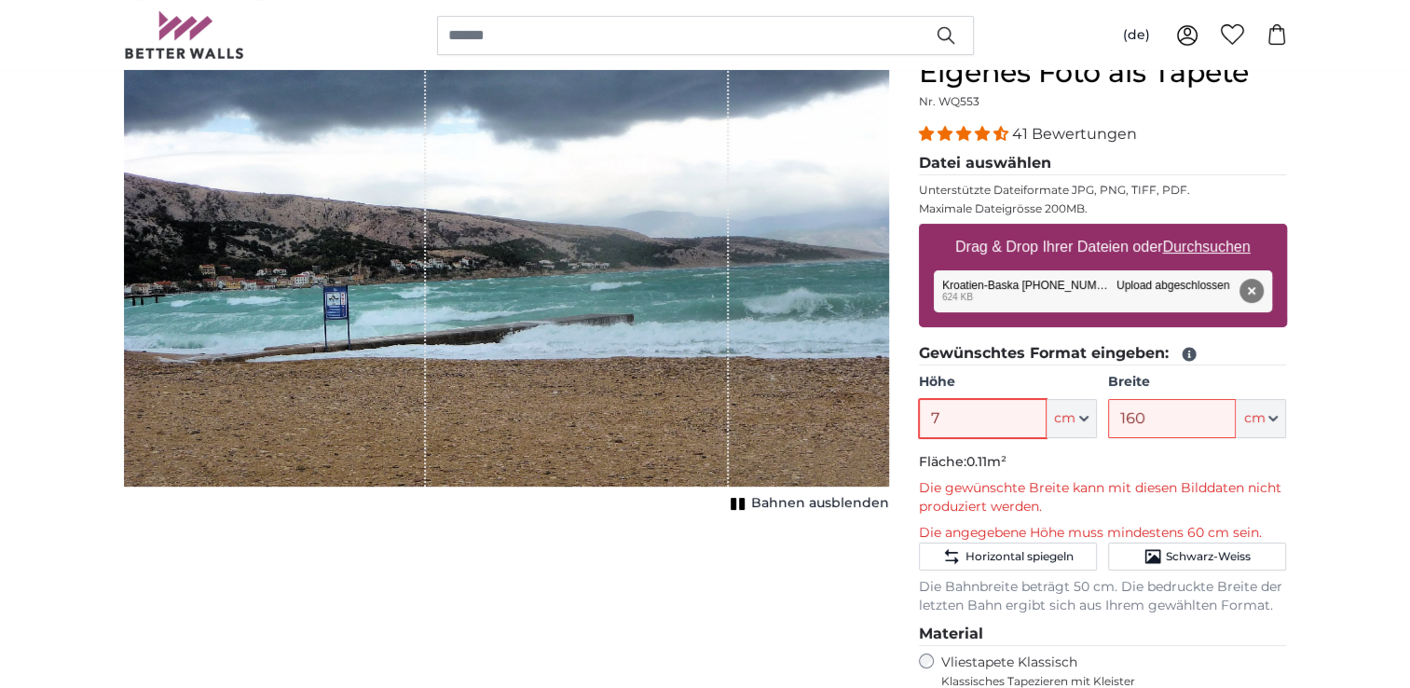
type input "7"
click at [1257, 293] on button "Entfernen" at bounding box center [1250, 291] width 24 height 24
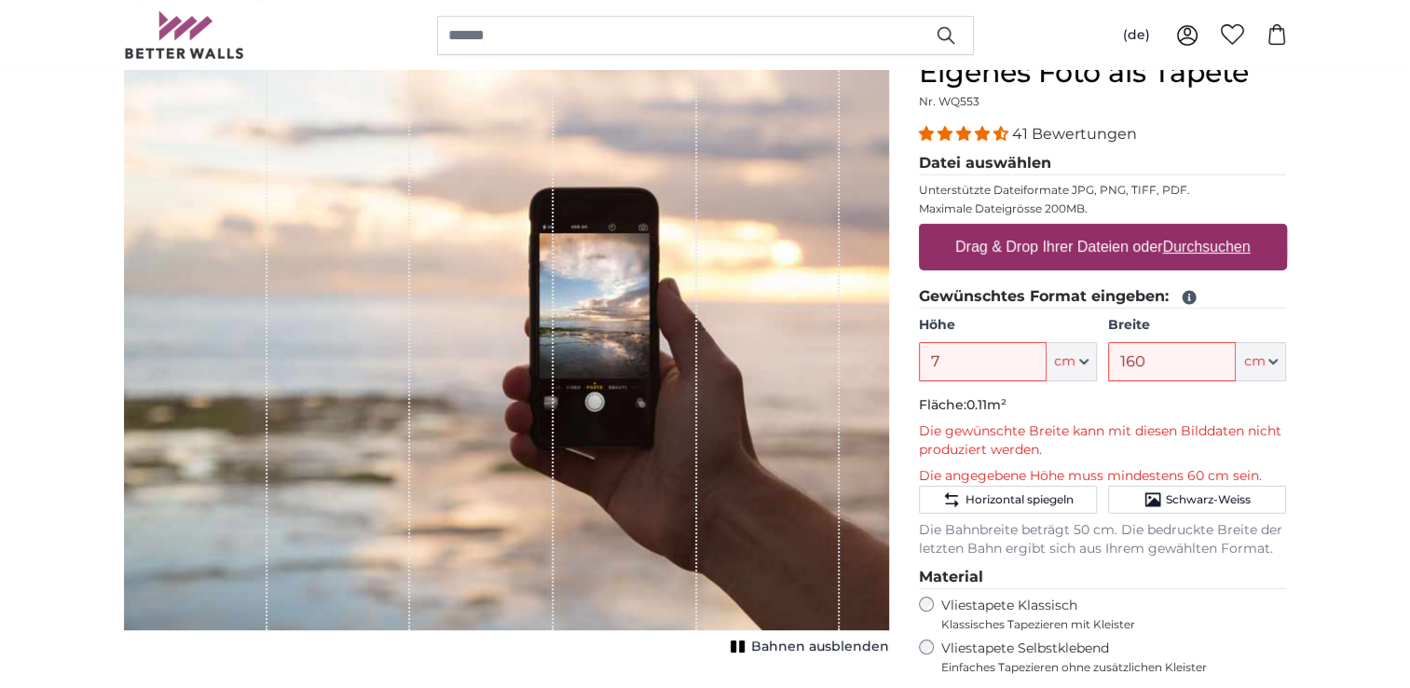
click at [1226, 243] on u "Durchsuchen" at bounding box center [1206, 247] width 88 height 16
click at [1226, 229] on input "Drag & Drop Ihrer Dateien oder Durchsuchen" at bounding box center [1103, 227] width 368 height 6
type input "**********"
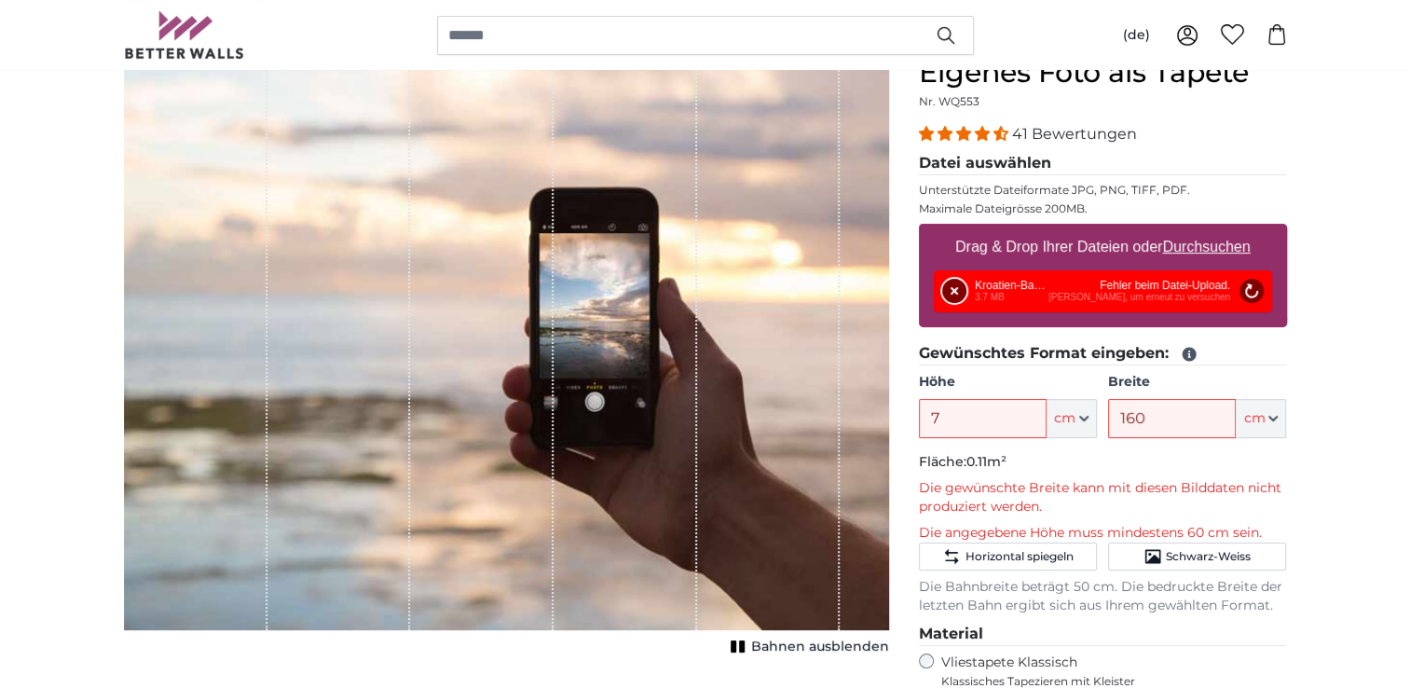
click at [946, 288] on button "Entfernen" at bounding box center [954, 291] width 24 height 24
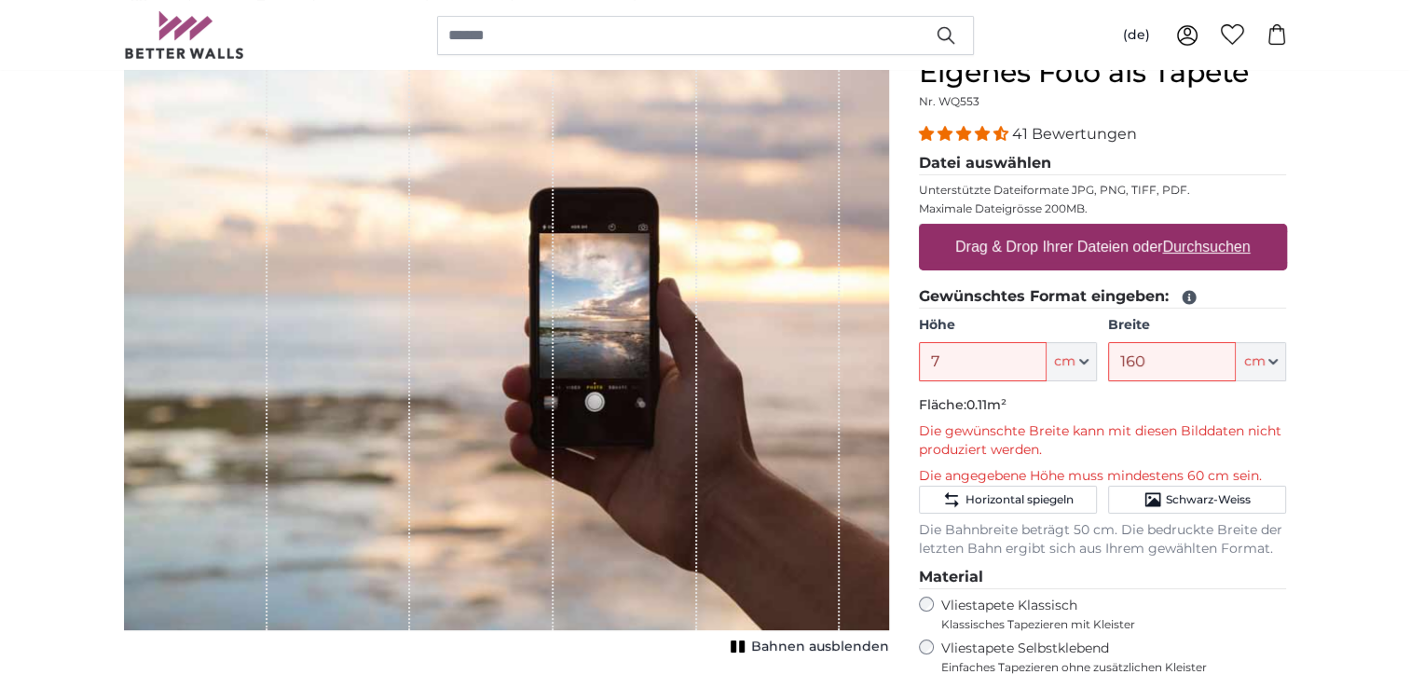
click at [1220, 249] on u "Durchsuchen" at bounding box center [1206, 247] width 88 height 16
click at [1220, 229] on input "Drag & Drop Ihrer Dateien oder Durchsuchen" at bounding box center [1103, 227] width 368 height 6
type input "**********"
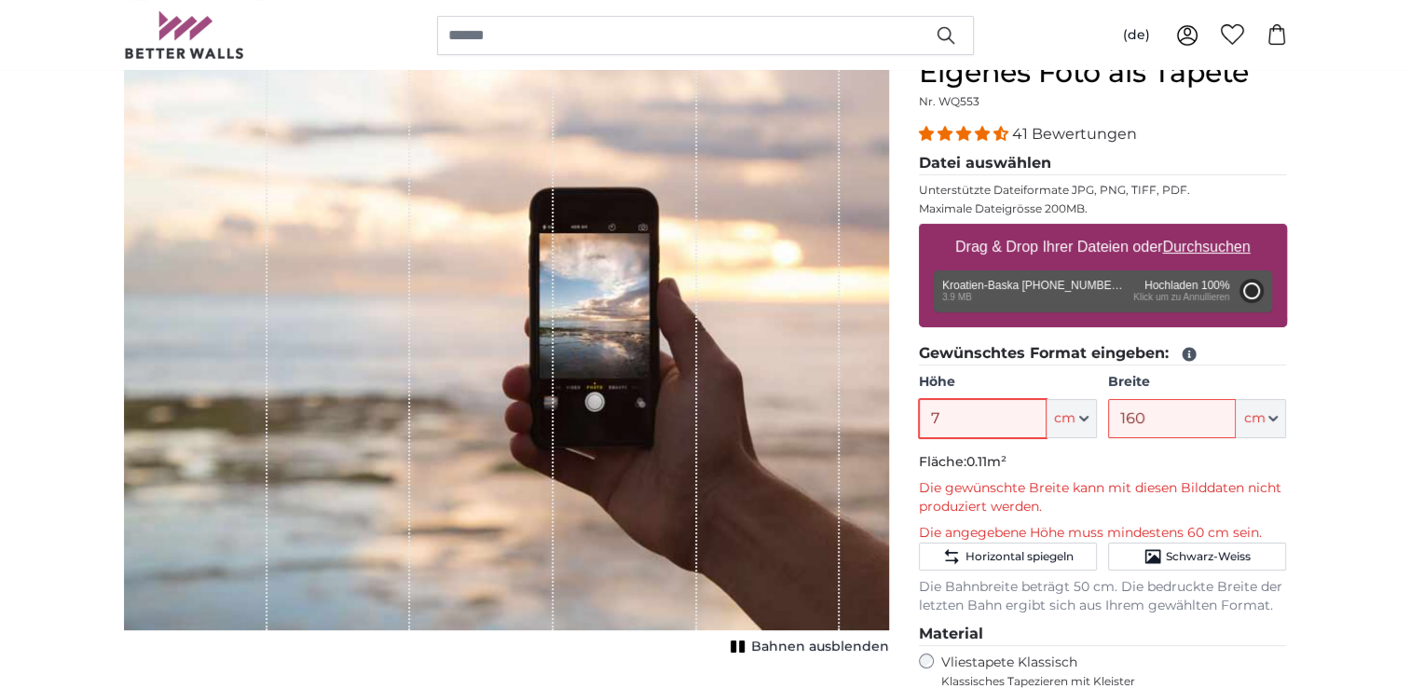
click at [973, 416] on input "7" at bounding box center [983, 418] width 128 height 39
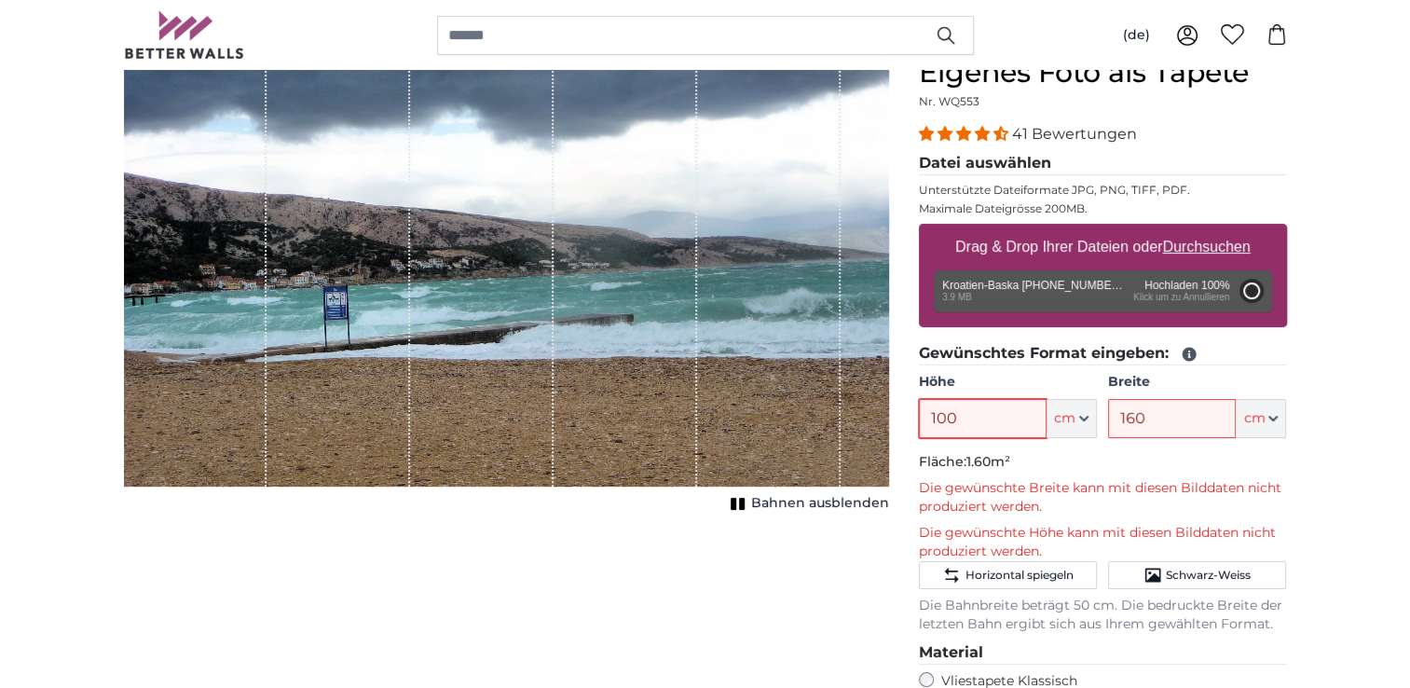
type input "100"
click at [1147, 419] on input "160" at bounding box center [1172, 418] width 128 height 39
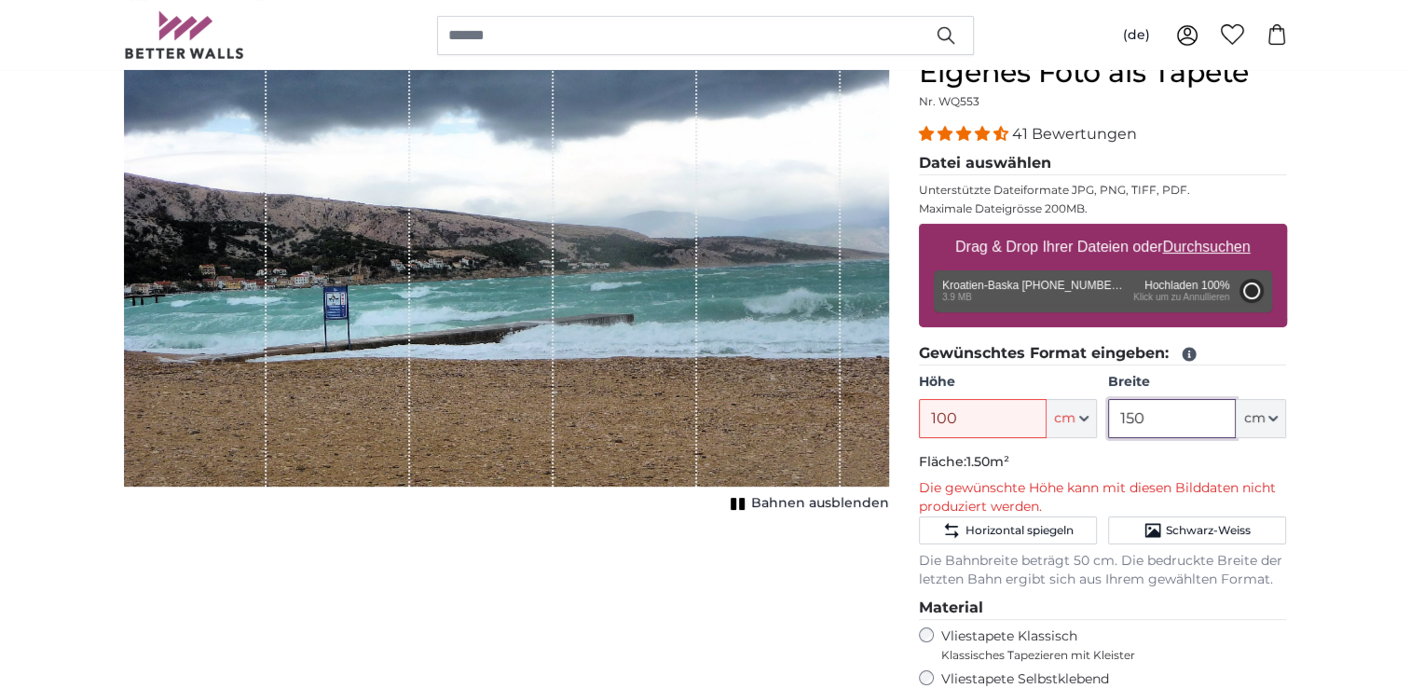
type input "150"
click at [986, 413] on input "100" at bounding box center [983, 418] width 128 height 39
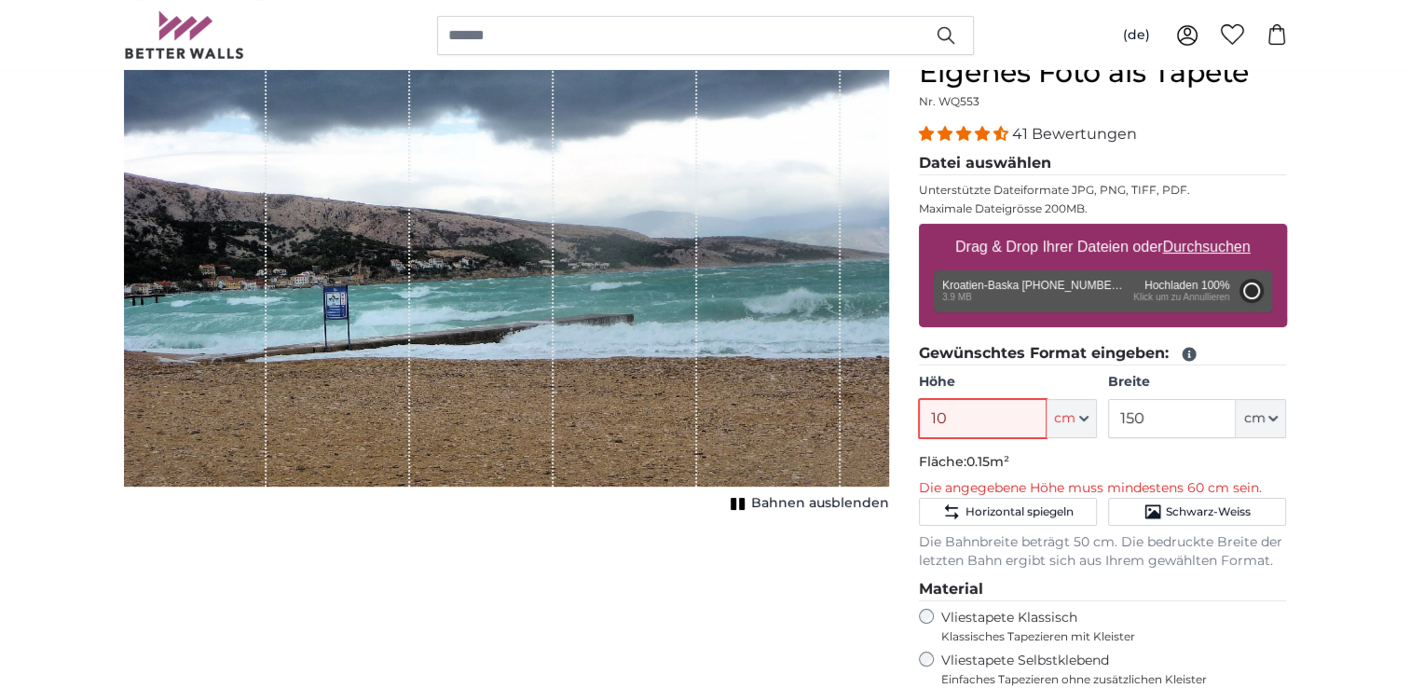
type input "1"
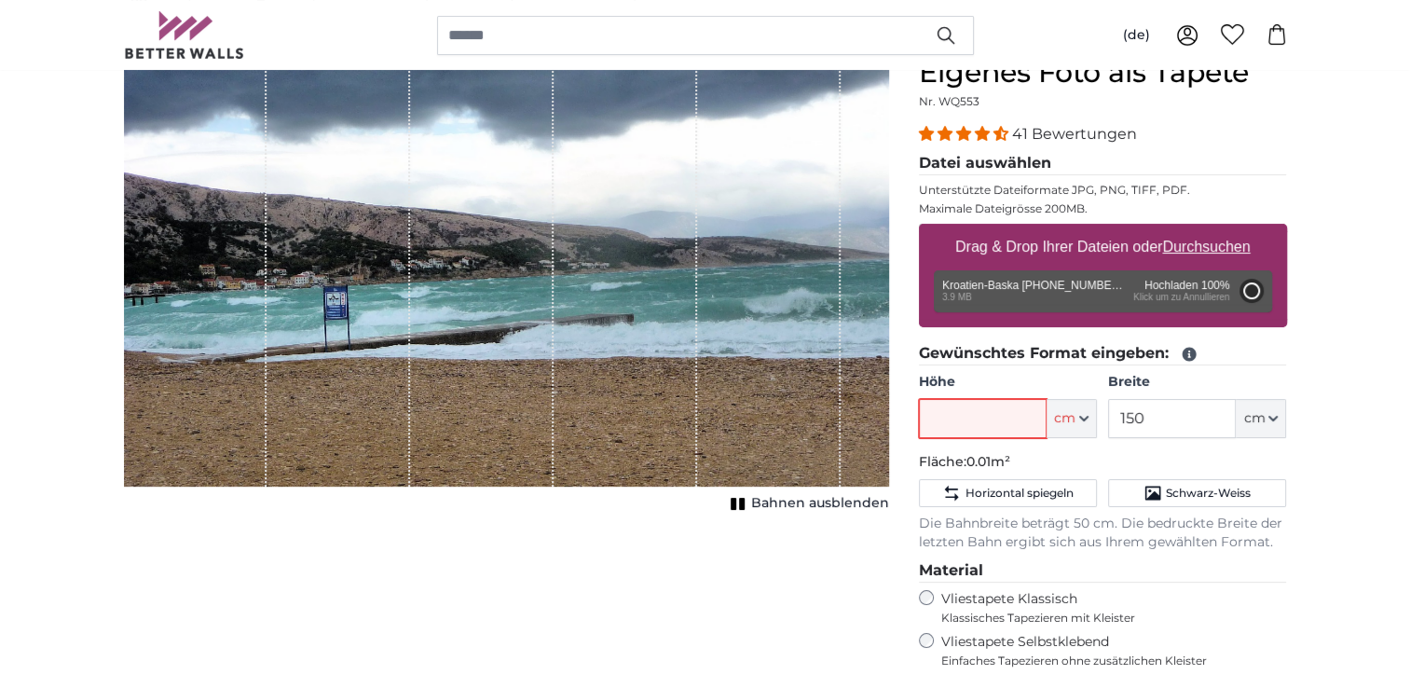
type input "1"
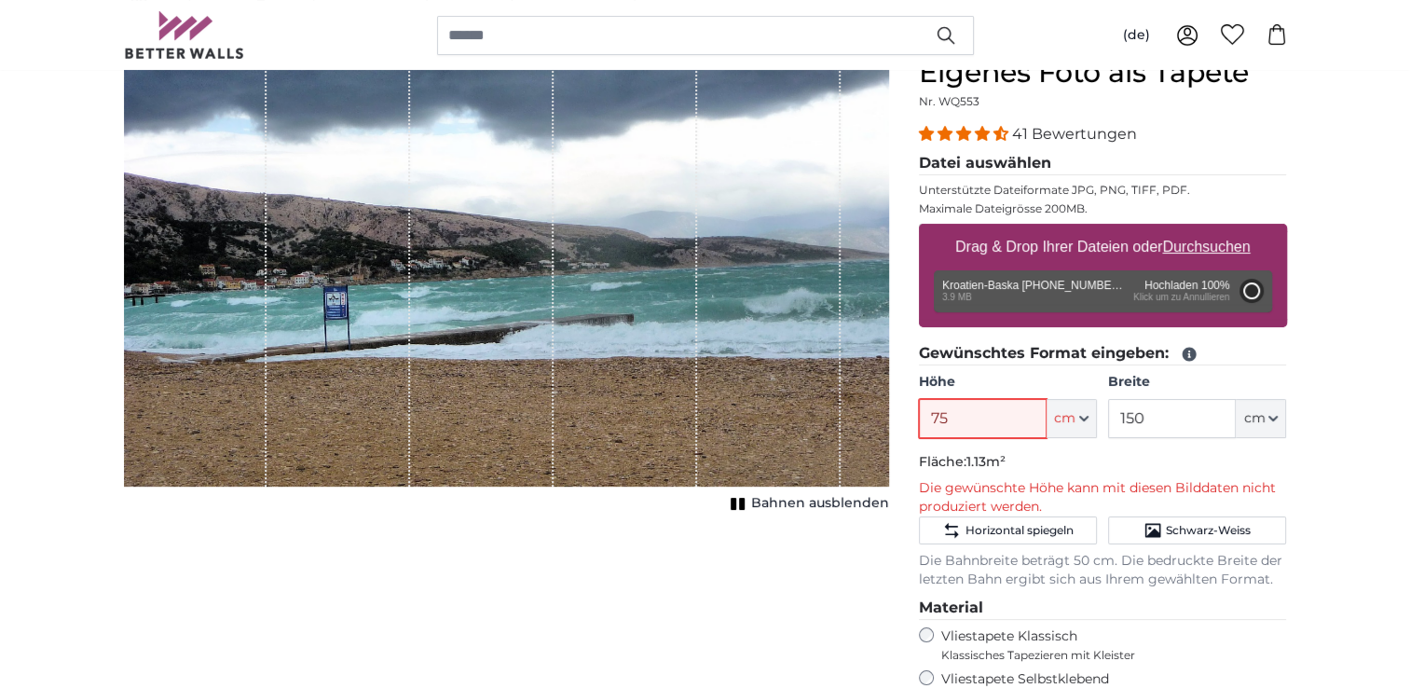
type input "75"
click at [1155, 416] on input "150" at bounding box center [1172, 418] width 128 height 39
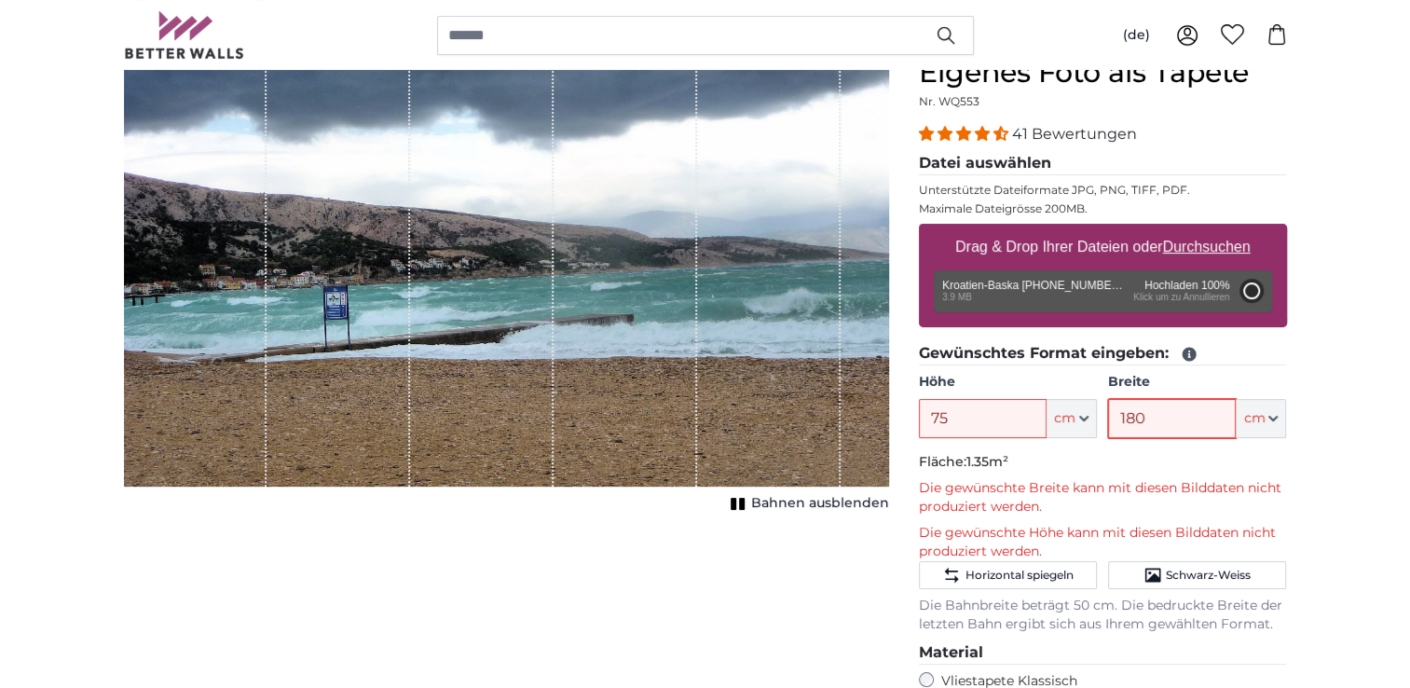
type input "180"
click at [980, 422] on input "75" at bounding box center [983, 418] width 128 height 39
type input "7"
type input "80"
click at [1154, 419] on input "180" at bounding box center [1172, 418] width 128 height 39
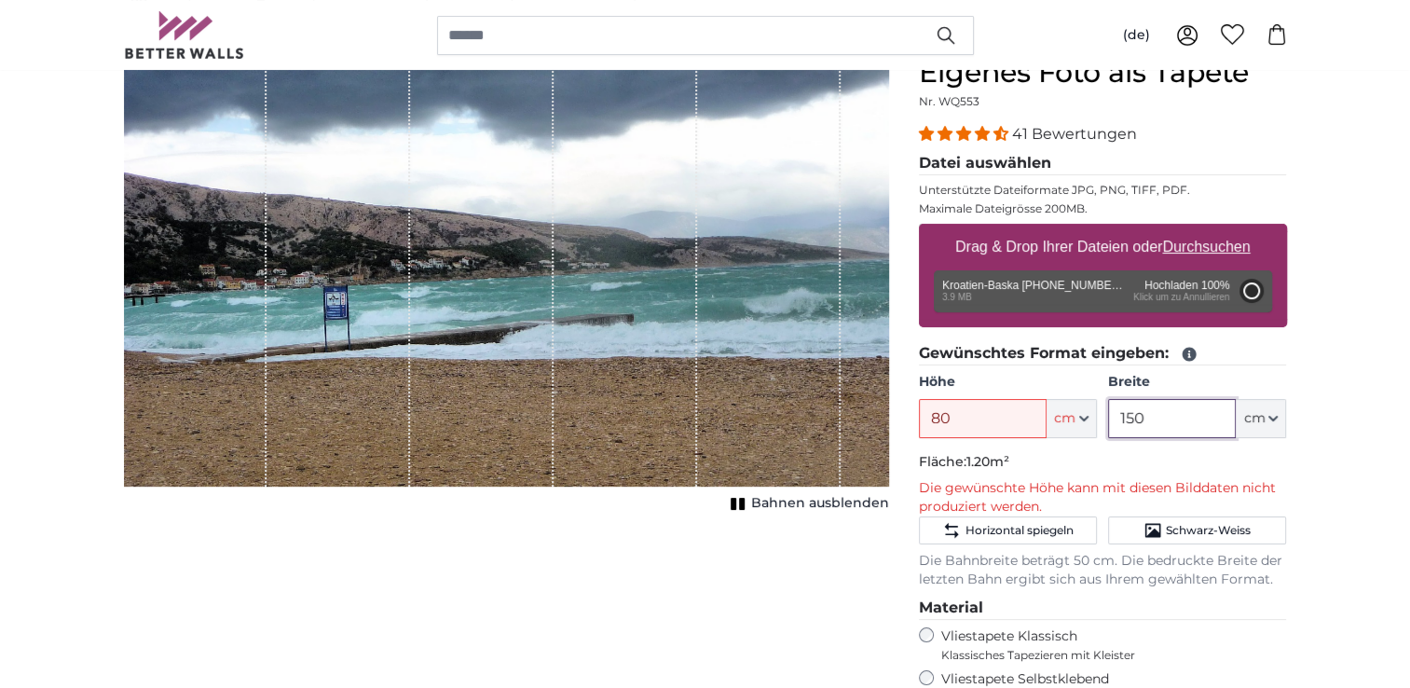
type input "150"
click at [958, 417] on input "80" at bounding box center [983, 418] width 128 height 39
type input "8"
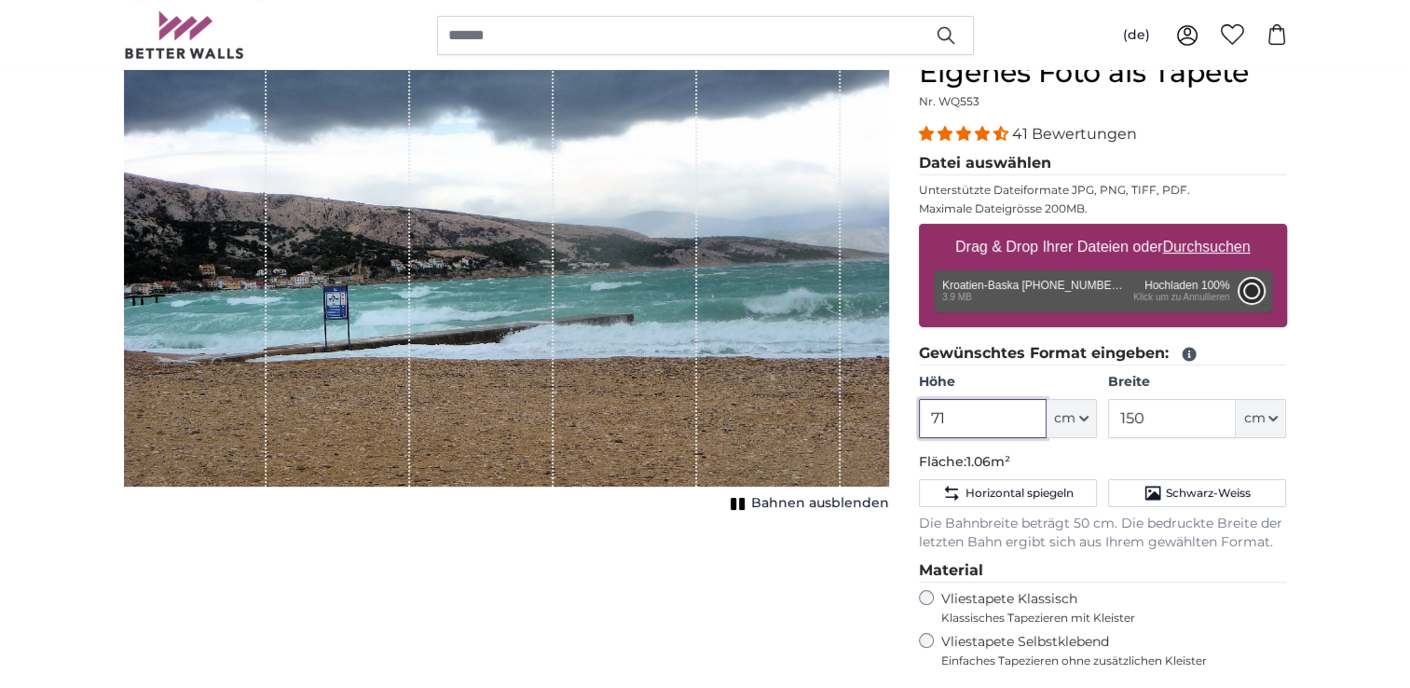
type input "71"
click at [1248, 288] on button "Abbrechen" at bounding box center [1250, 291] width 24 height 24
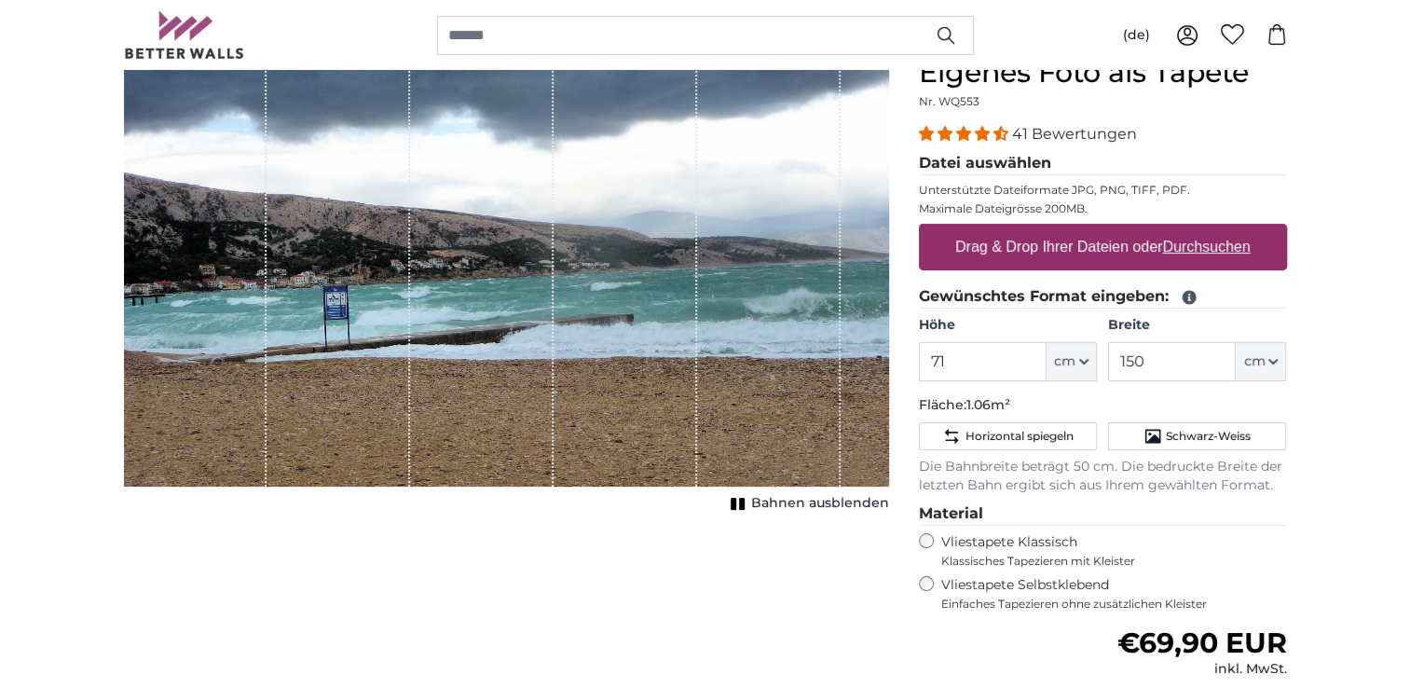
click at [1213, 246] on u "Durchsuchen" at bounding box center [1206, 247] width 88 height 16
click at [1213, 229] on input "Drag & Drop Ihrer Dateien oder Durchsuchen" at bounding box center [1103, 227] width 368 height 6
type input "**********"
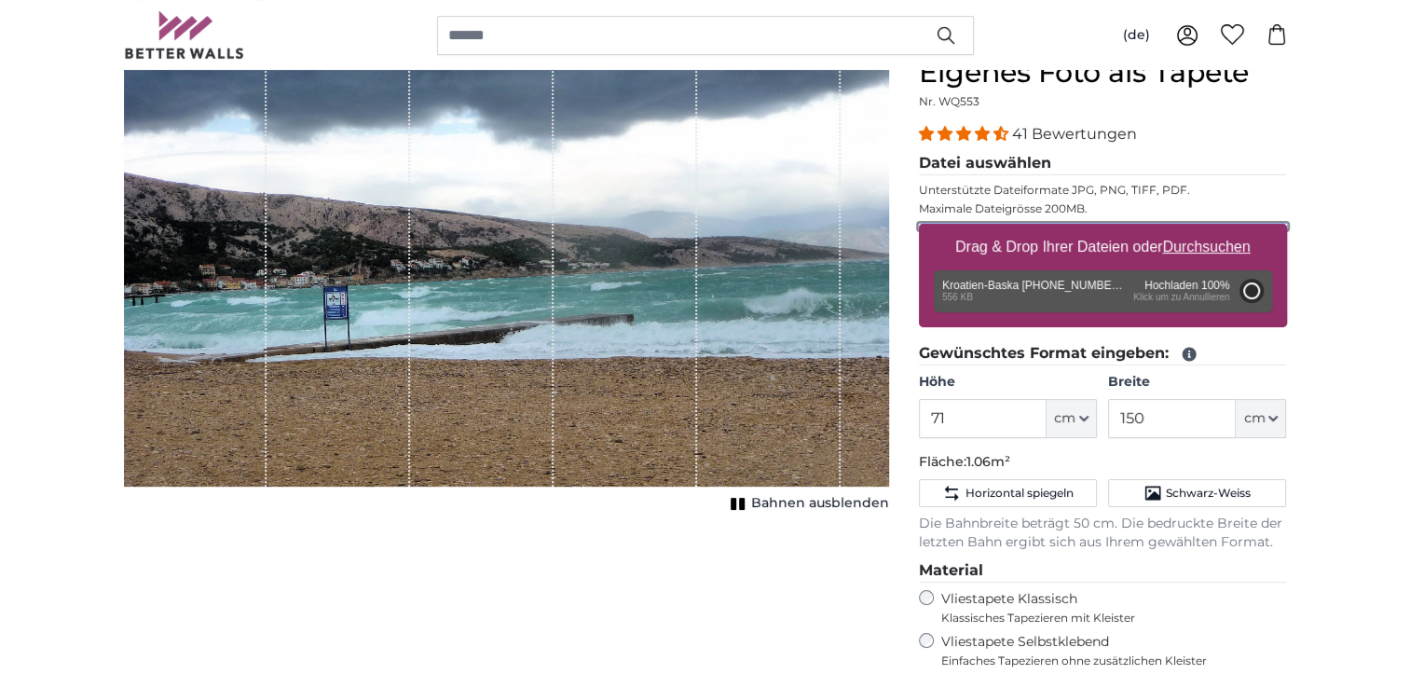
type input "71"
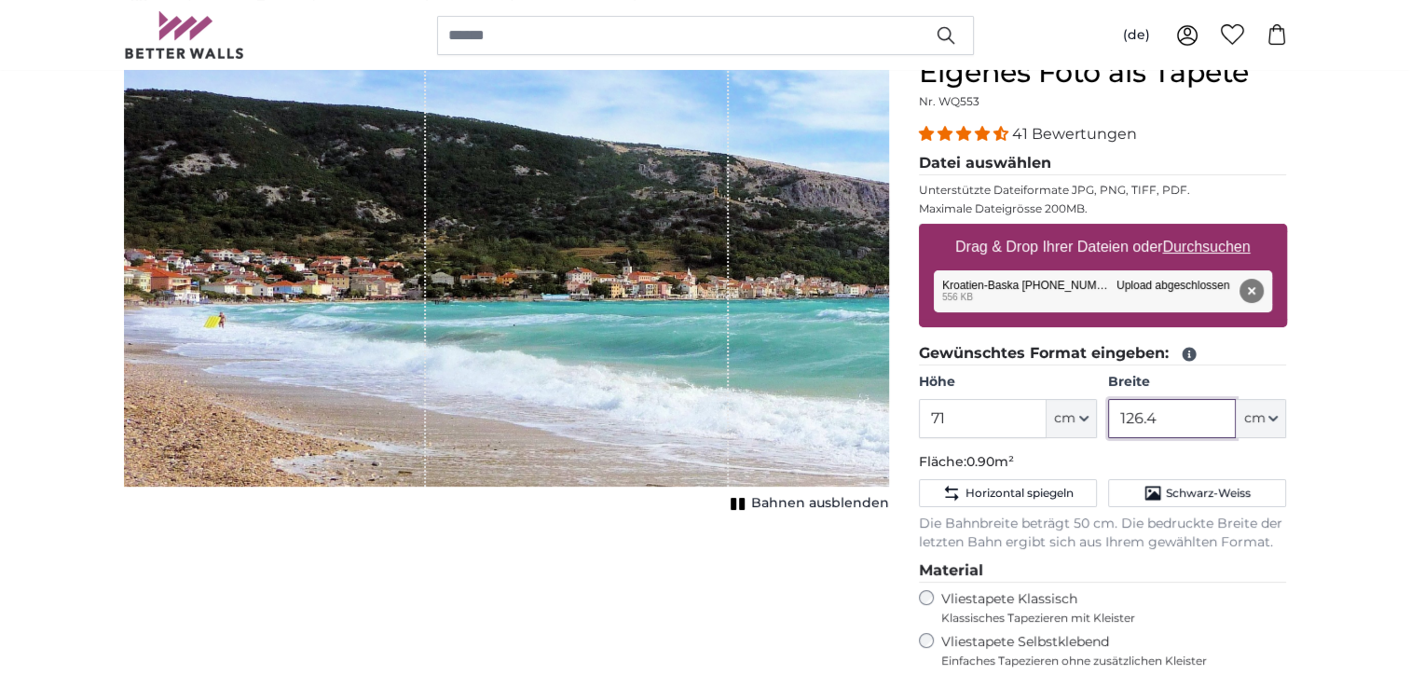
drag, startPoint x: 1154, startPoint y: 418, endPoint x: 1125, endPoint y: 417, distance: 29.8
click at [1125, 417] on input "126.4" at bounding box center [1172, 418] width 128 height 39
type input "1"
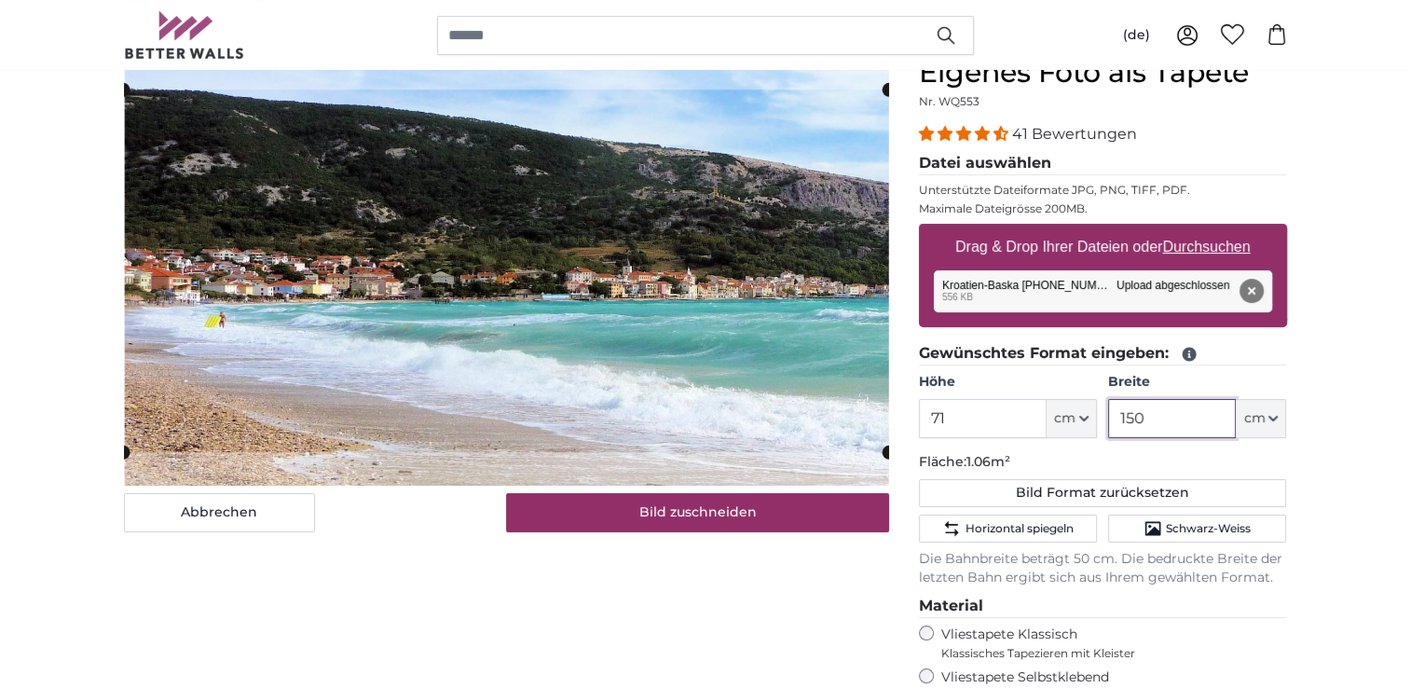
type input "150"
click at [988, 417] on input "71" at bounding box center [983, 418] width 128 height 39
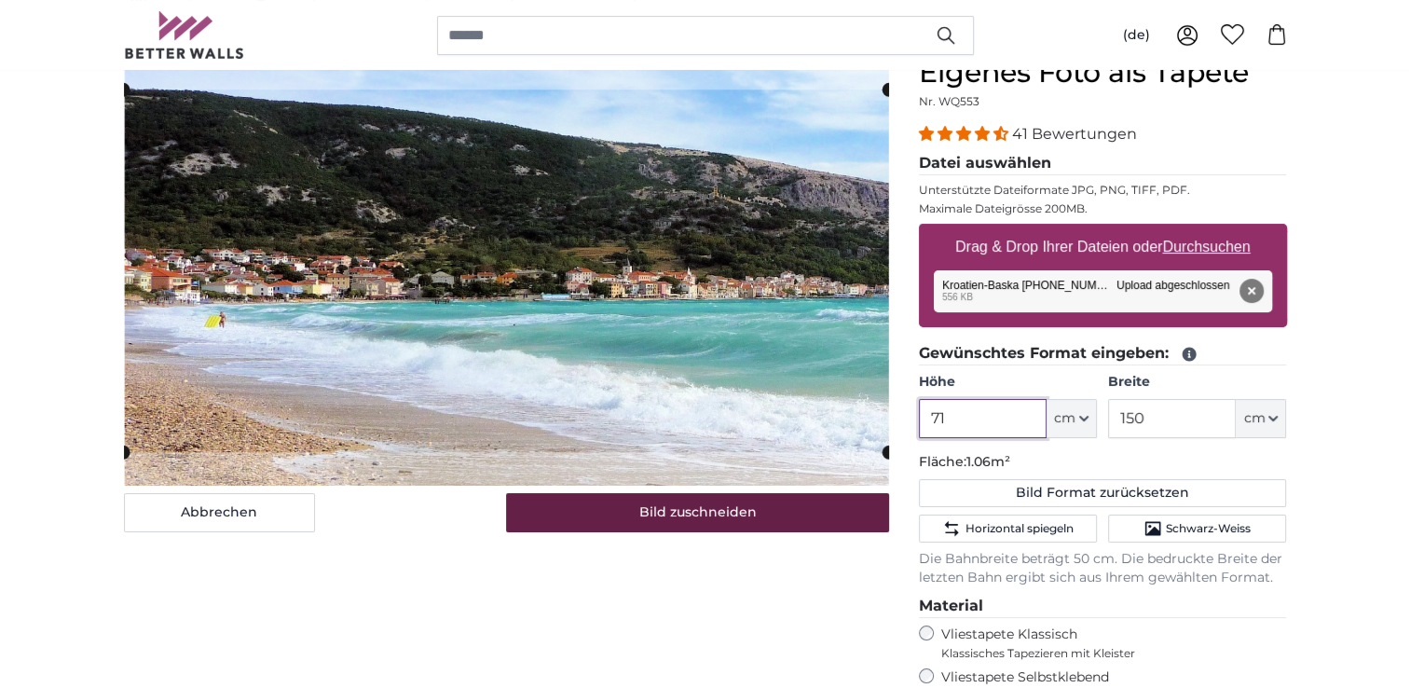
type input "71"
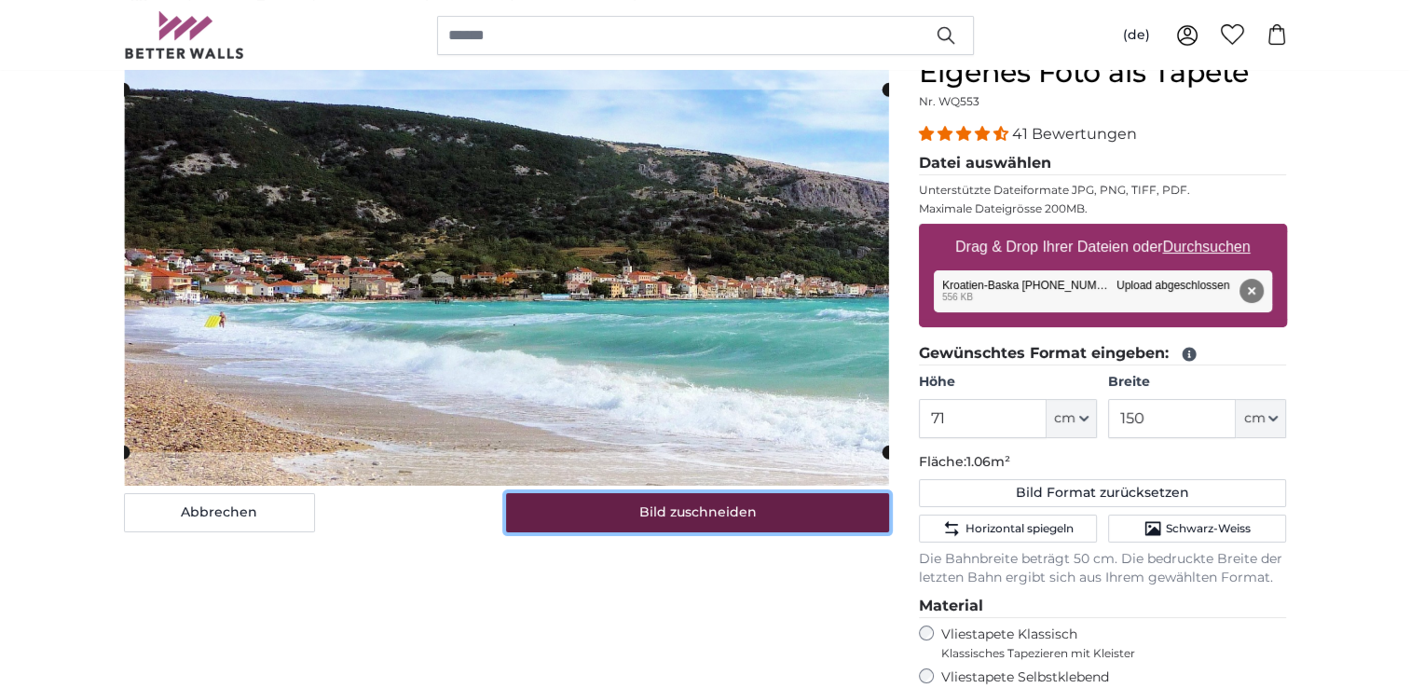
click at [693, 507] on button "Bild zuschneiden" at bounding box center [697, 512] width 383 height 39
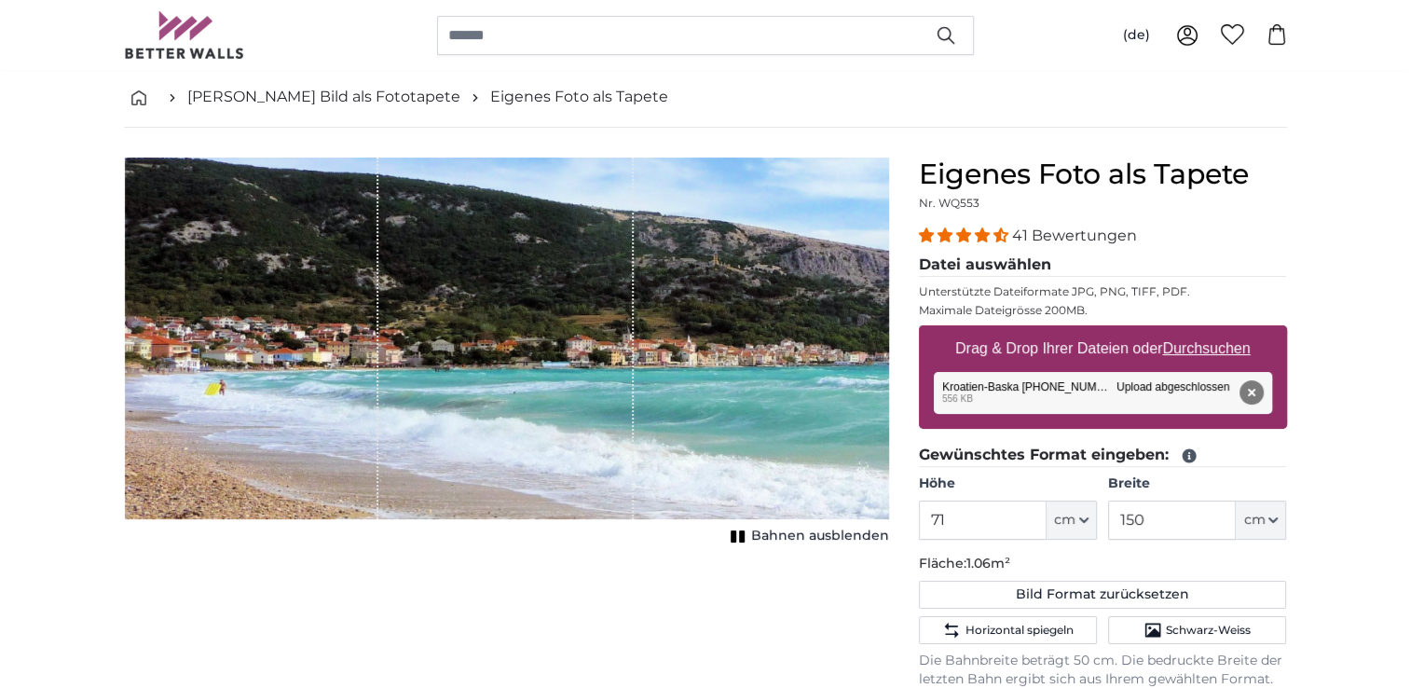
scroll to position [0, 0]
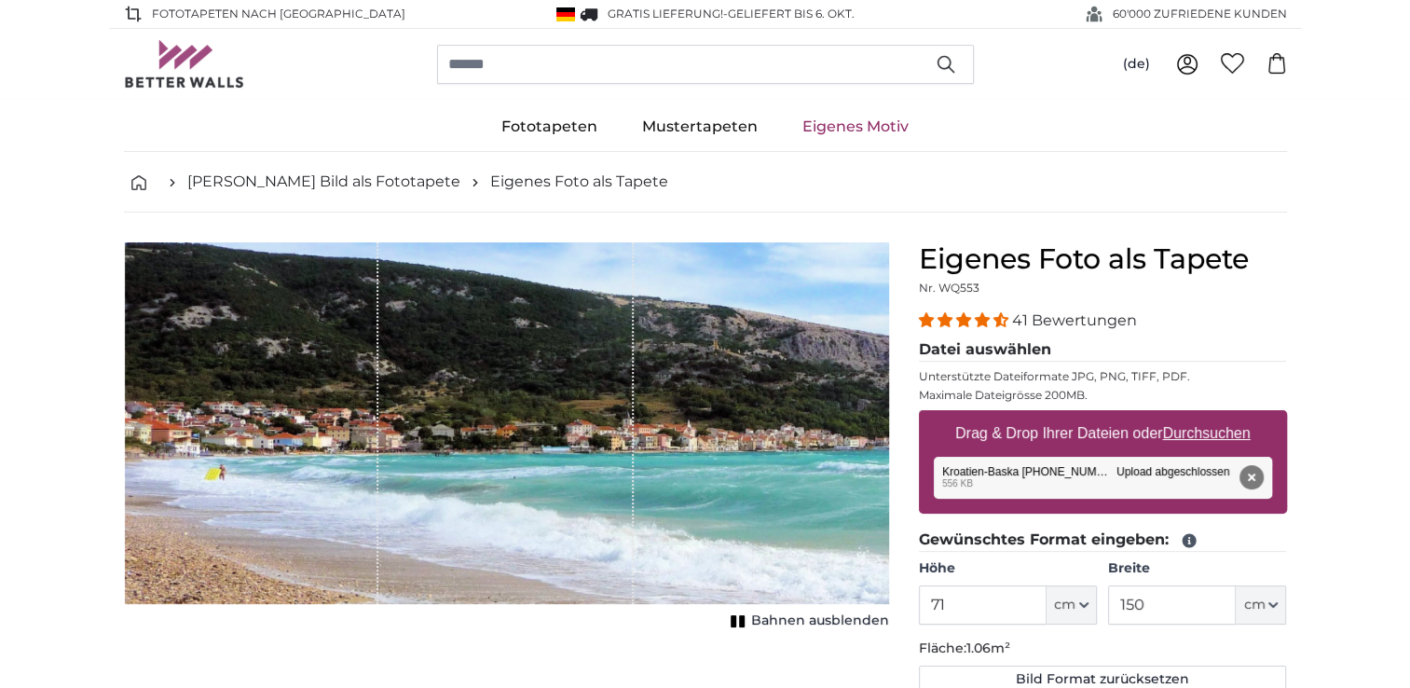
click at [821, 118] on link "Eigenes Motiv" at bounding box center [855, 126] width 151 height 48
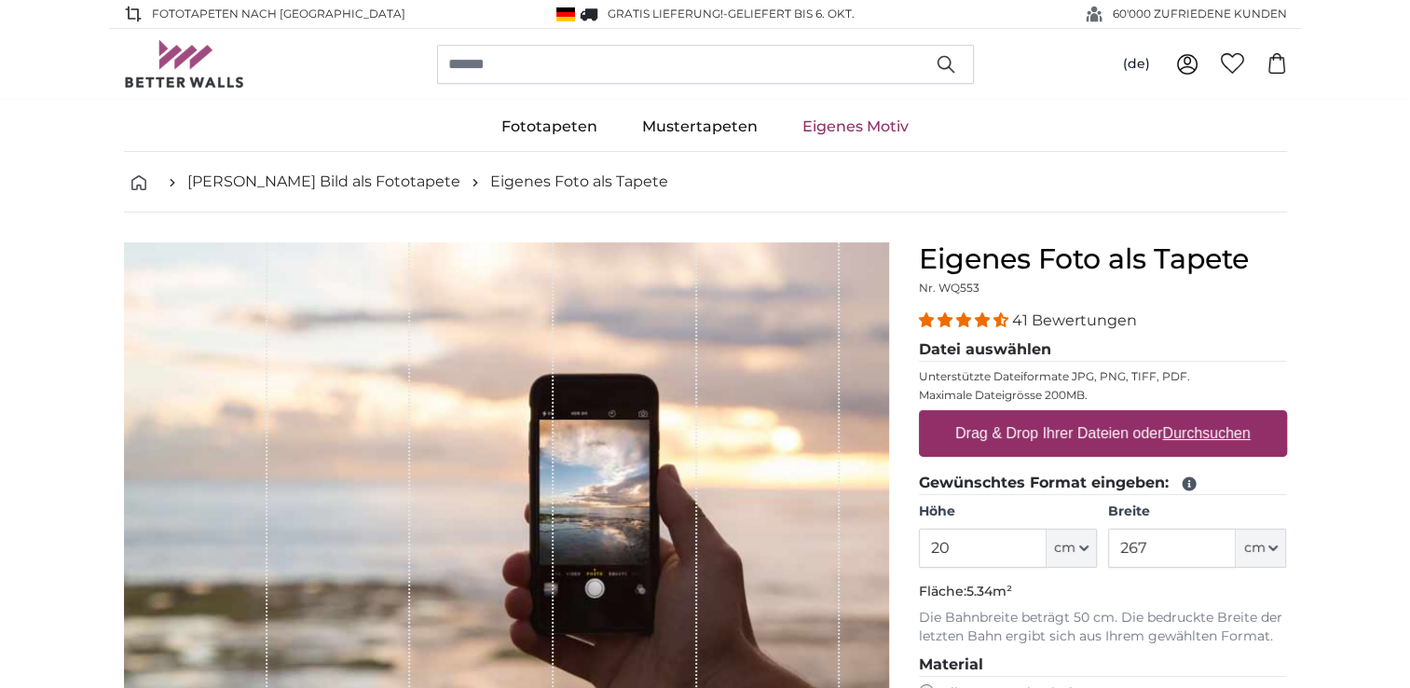
type input "2"
type input "115"
drag, startPoint x: 1170, startPoint y: 547, endPoint x: 1099, endPoint y: 546, distance: 70.8
click at [1099, 546] on div "Höhe 115 ft cm Centimeter (cm) Inches (inch) Feet (ft. in.) Breite 267 ft cm Ce…" at bounding box center [1103, 534] width 368 height 65
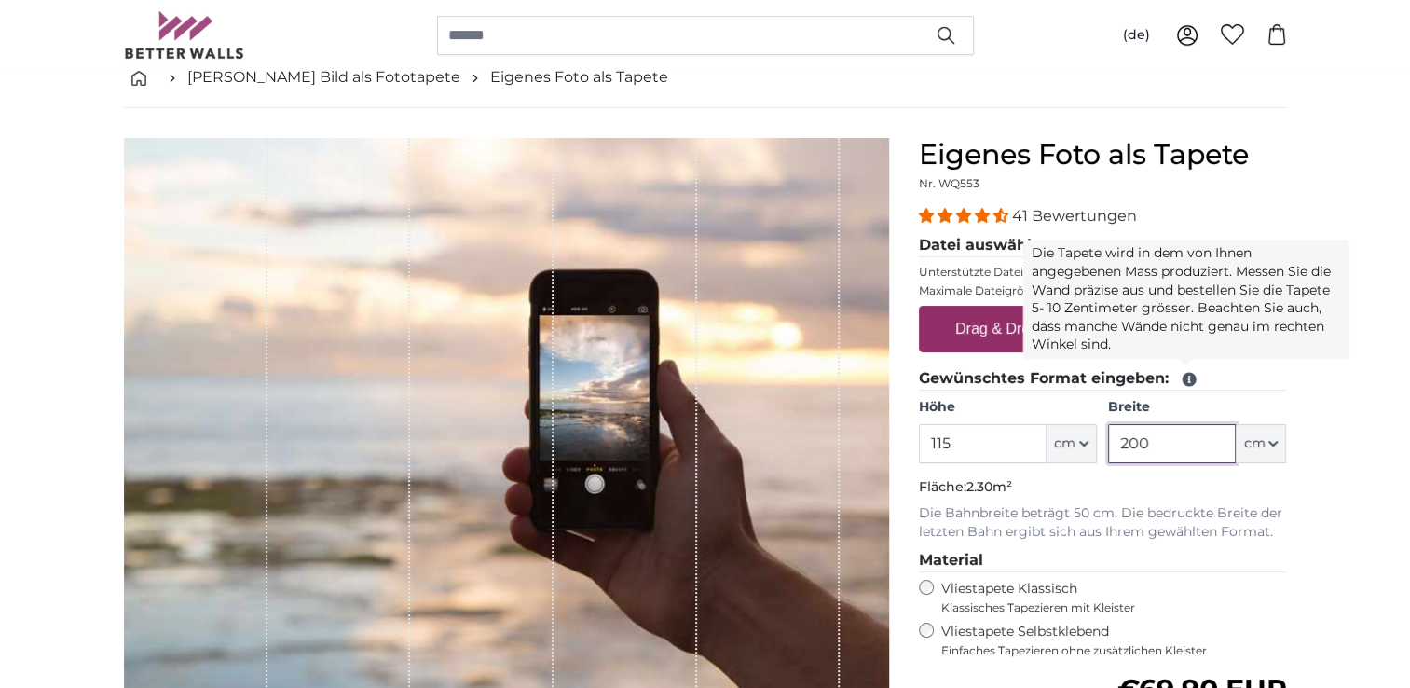
scroll to position [186, 0]
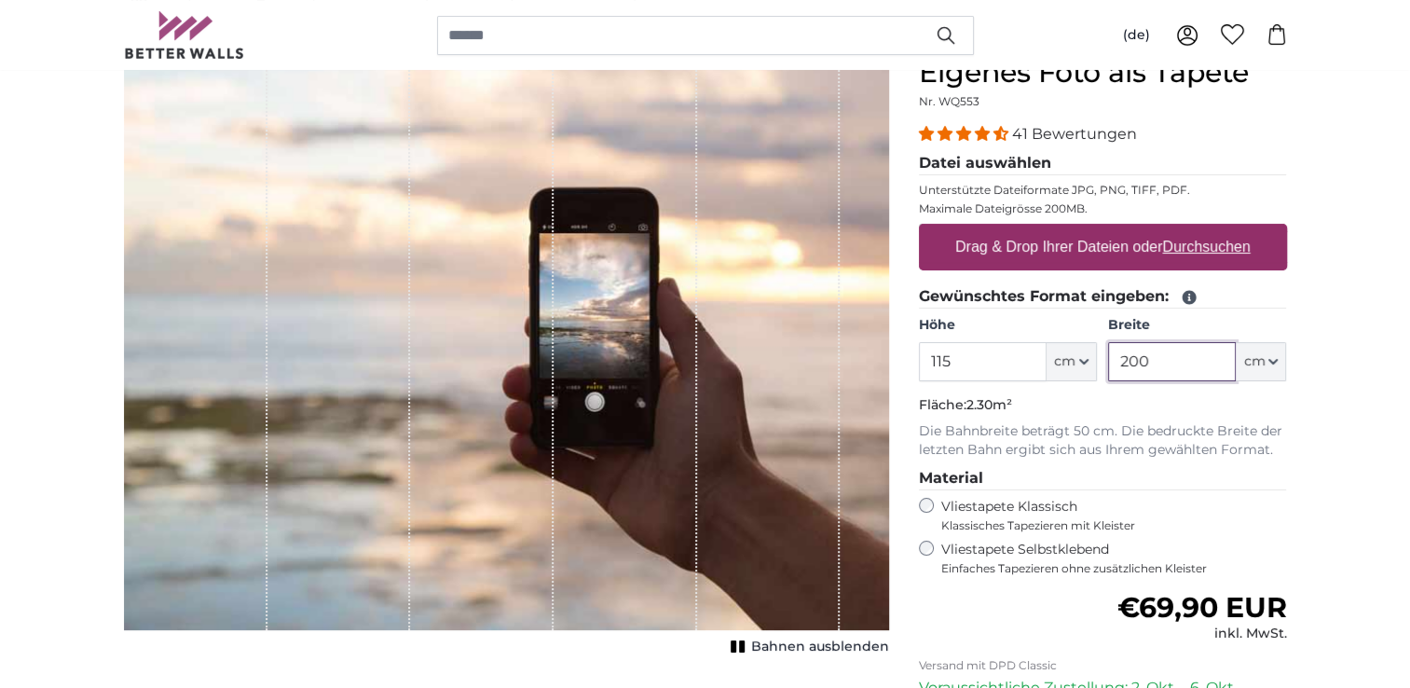
type input "200"
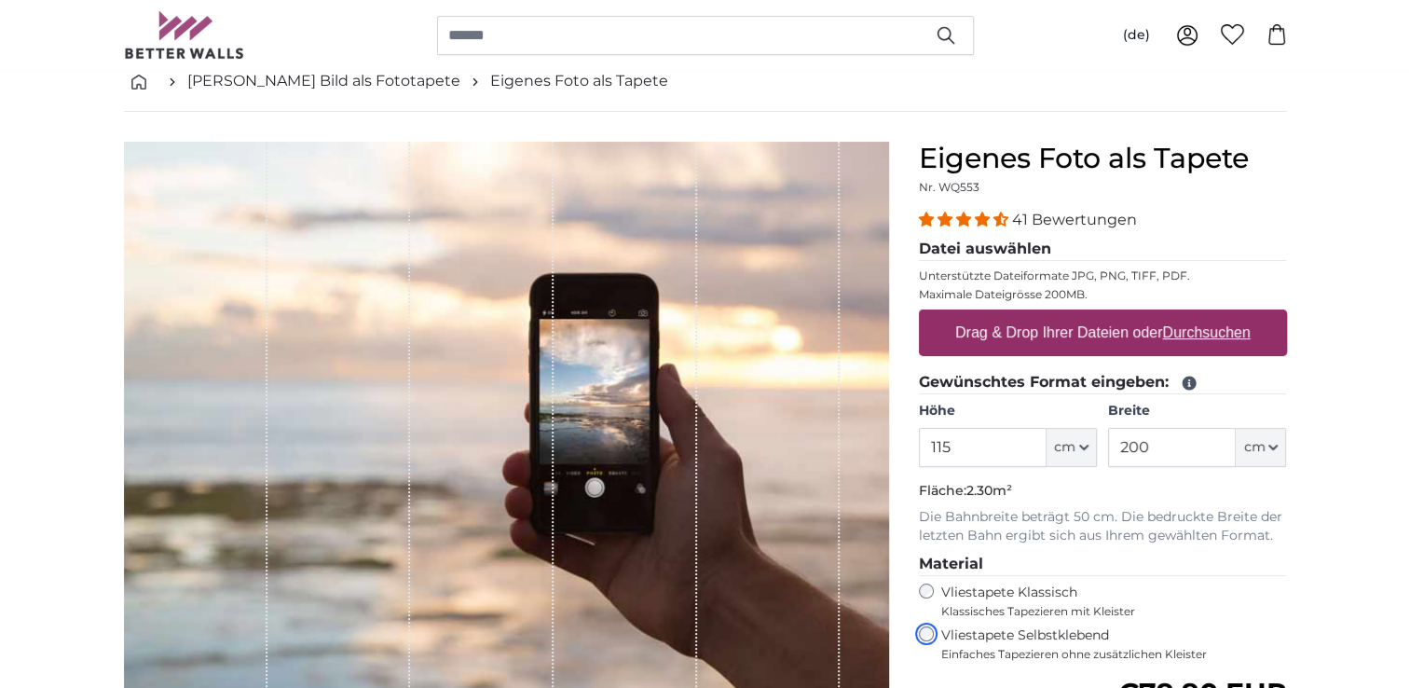
scroll to position [93, 0]
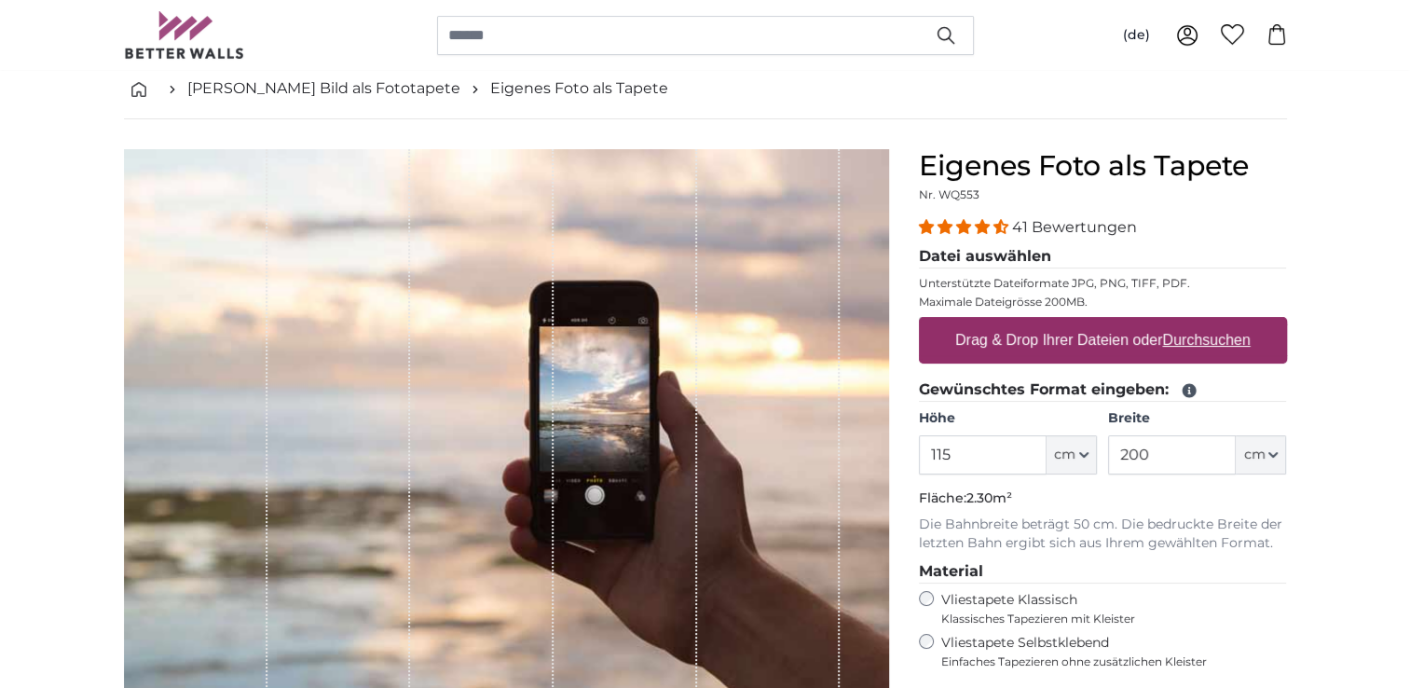
click at [1221, 341] on u "Durchsuchen" at bounding box center [1206, 340] width 88 height 16
click at [1221, 322] on input "Drag & Drop Ihrer Dateien oder Durchsuchen" at bounding box center [1103, 320] width 368 height 6
type input "**********"
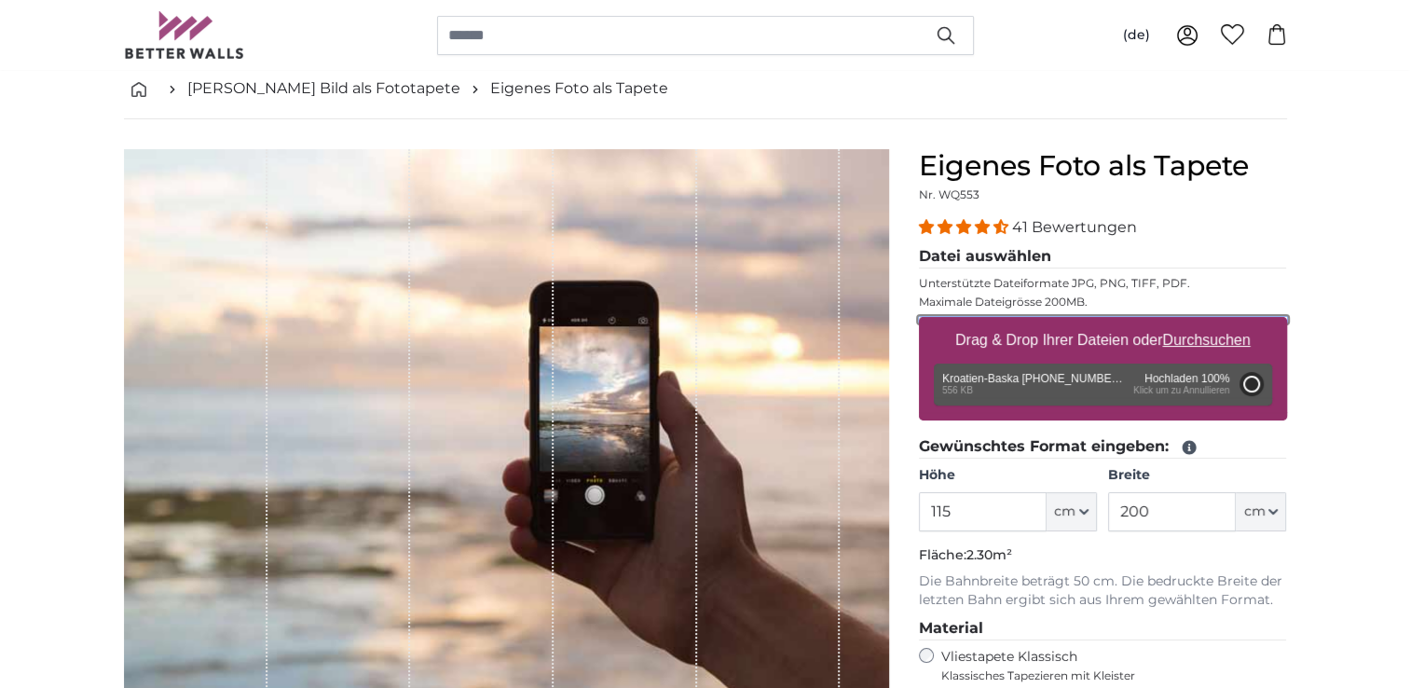
type input "71"
type input "126.4"
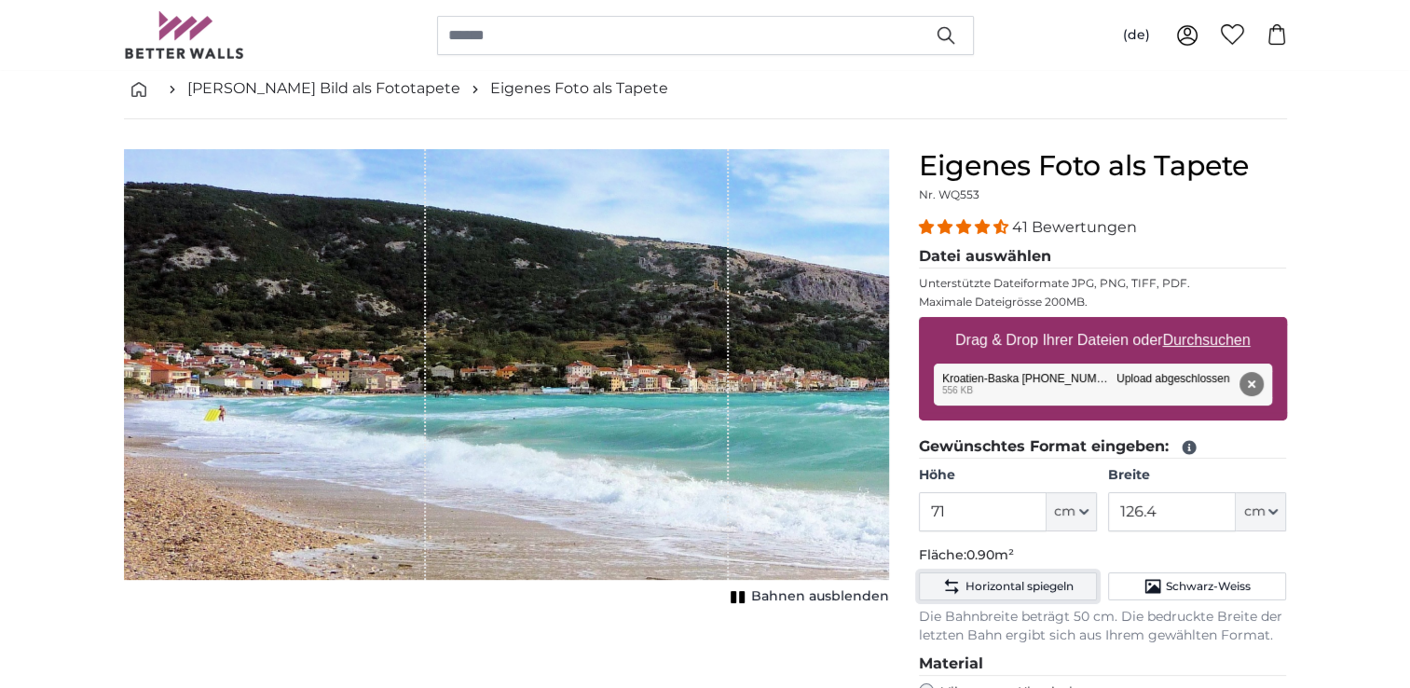
click at [960, 584] on button "Horizontal spiegeln" at bounding box center [1008, 586] width 178 height 28
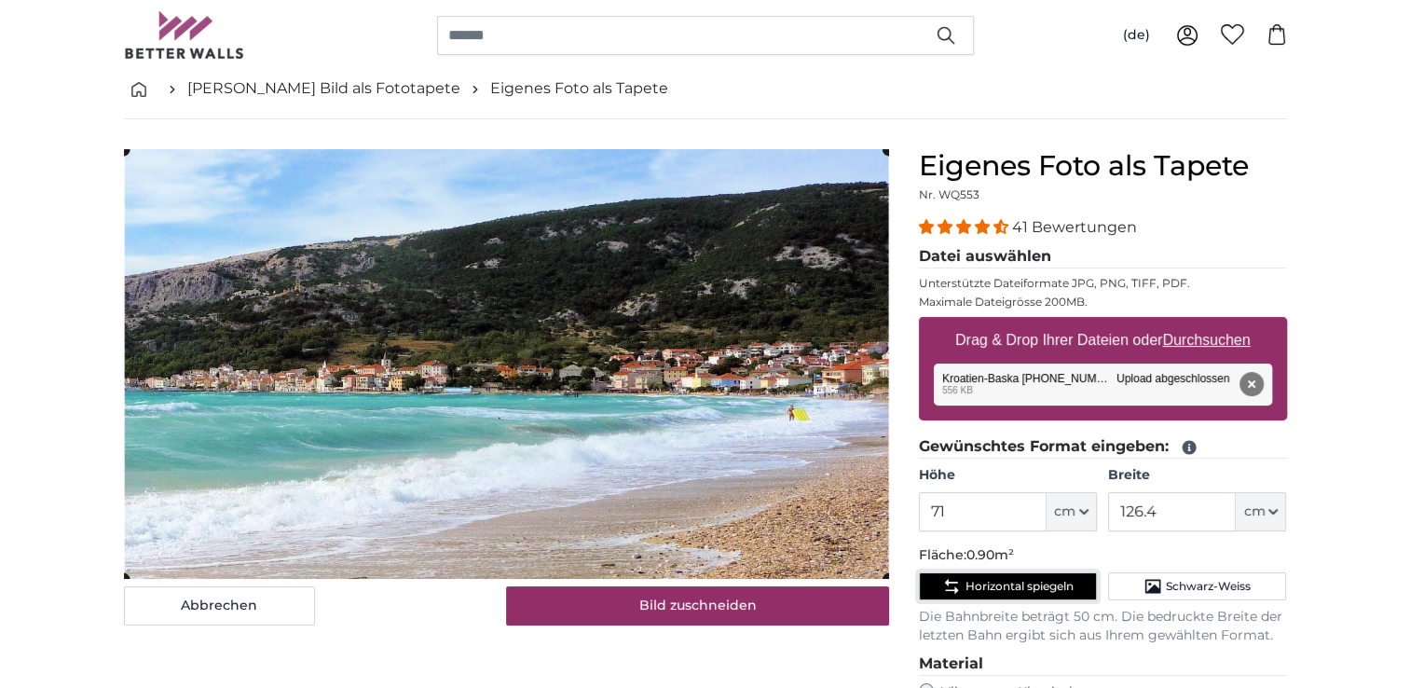
click at [960, 583] on button "Horizontal spiegeln" at bounding box center [1008, 586] width 178 height 28
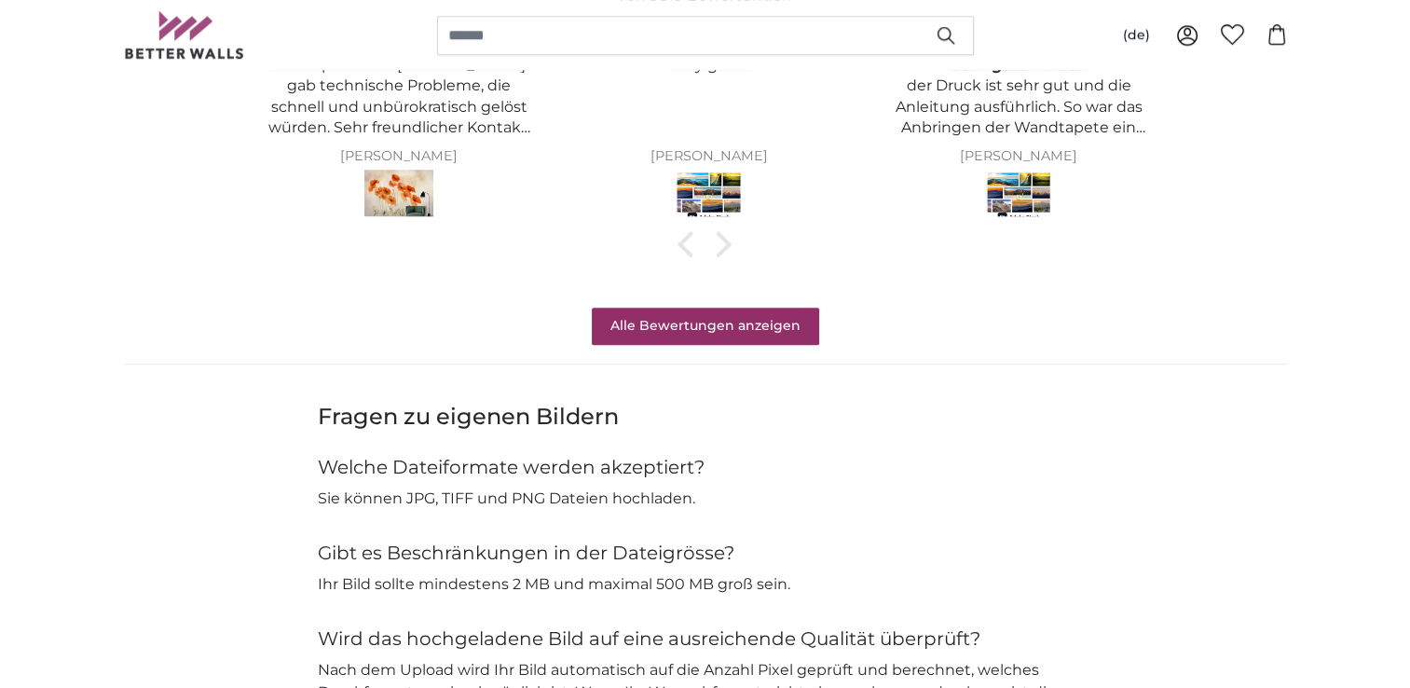
scroll to position [1770, 0]
